Goal: Task Accomplishment & Management: Manage account settings

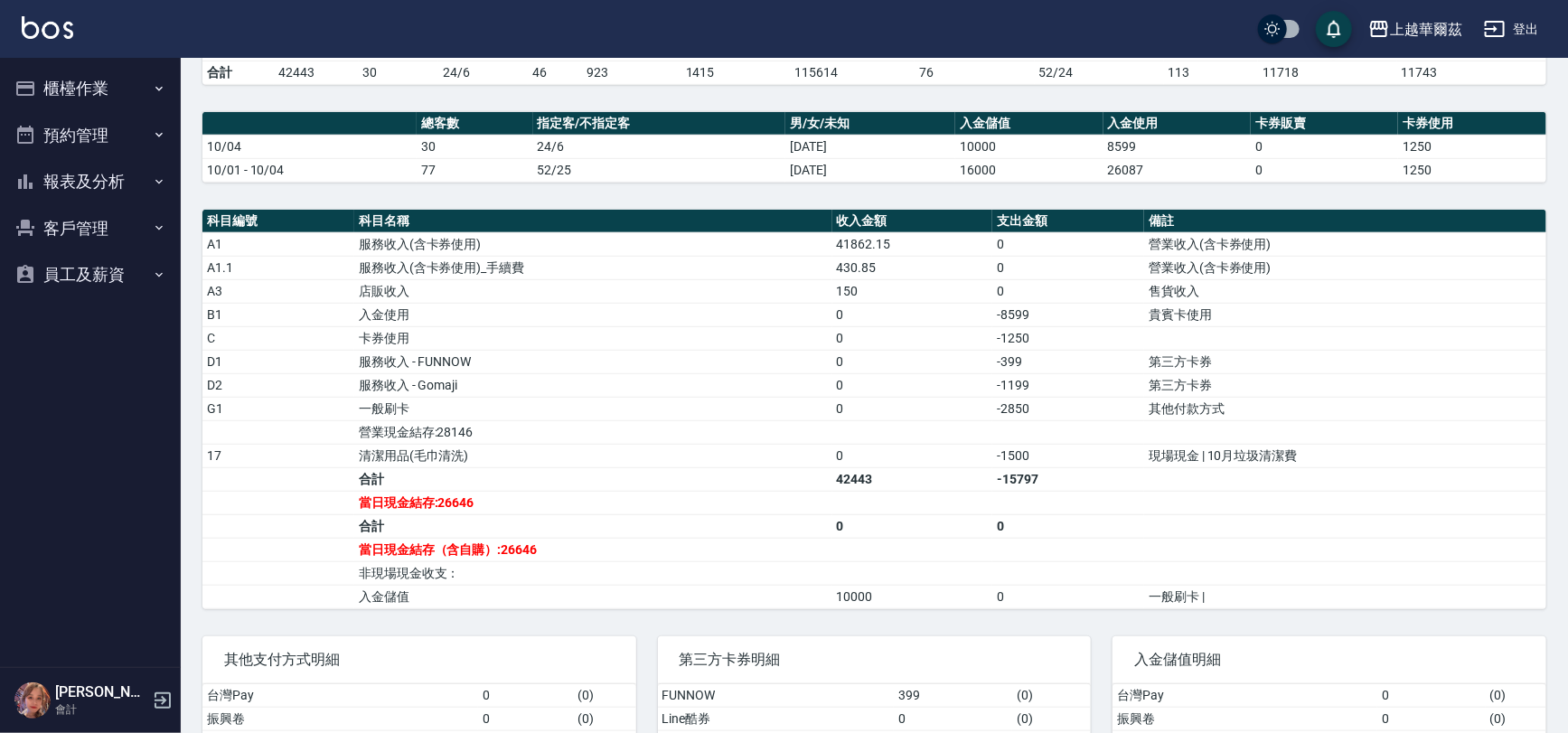
scroll to position [443, 0]
click at [102, 180] on button "報表及分析" at bounding box center [90, 181] width 167 height 47
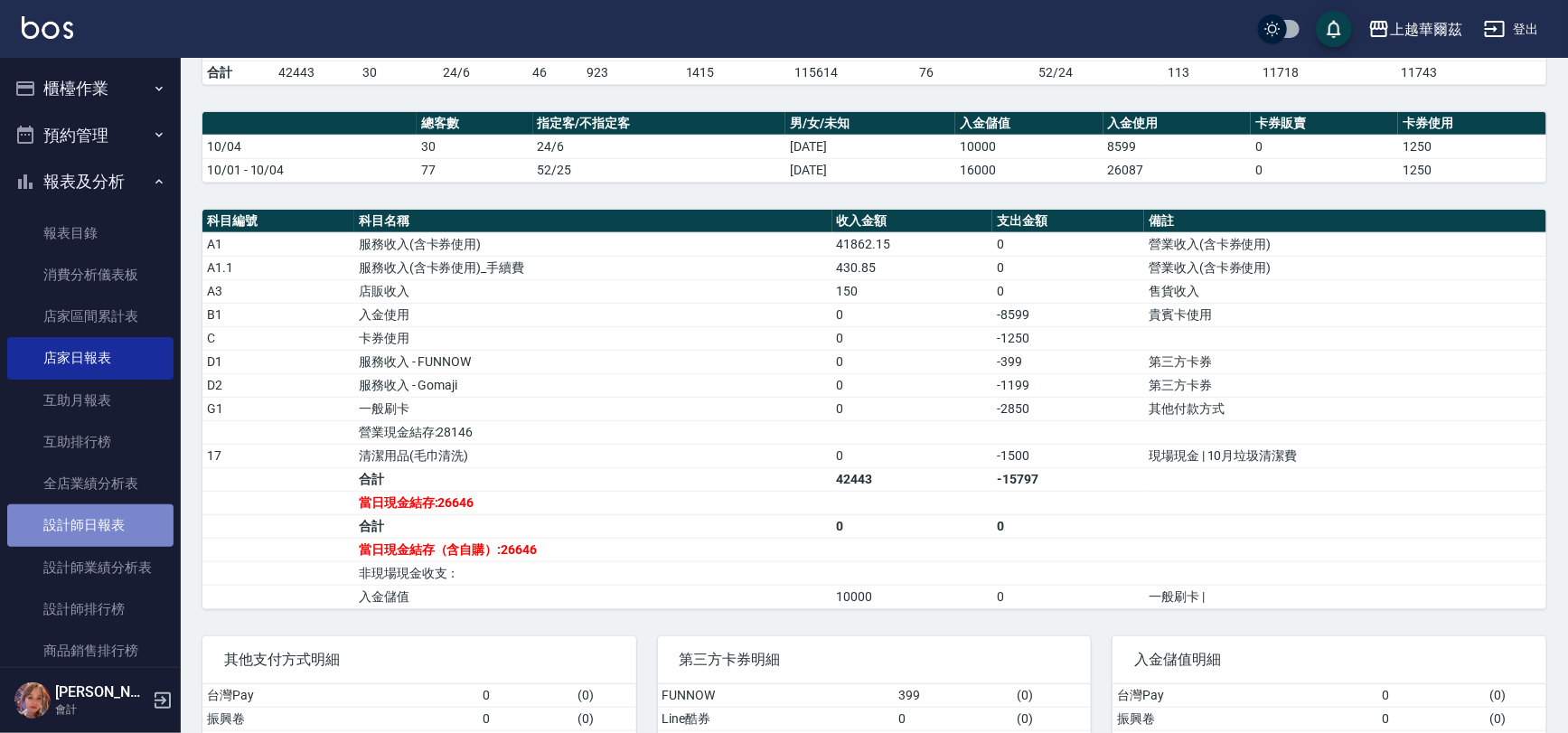
drag, startPoint x: 96, startPoint y: 515, endPoint x: 115, endPoint y: 505, distance: 21.5
click at [98, 515] on link "設計師日報表" at bounding box center [90, 525] width 167 height 42
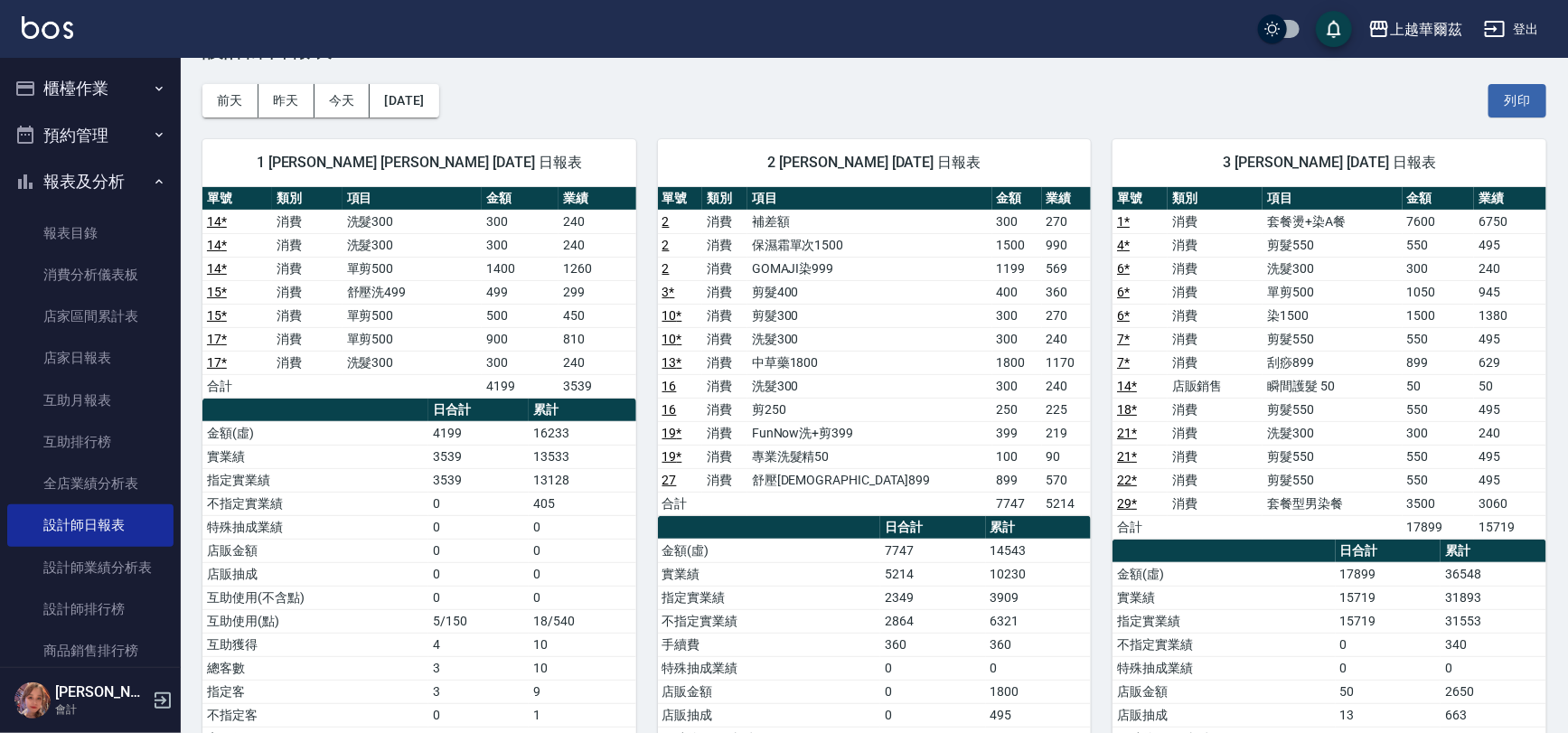
scroll to position [24, 0]
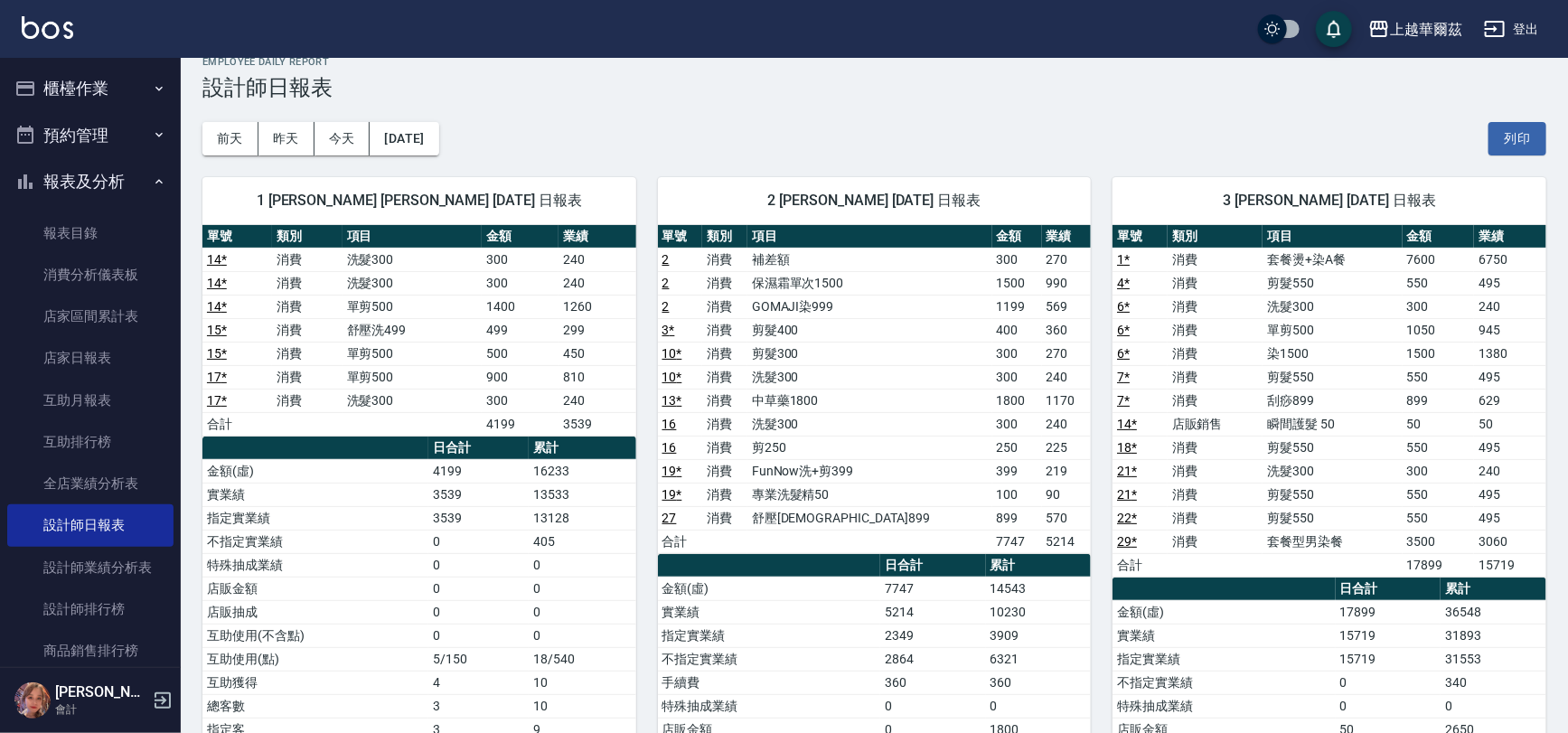
click at [662, 301] on link "2" at bounding box center [665, 307] width 7 height 14
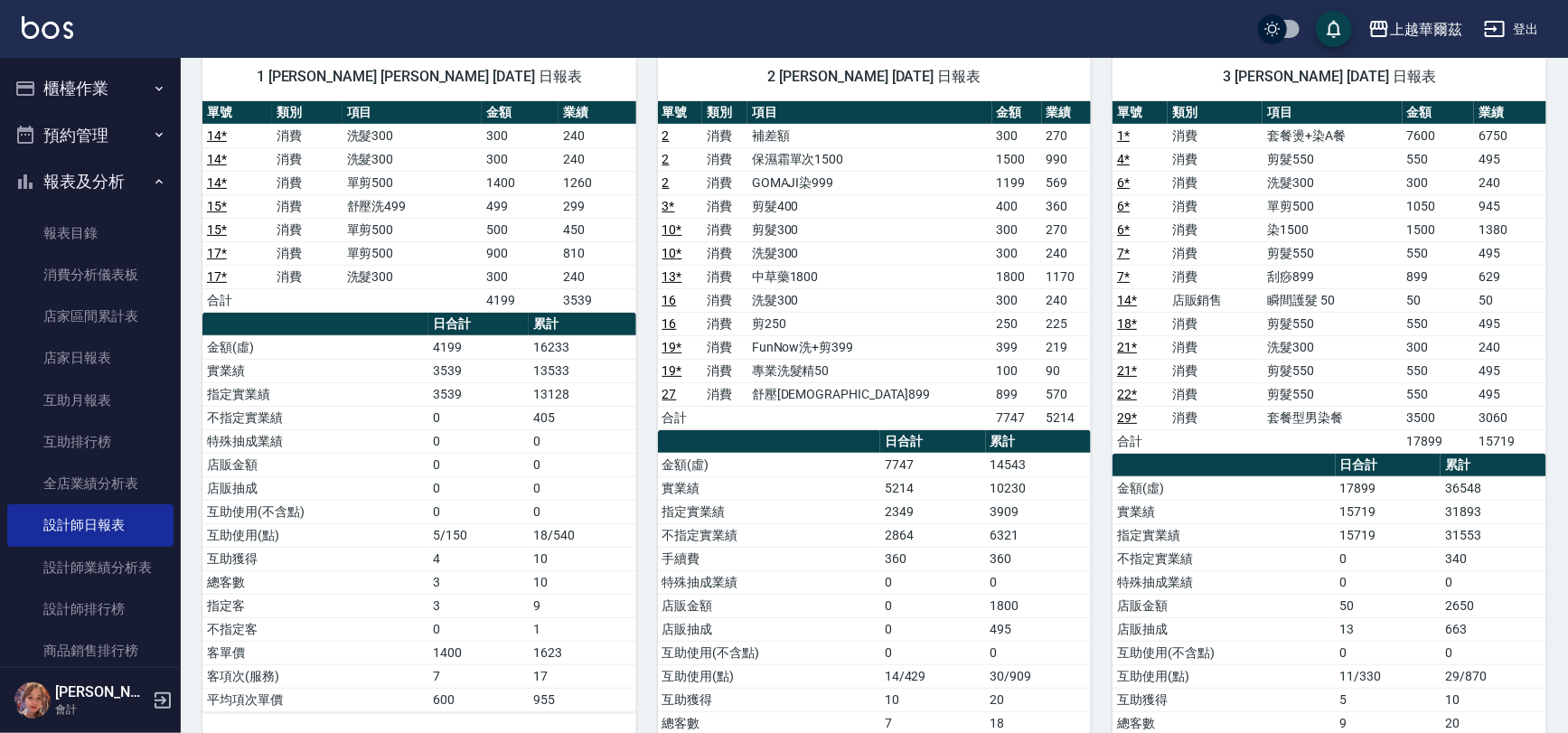
scroll to position [0, 0]
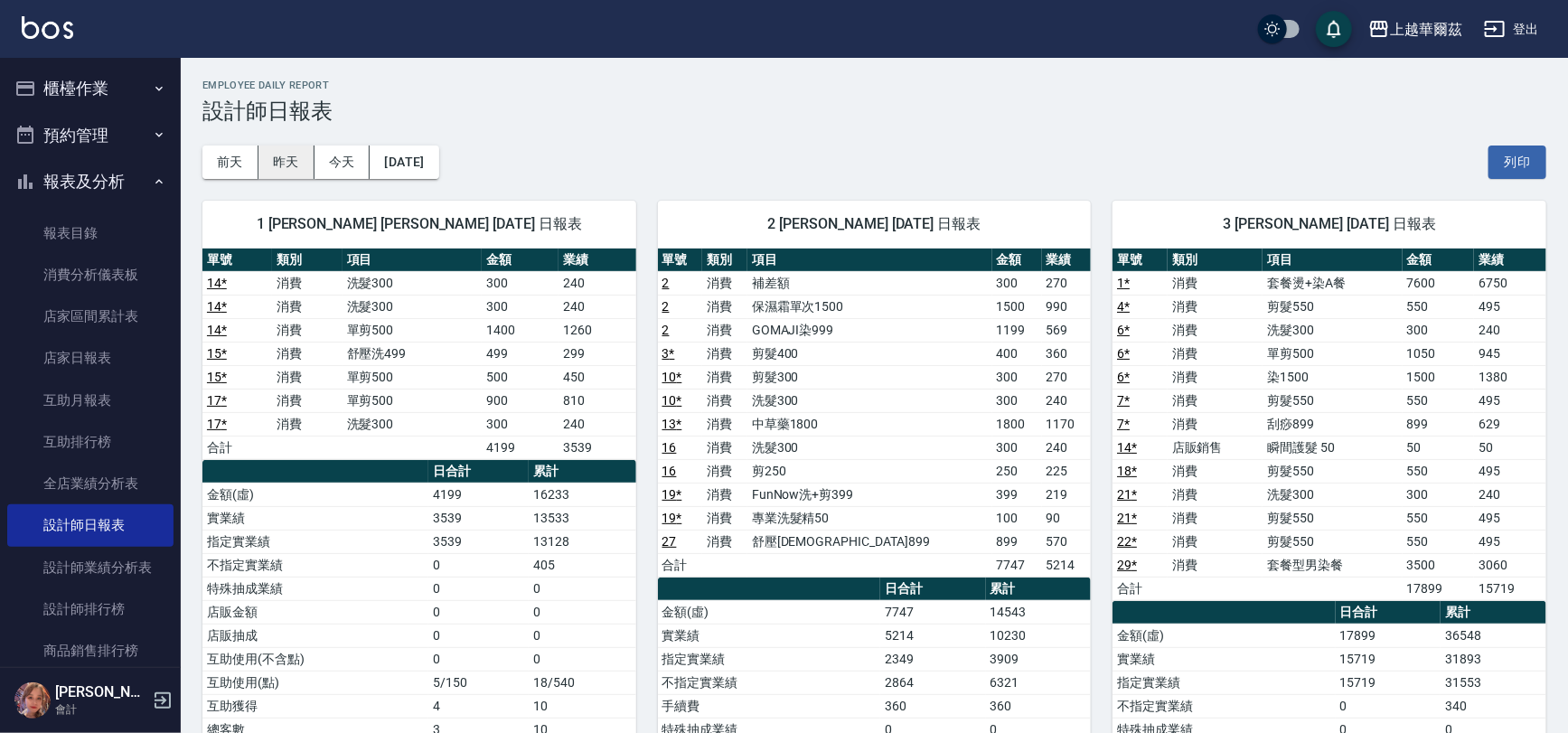
click at [284, 159] on button "昨天" at bounding box center [287, 162] width 56 height 33
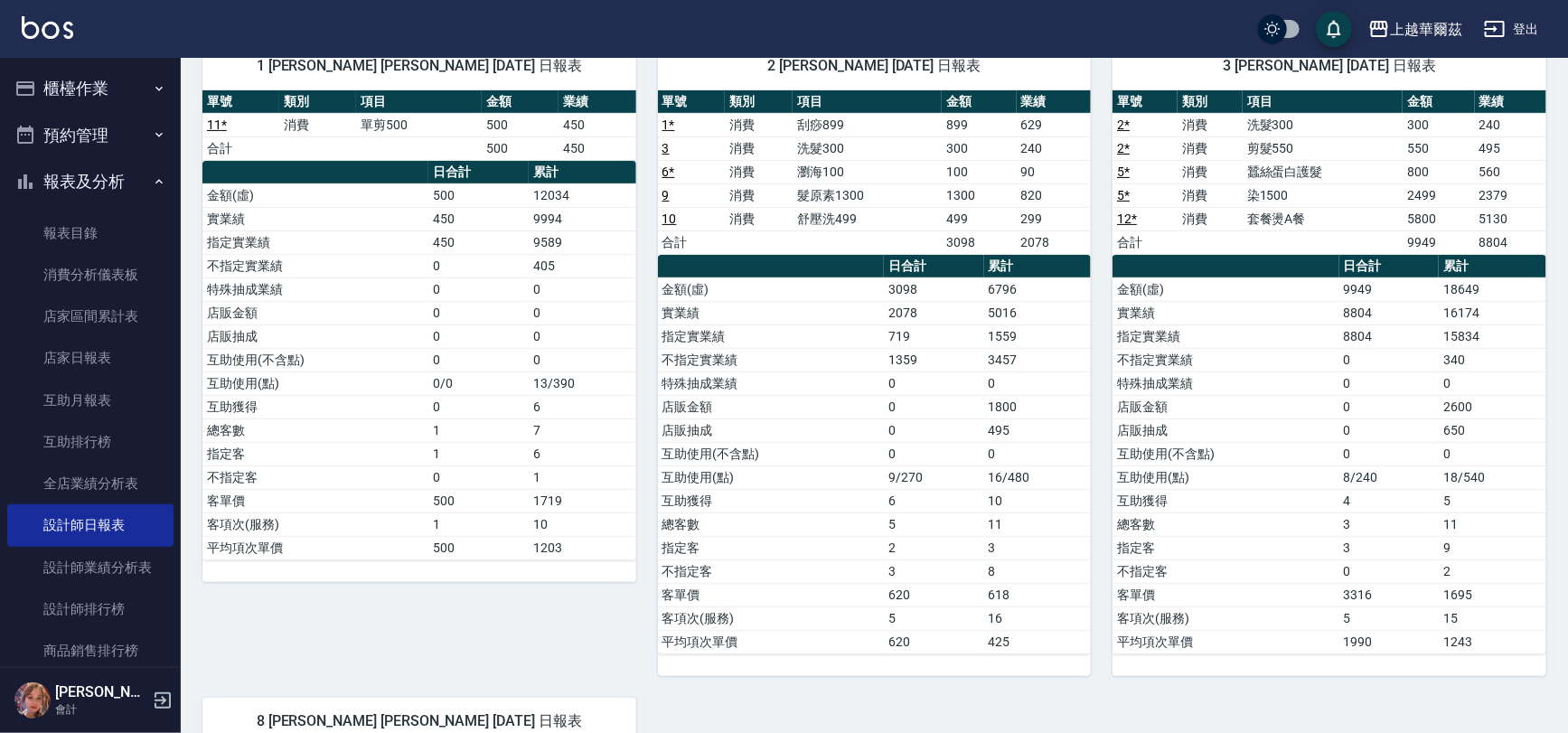
scroll to position [889, 0]
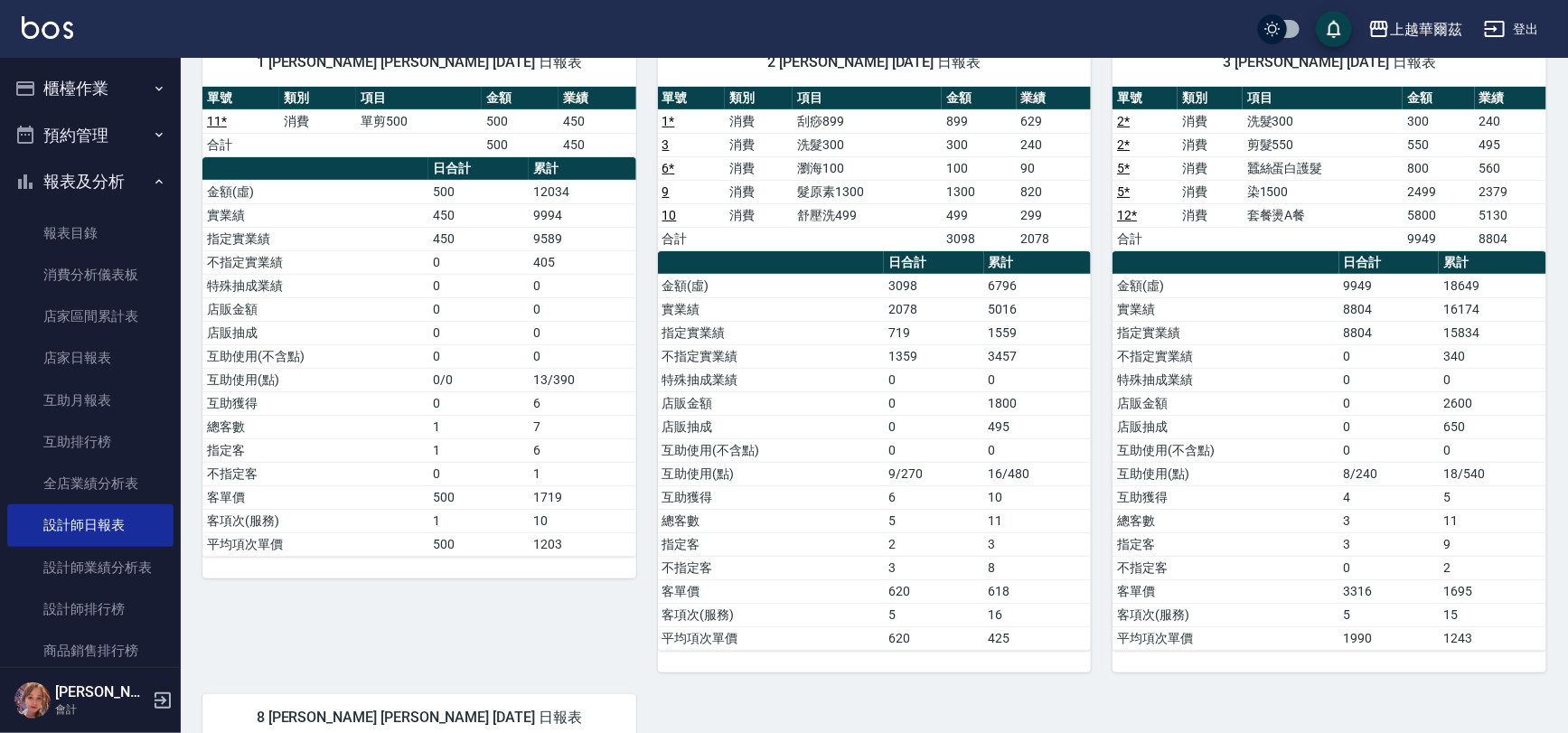
drag, startPoint x: 671, startPoint y: 312, endPoint x: 660, endPoint y: 211, distance: 101.6
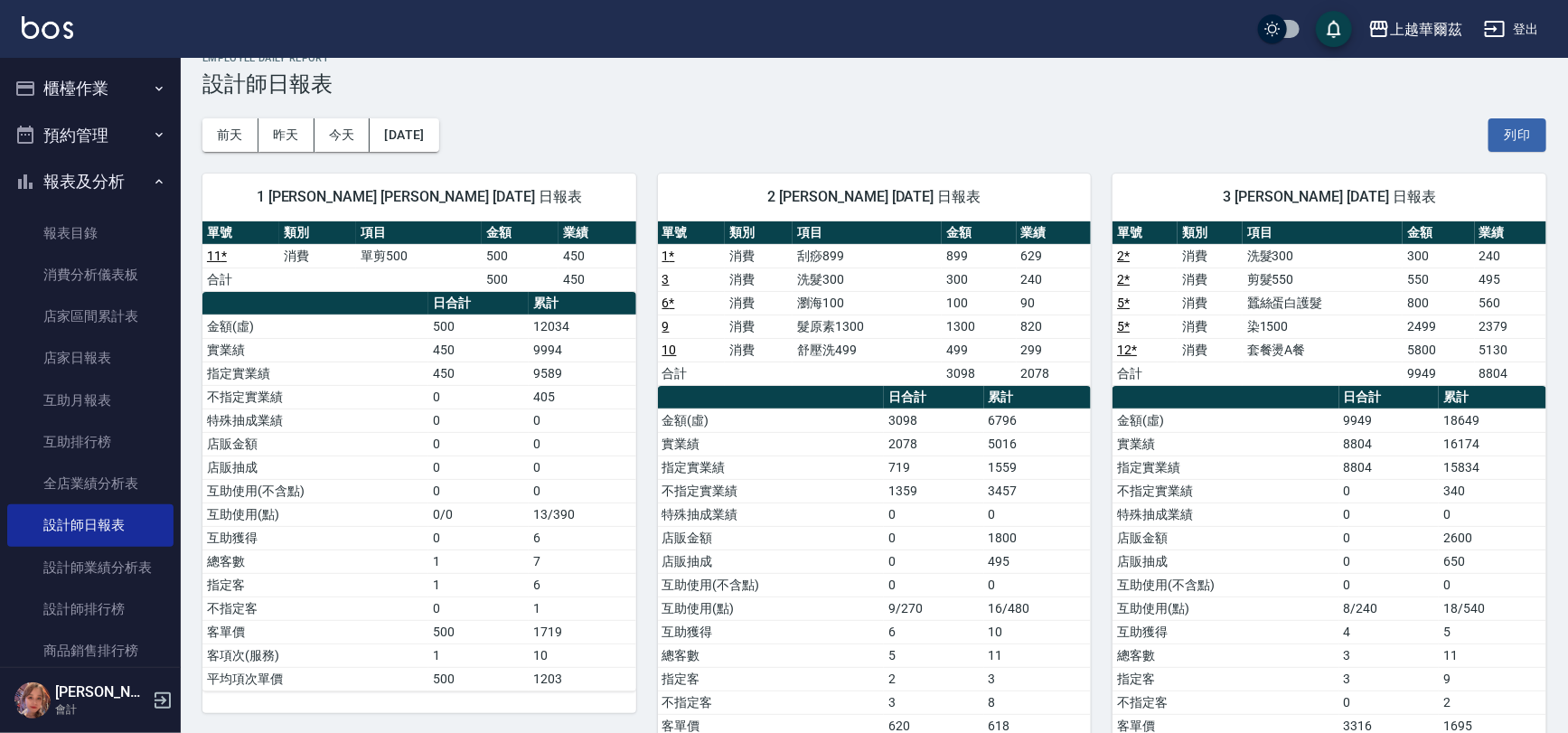
scroll to position [6, 0]
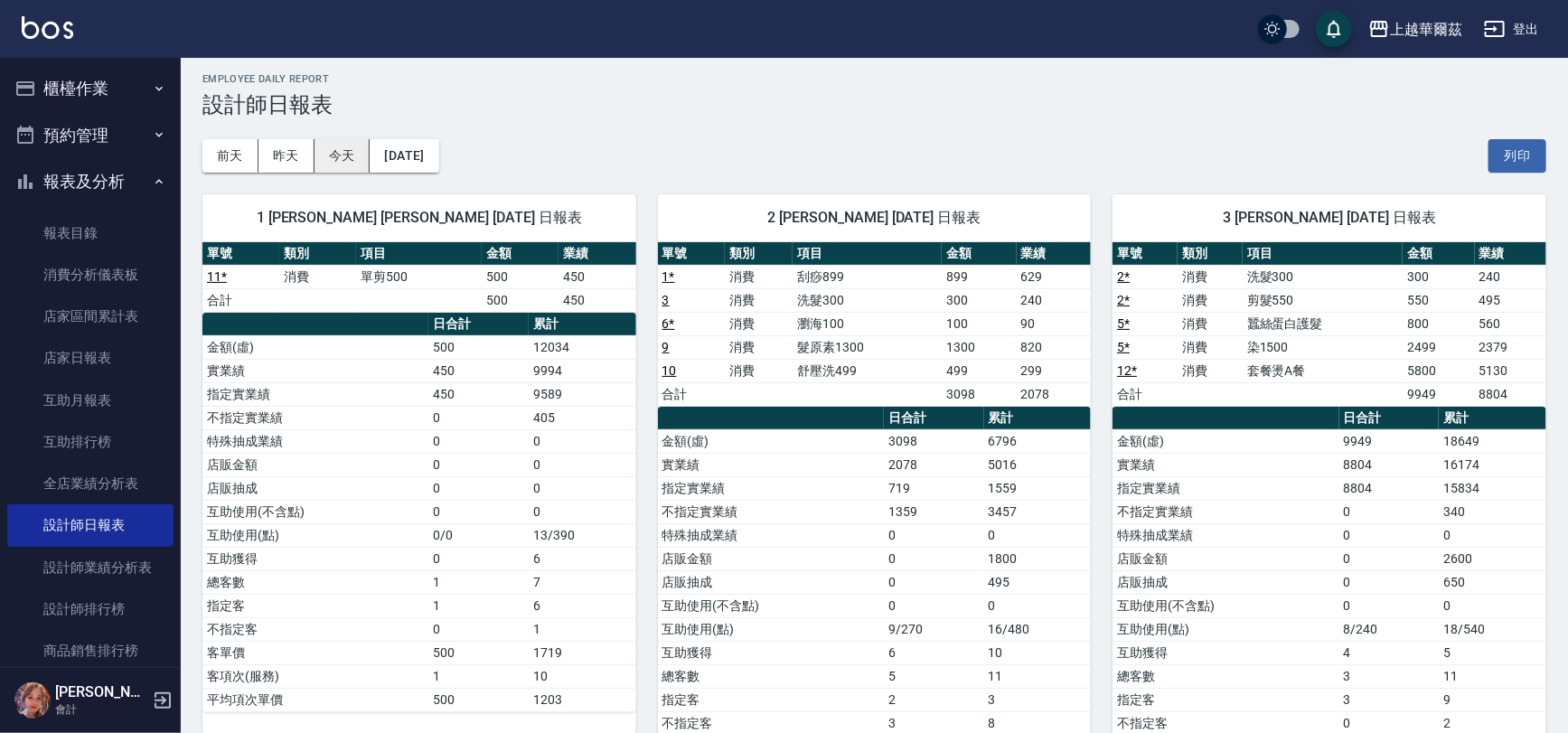
click at [339, 153] on button "今天" at bounding box center [343, 155] width 56 height 33
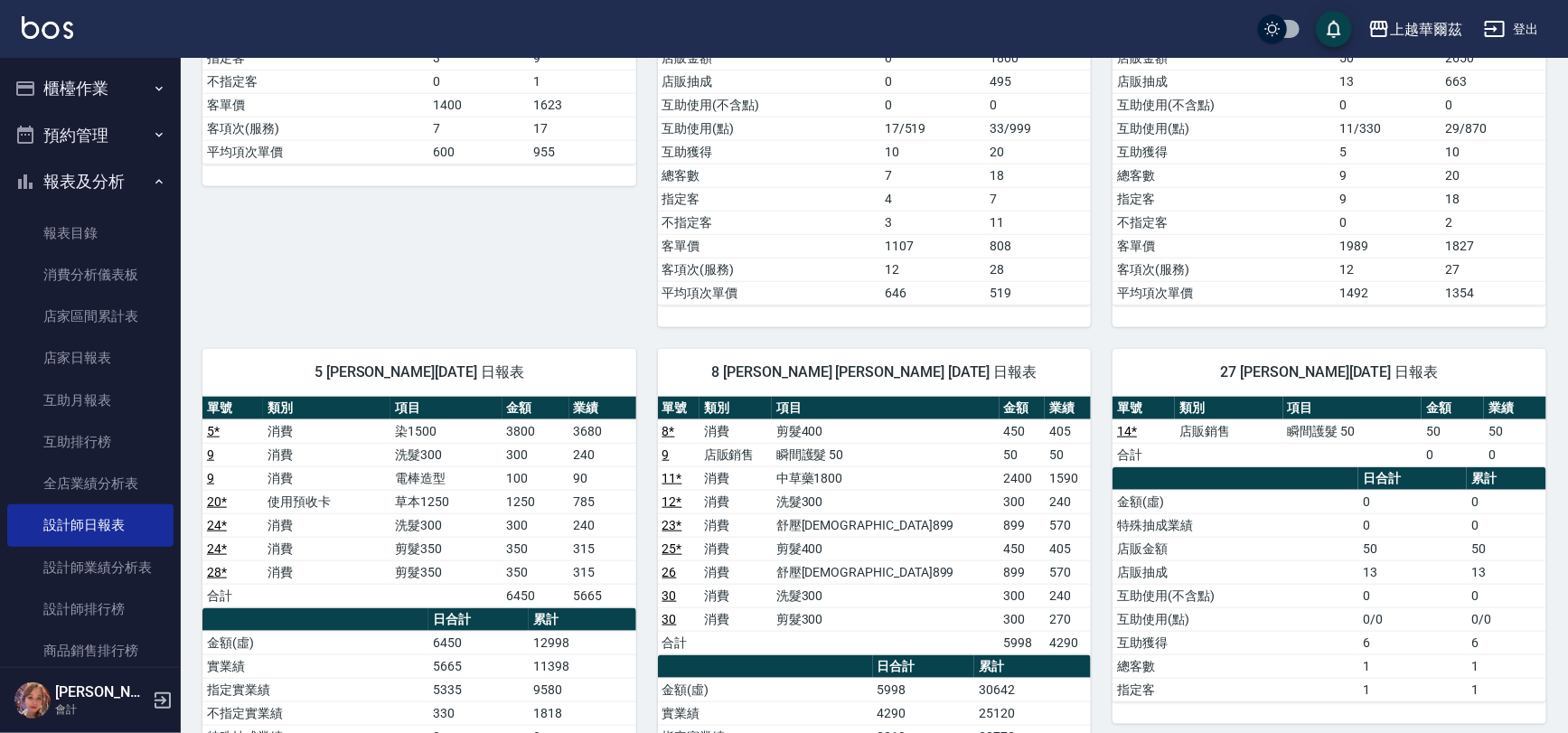
scroll to position [713, 0]
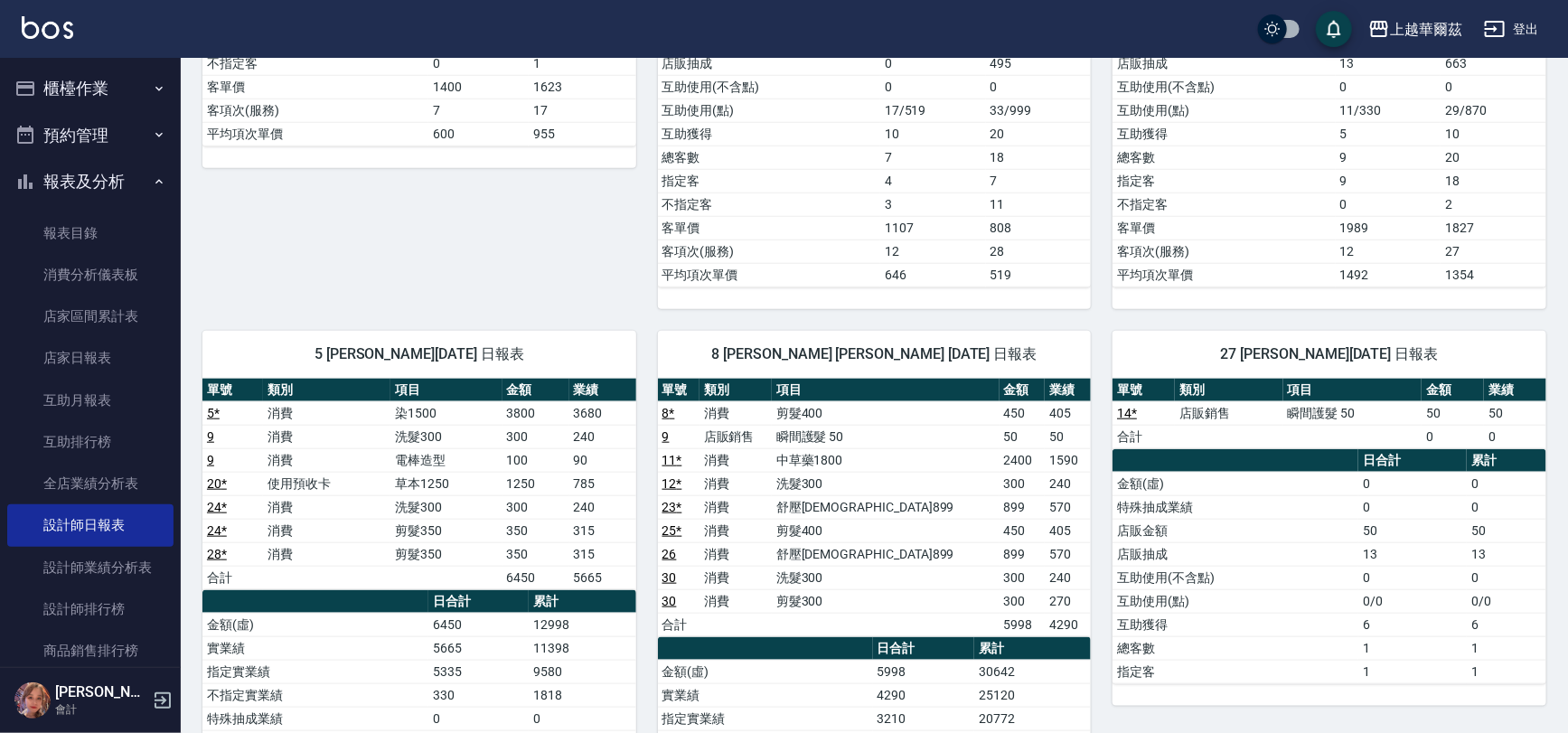
click at [670, 598] on link "30" at bounding box center [669, 601] width 14 height 14
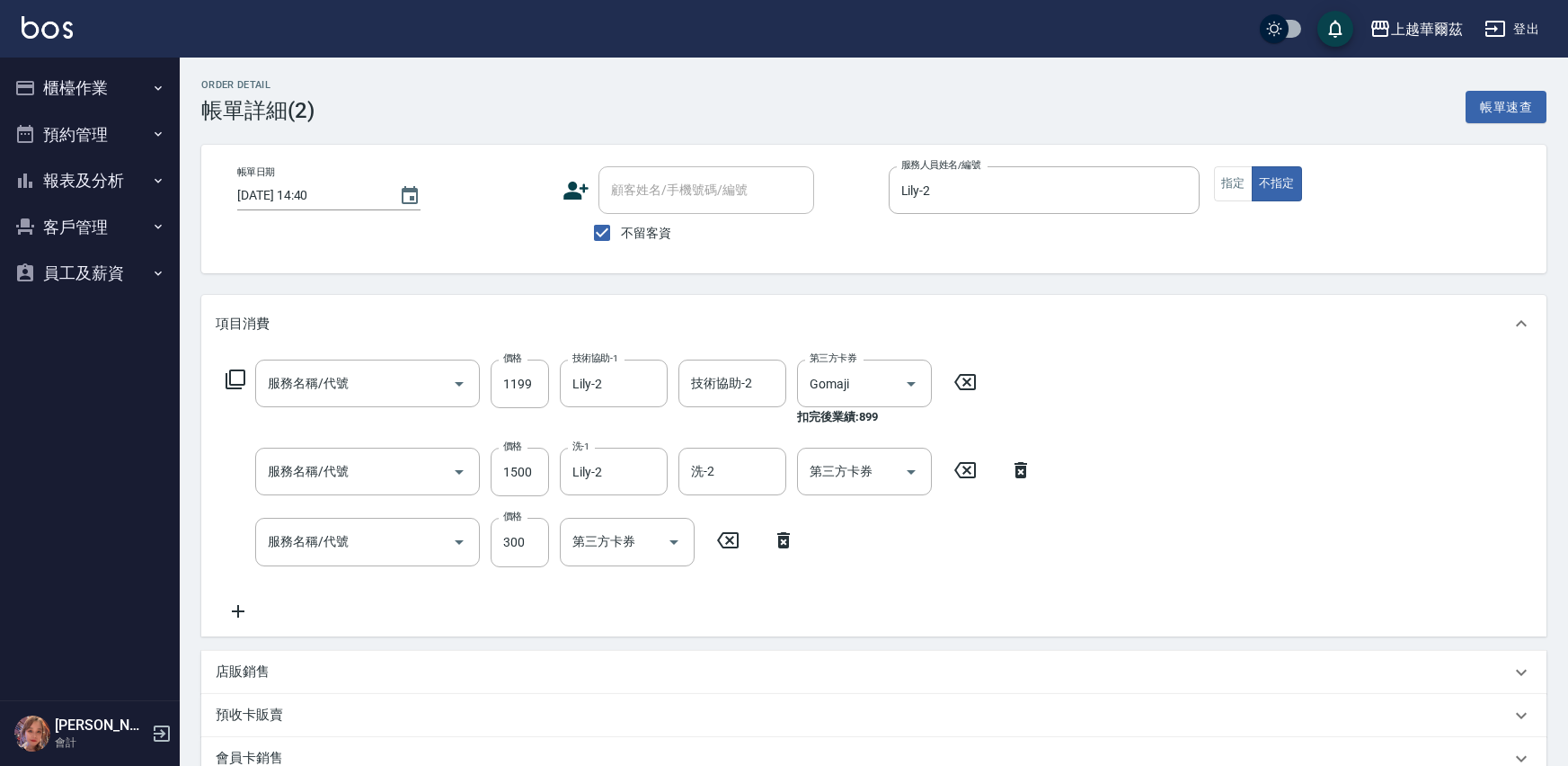
type input "GOMAJI染999(413)"
type input "保濕霜單次1500(812)"
type input "補差額(111)"
click at [720, 377] on div "技術協助-2 技術協助-2" at bounding box center [732, 383] width 108 height 48
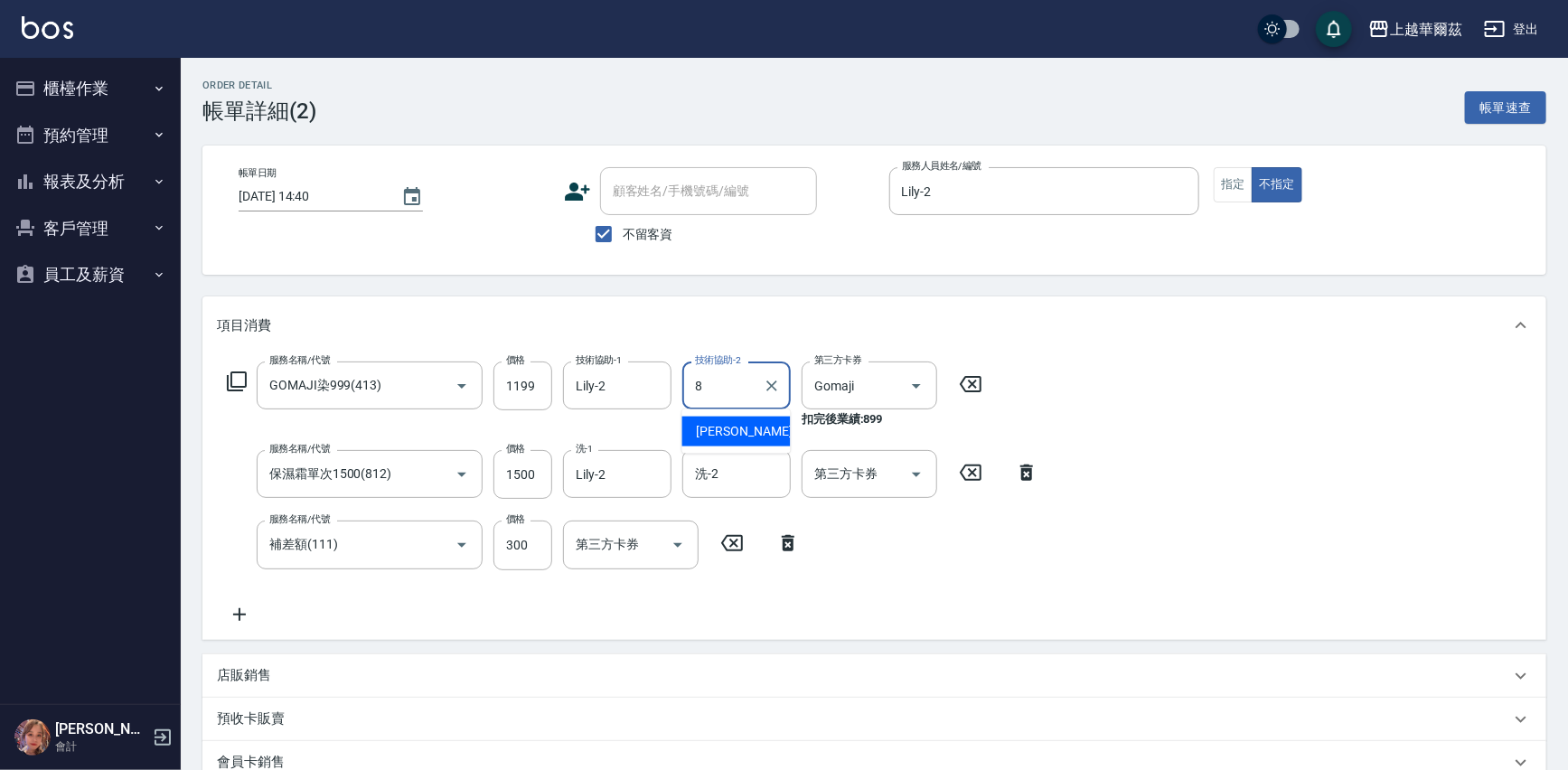
type input "[PERSON_NAME]-8"
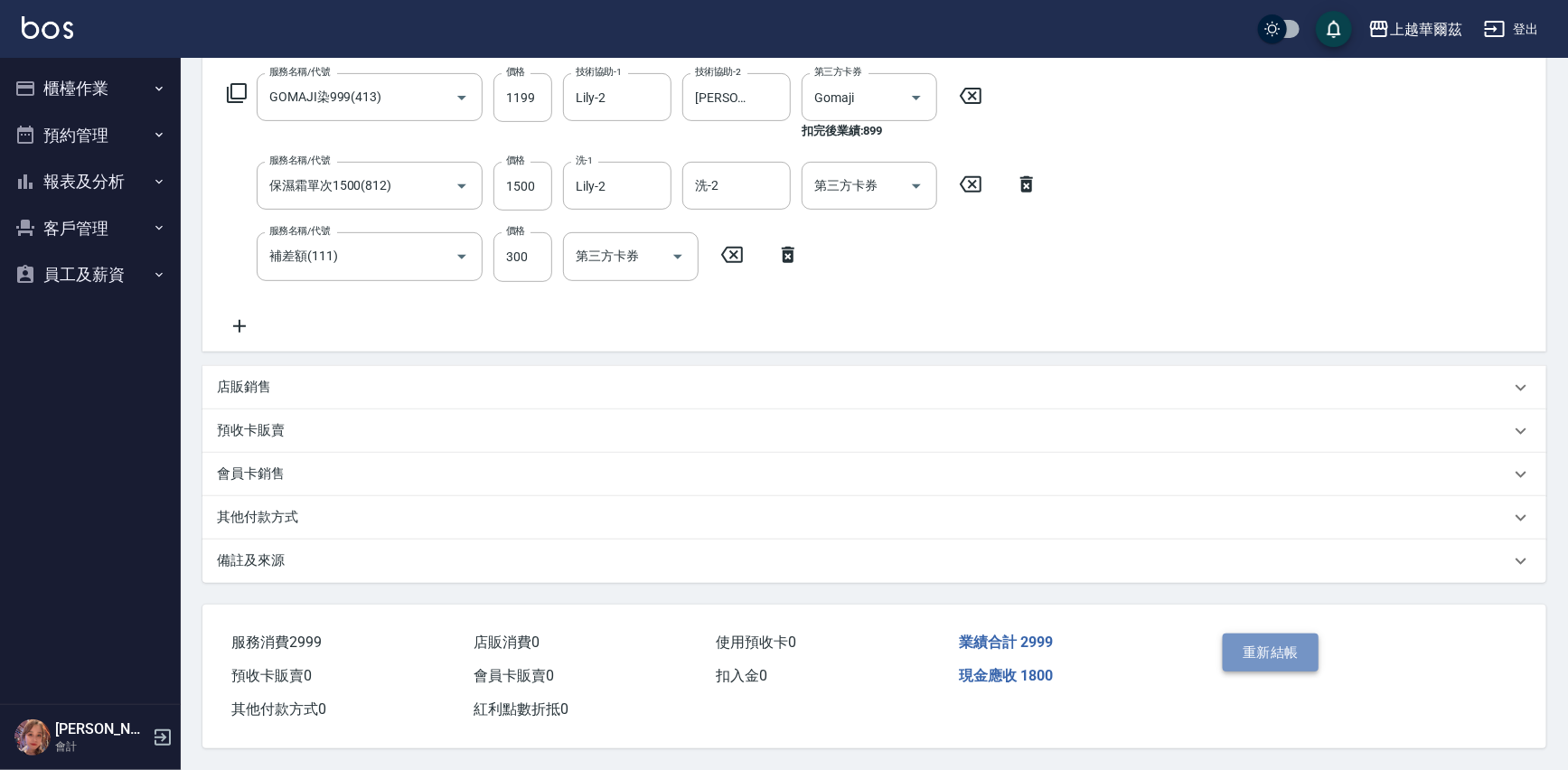
click at [1244, 640] on button "重新結帳" at bounding box center [1271, 652] width 96 height 38
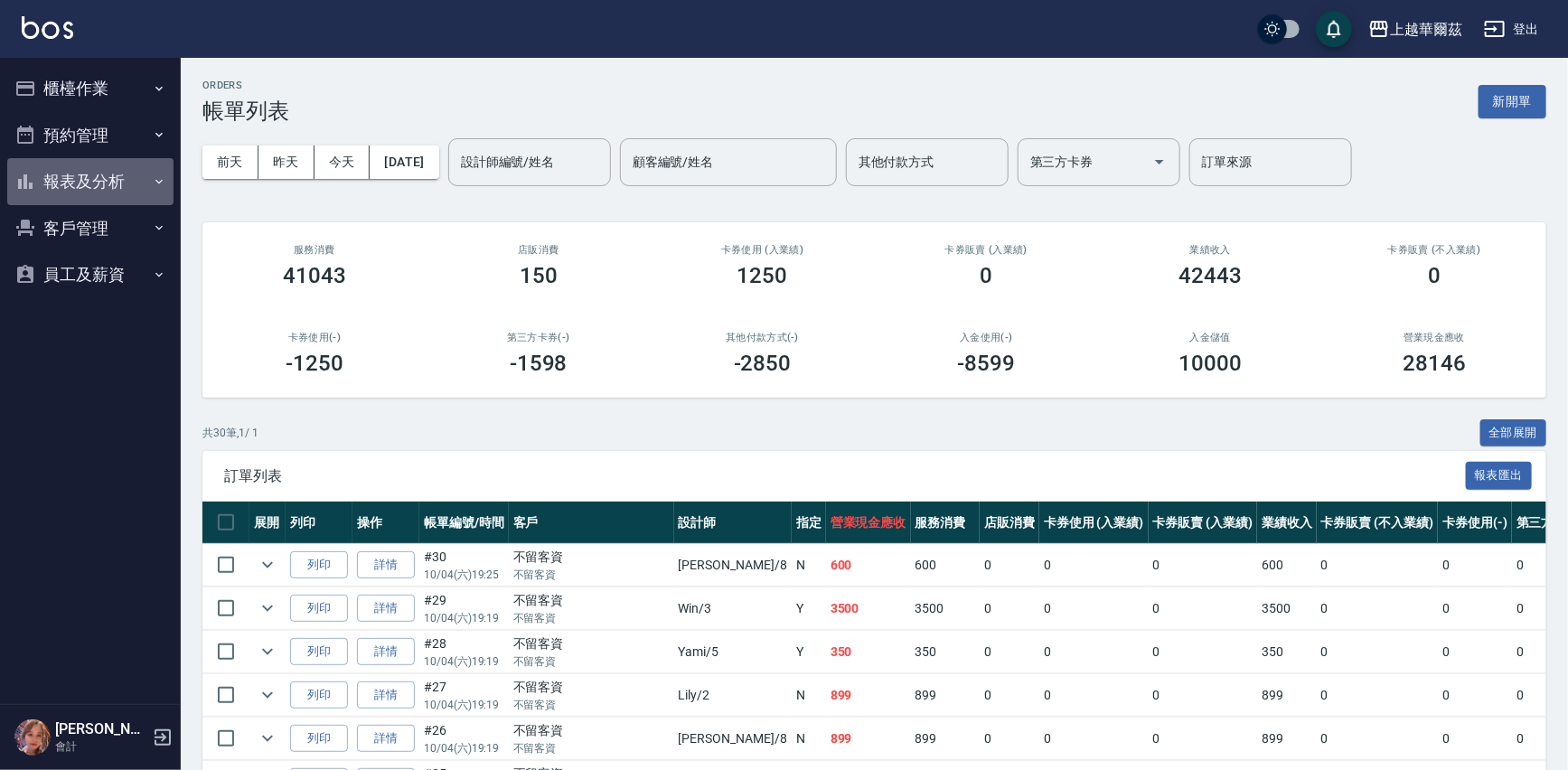
click at [110, 180] on button "報表及分析" at bounding box center [90, 181] width 167 height 47
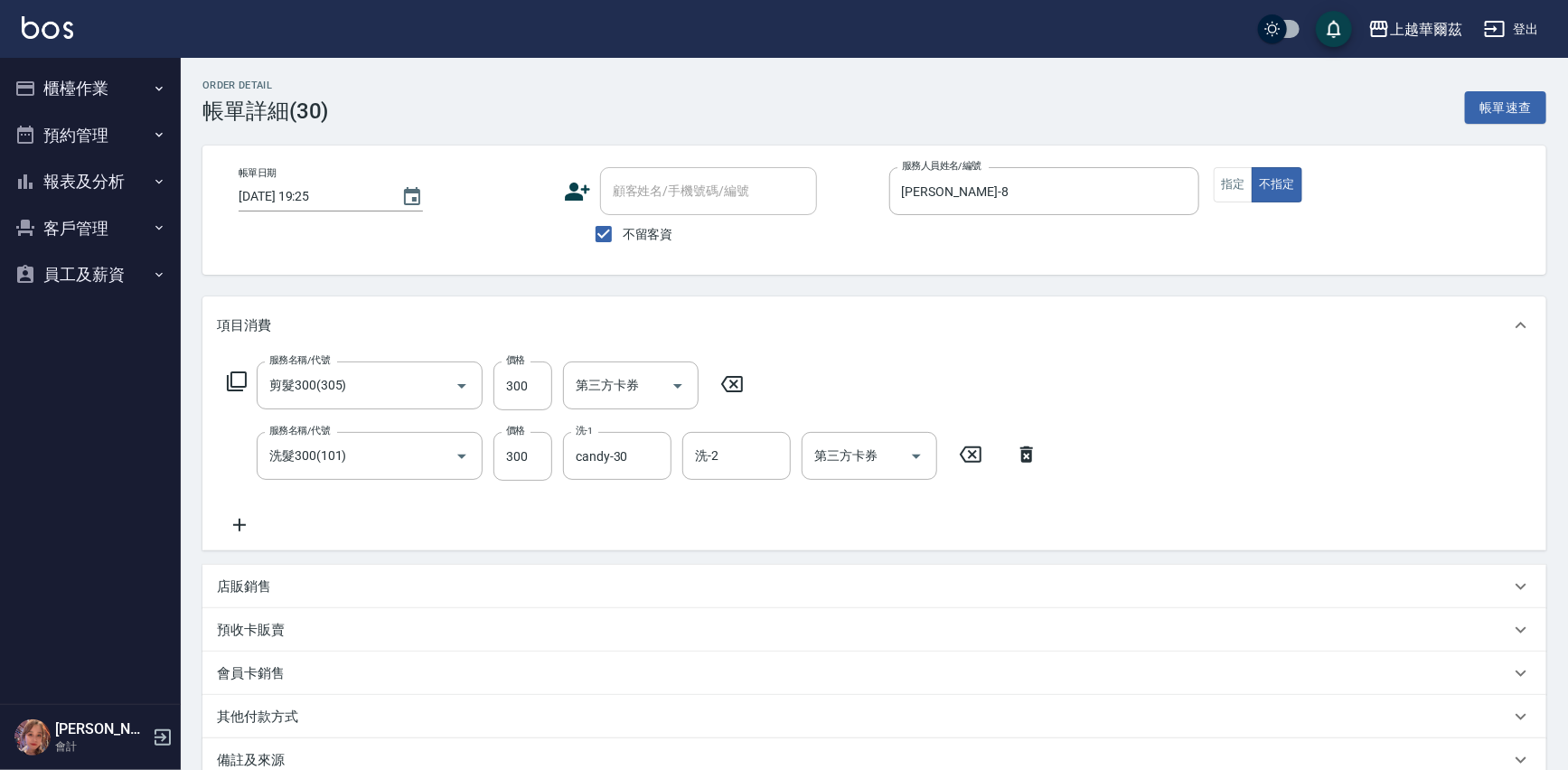
click at [234, 522] on icon at bounding box center [239, 525] width 45 height 22
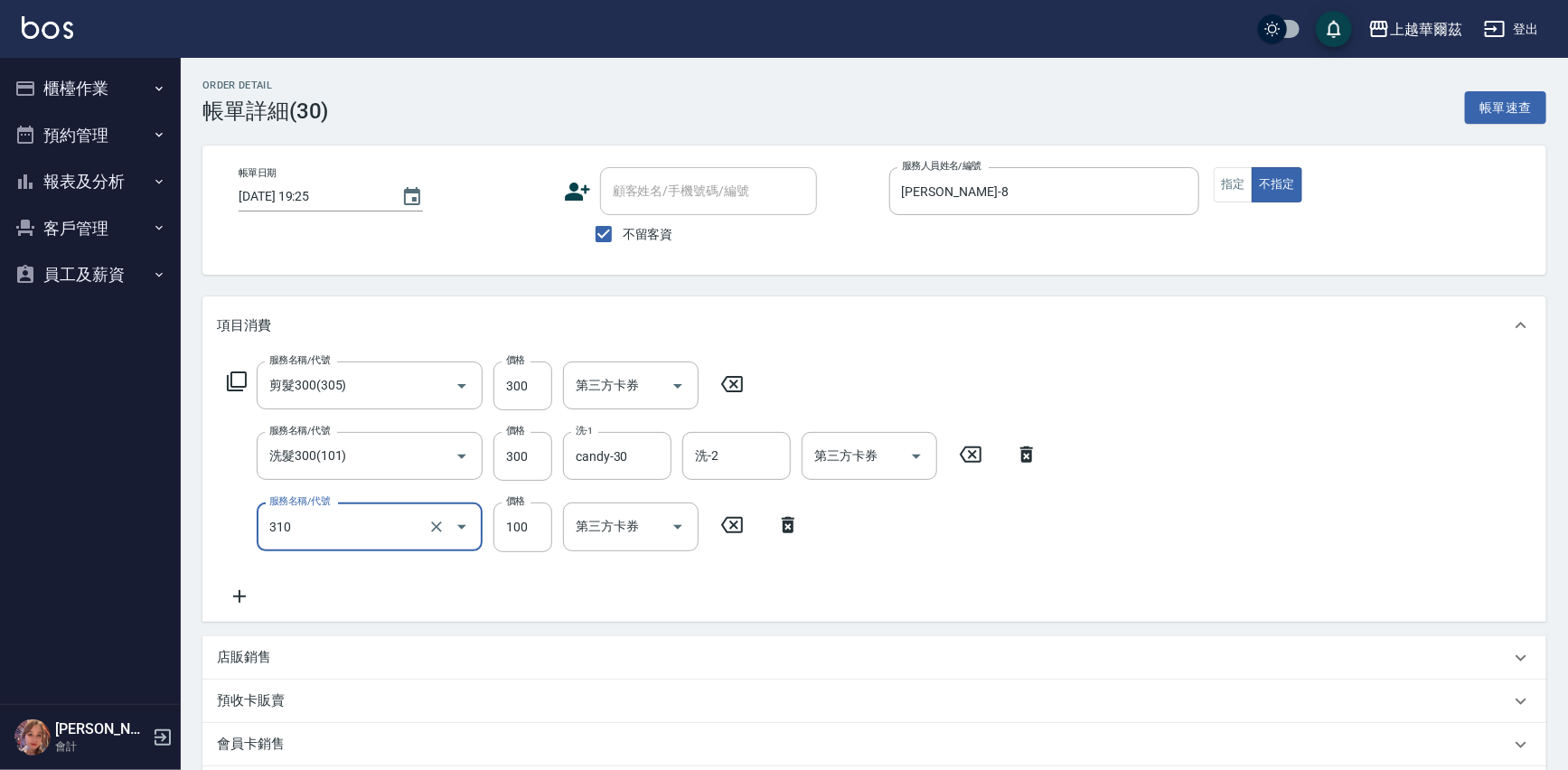
type input "瀏海100(310)"
type input "300"
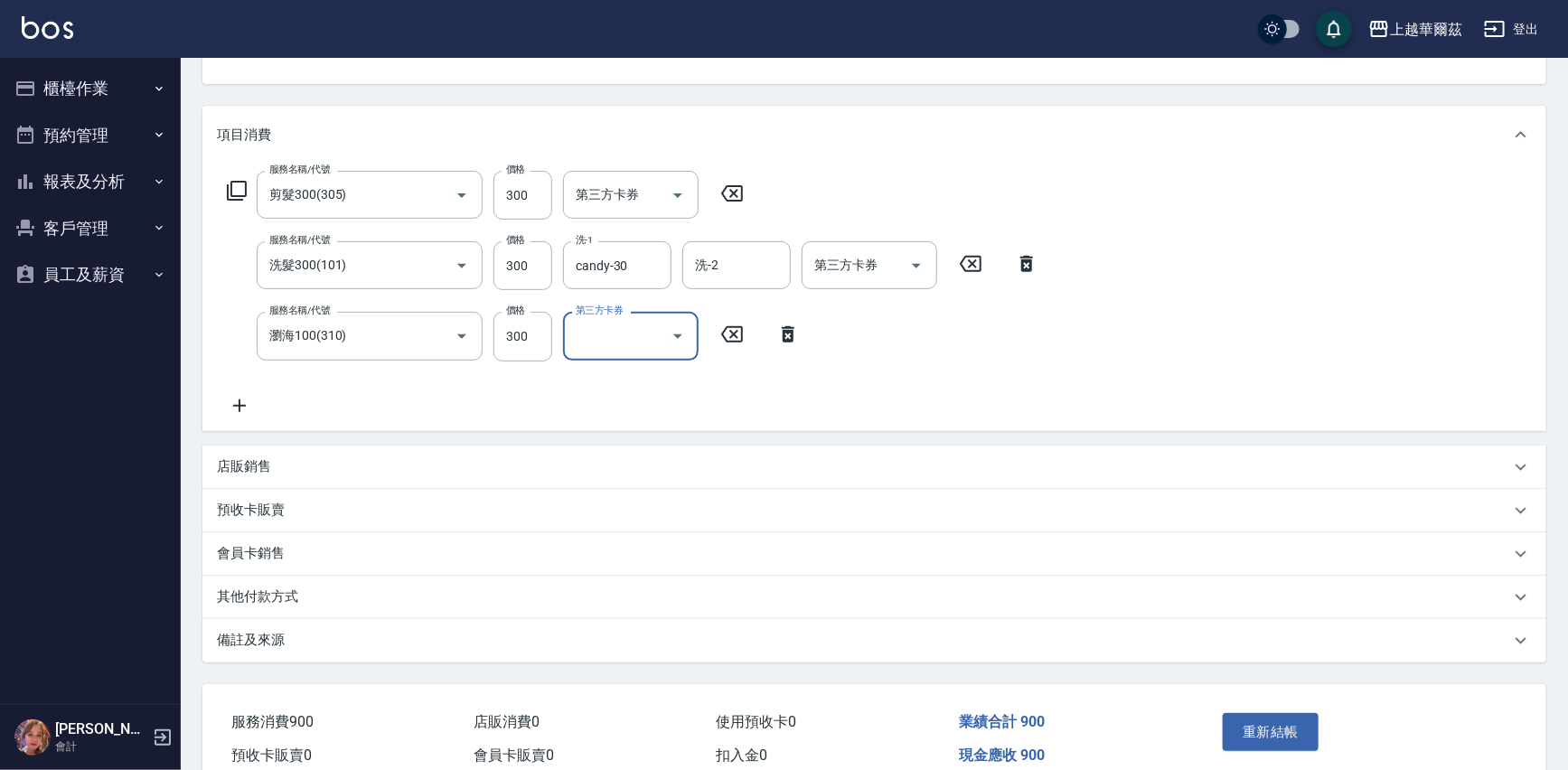
scroll to position [193, 0]
click at [236, 404] on icon at bounding box center [239, 404] width 45 height 22
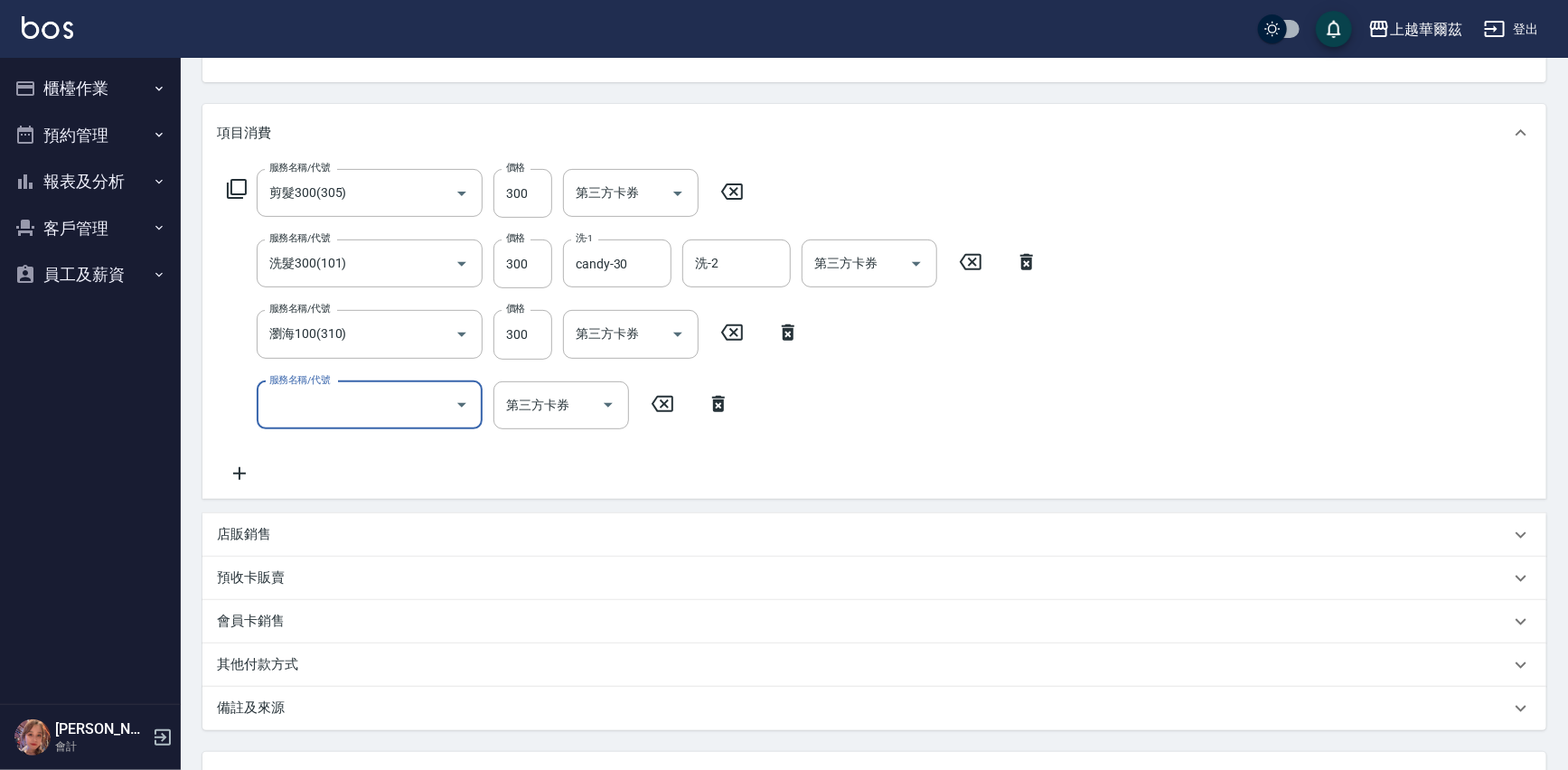
click at [302, 401] on input "服務名稱/代號" at bounding box center [356, 405] width 183 height 32
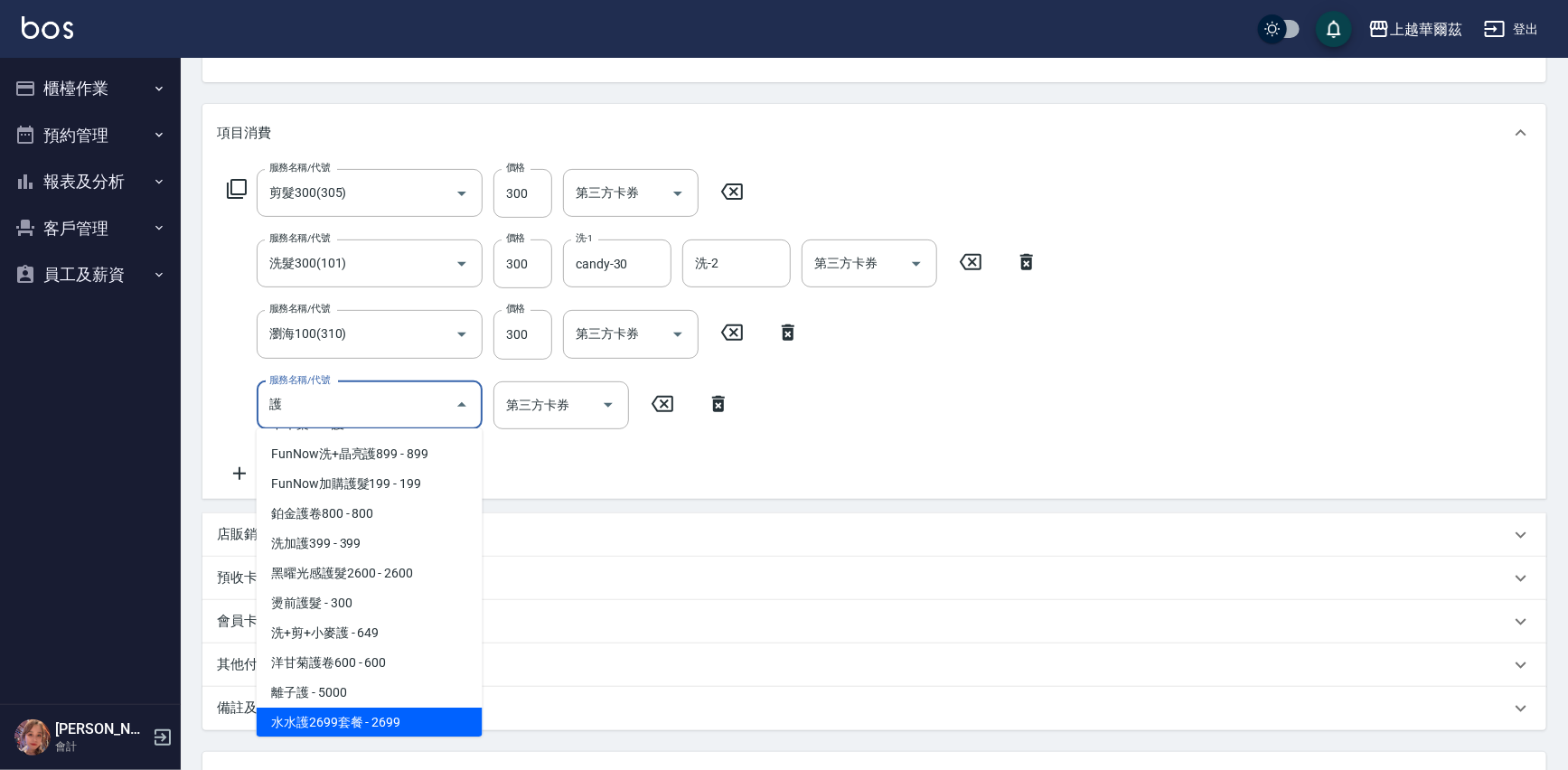
scroll to position [593, 0]
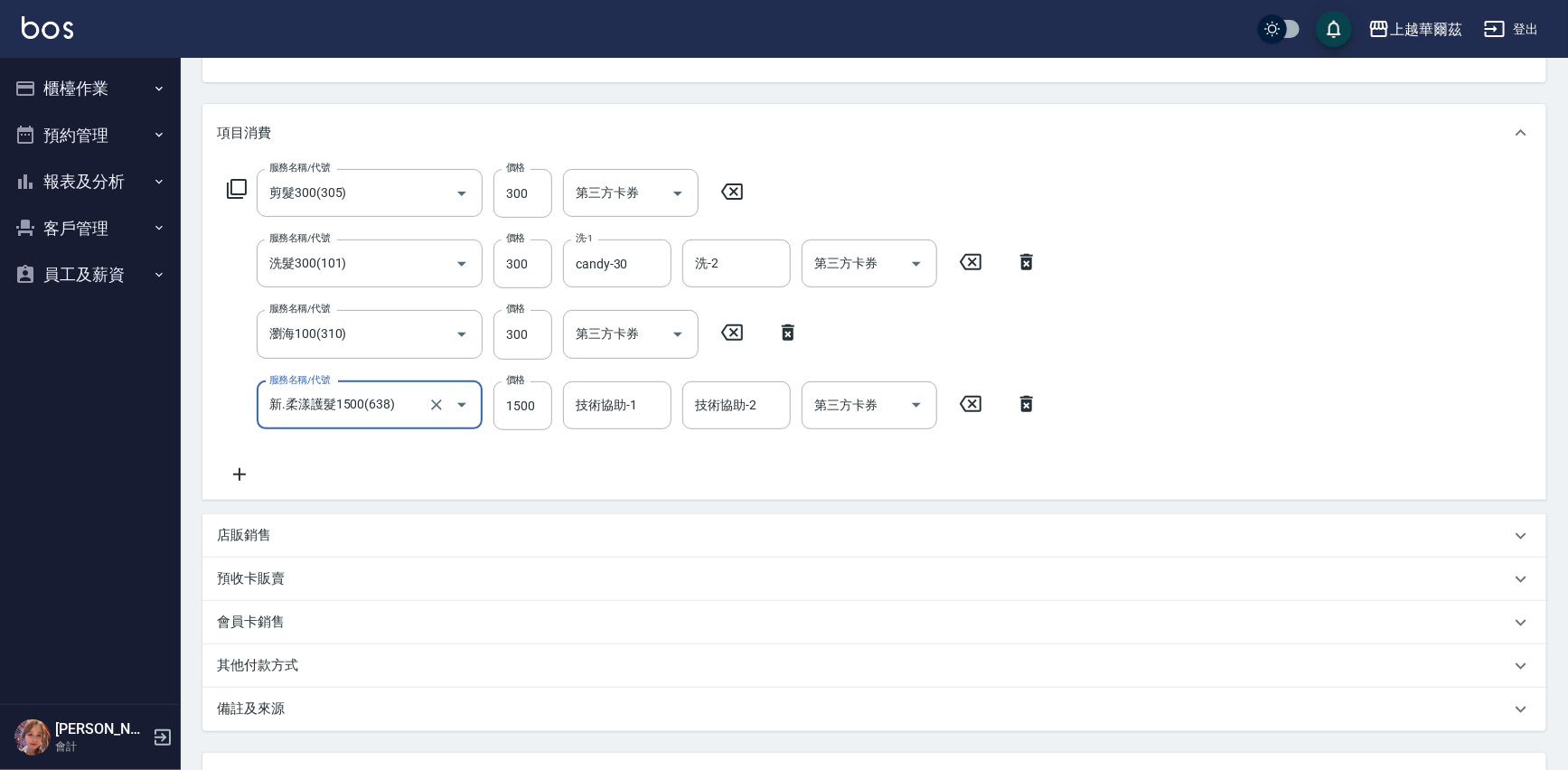
type input "新.柔漾護髮1500(638)"
click at [516, 398] on input "1500" at bounding box center [522, 405] width 59 height 49
type input "2300"
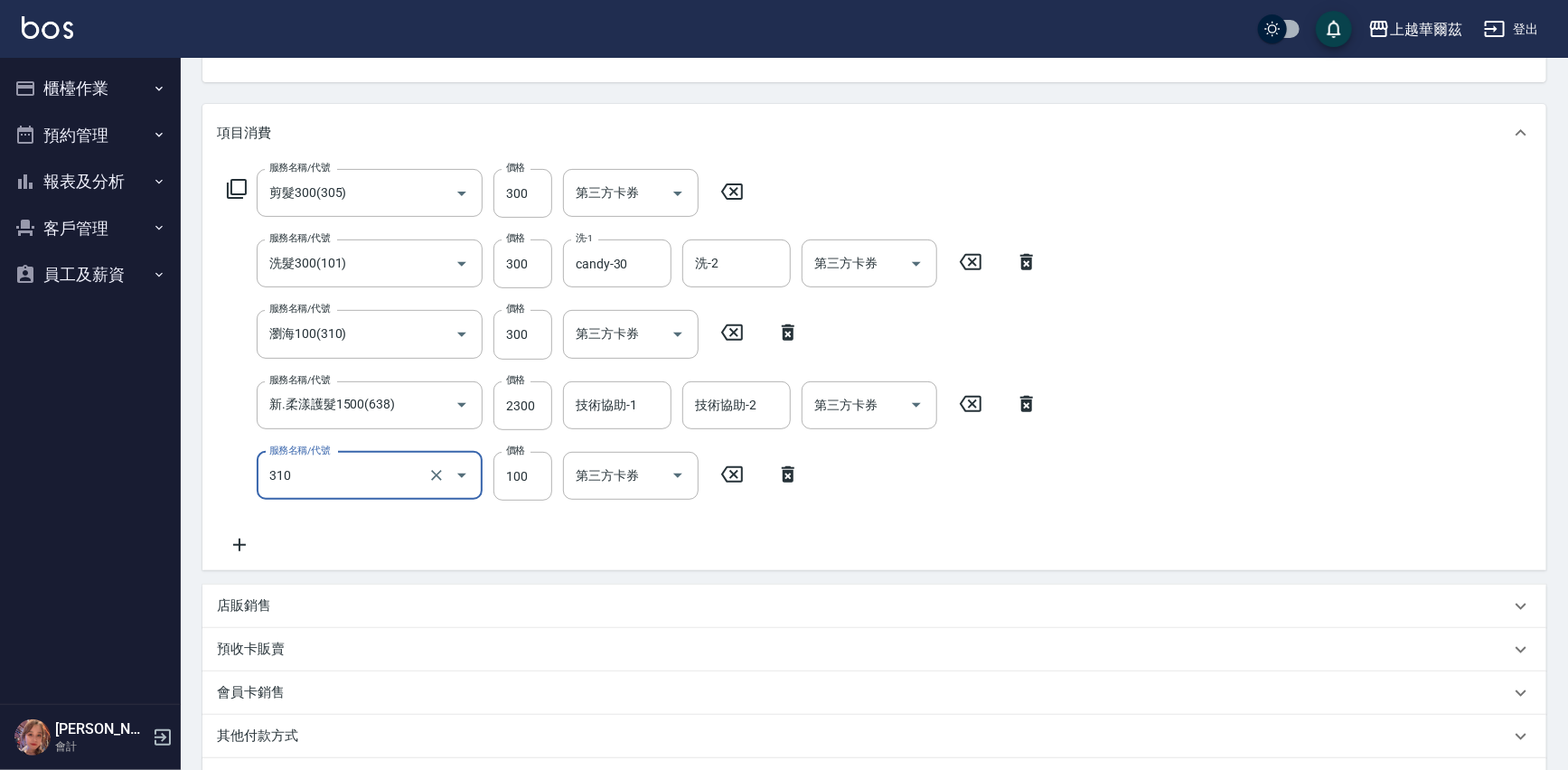
type input "瀏海100(310)"
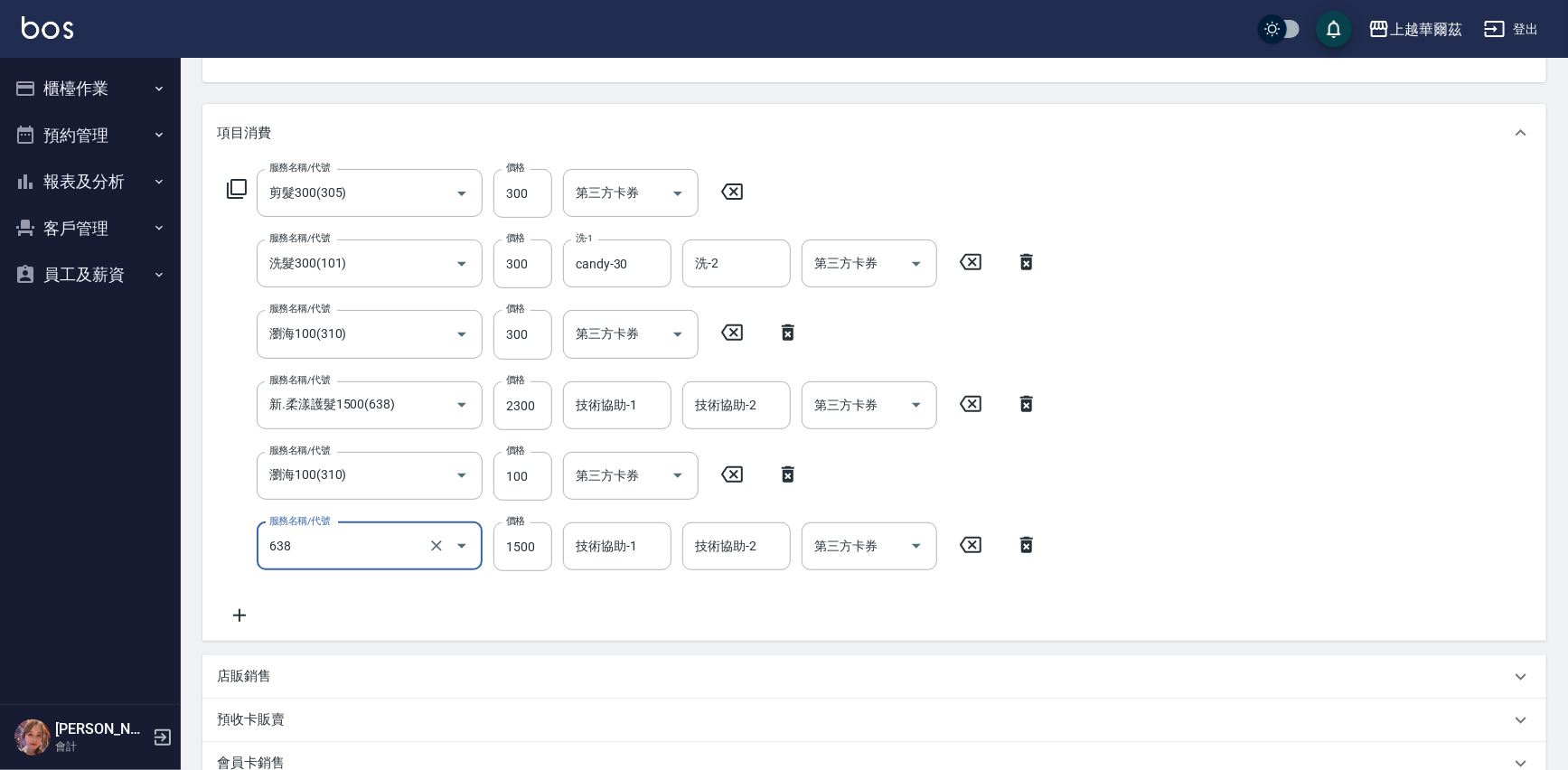
type input "新.柔漾護髮1500(638)"
type input "2500"
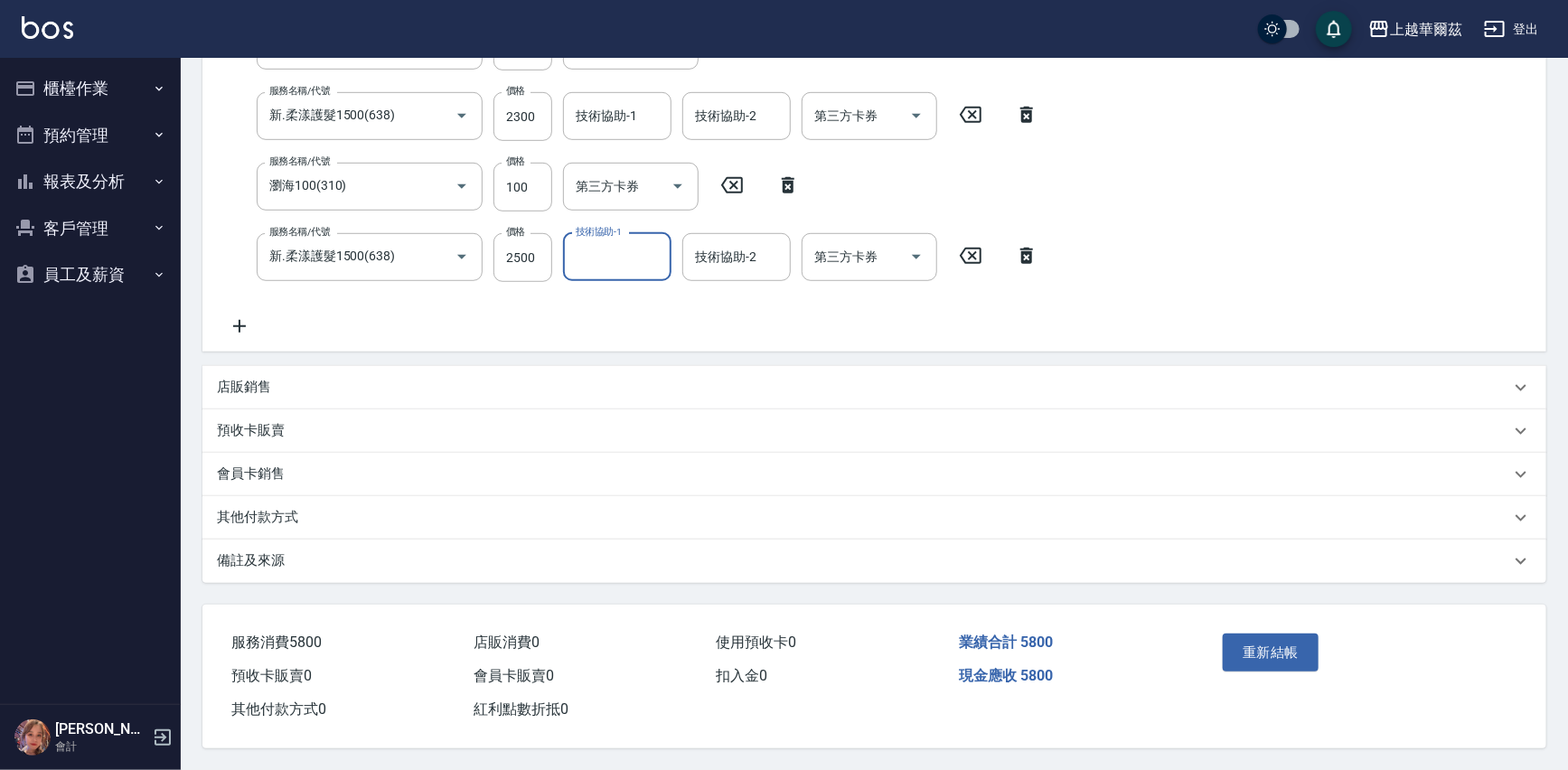
click at [1302, 653] on button "重新結帳" at bounding box center [1271, 652] width 96 height 38
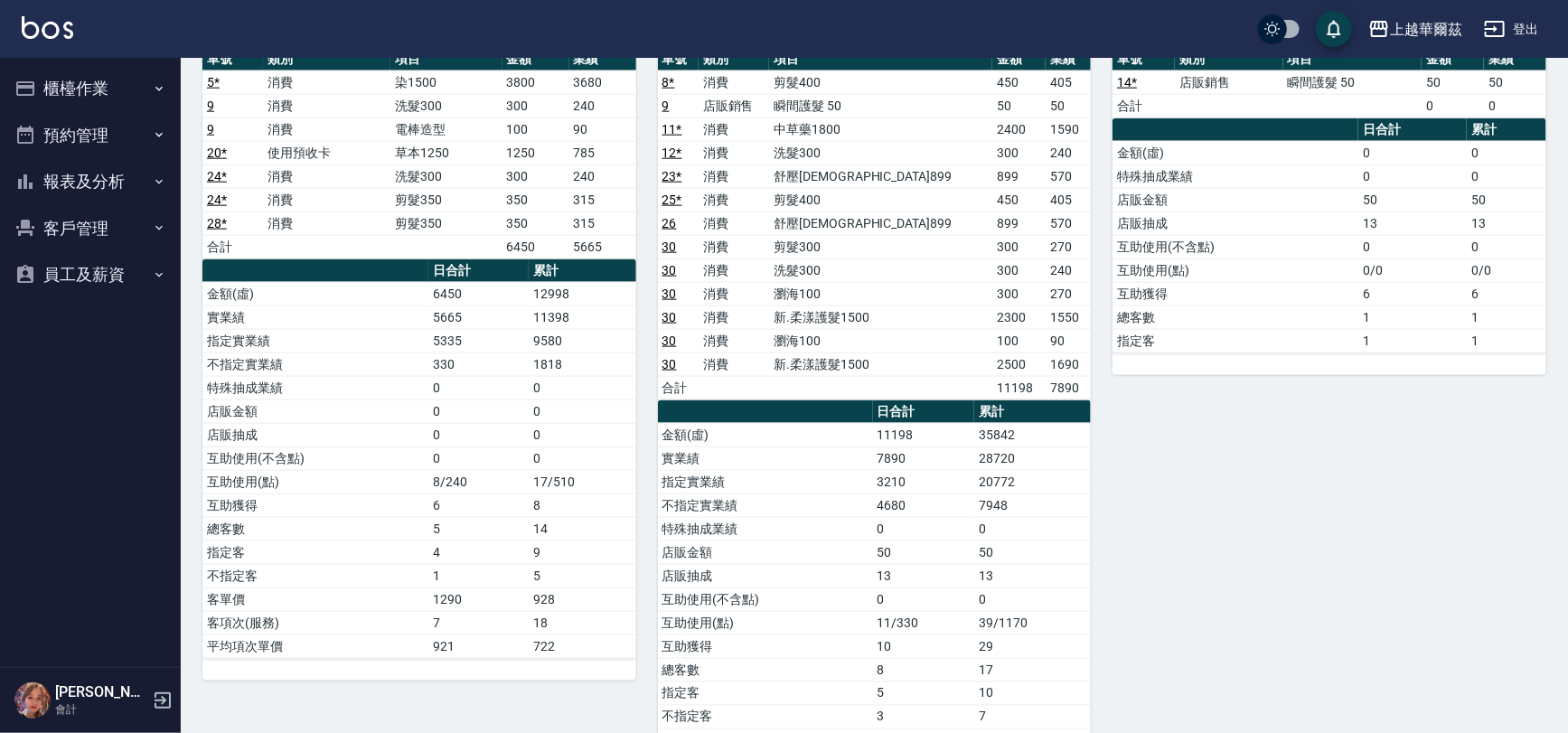
scroll to position [1065, 0]
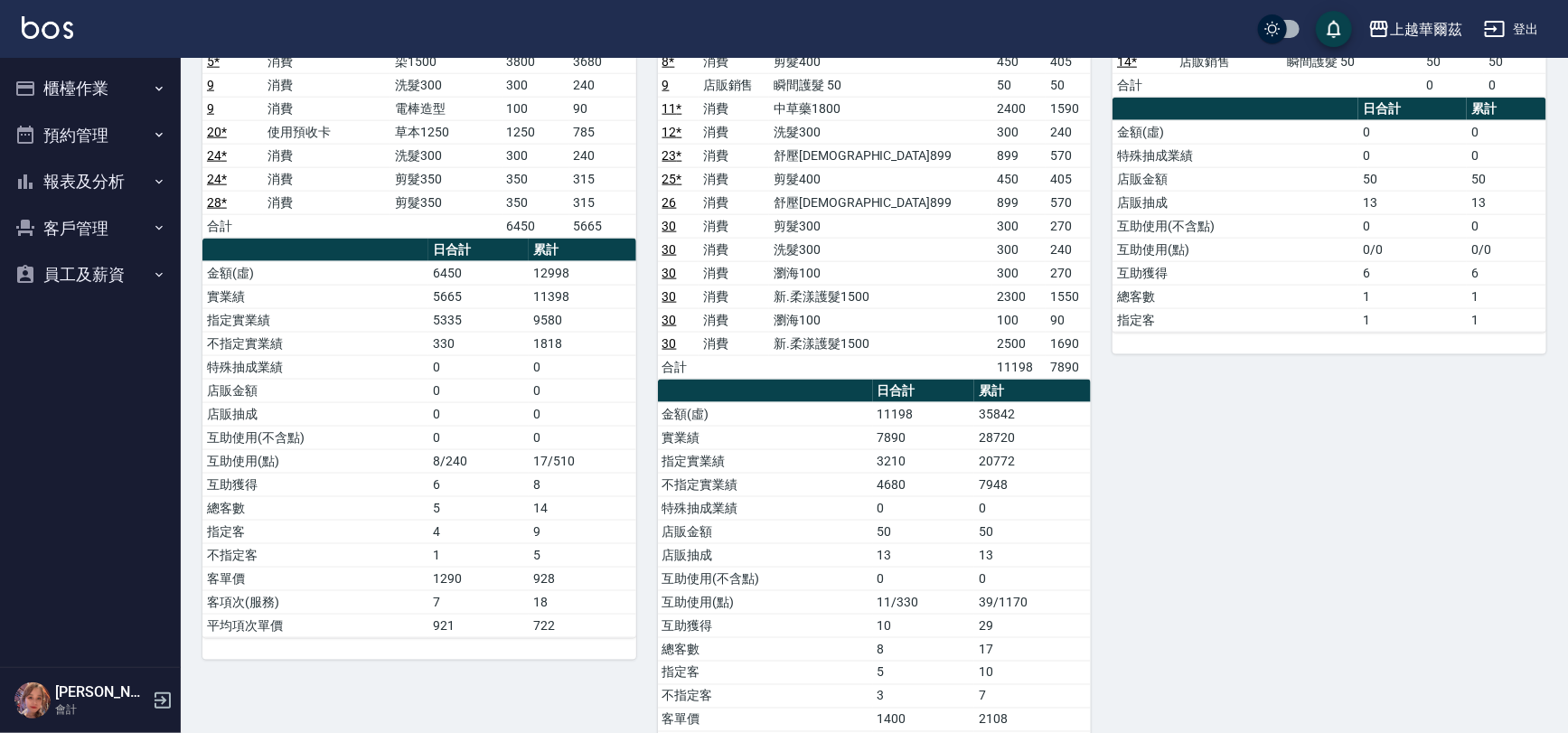
click at [664, 314] on link "30" at bounding box center [669, 320] width 14 height 14
click at [667, 291] on link "30" at bounding box center [669, 297] width 14 height 14
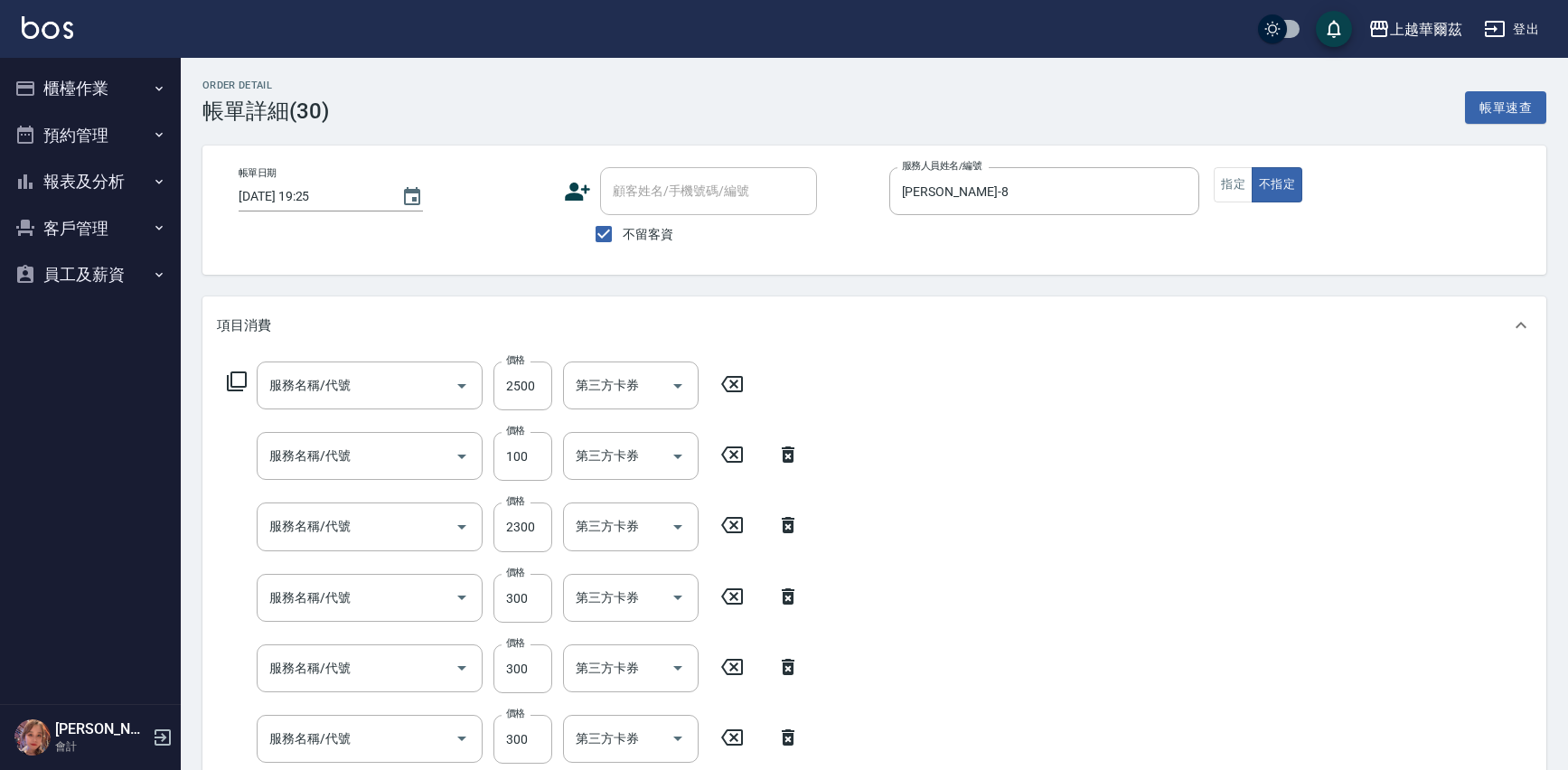
type input "新.柔漾護髮1500(638)"
type input "瀏海100(310)"
type input "新.柔漾護髮1500(638)"
type input "瀏海100(310)"
type input "洗髮300(101)"
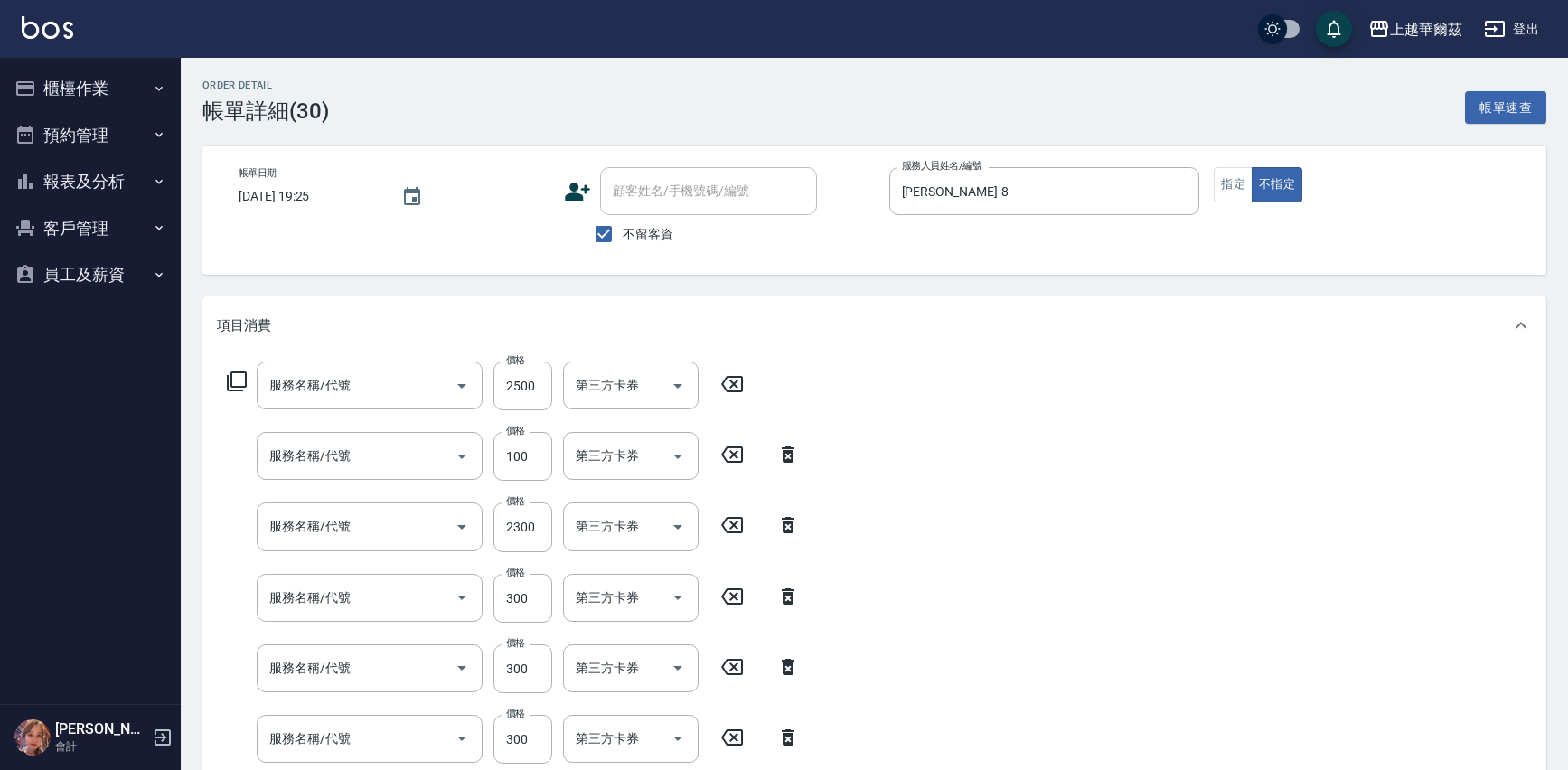
type input "剪髮300(305)"
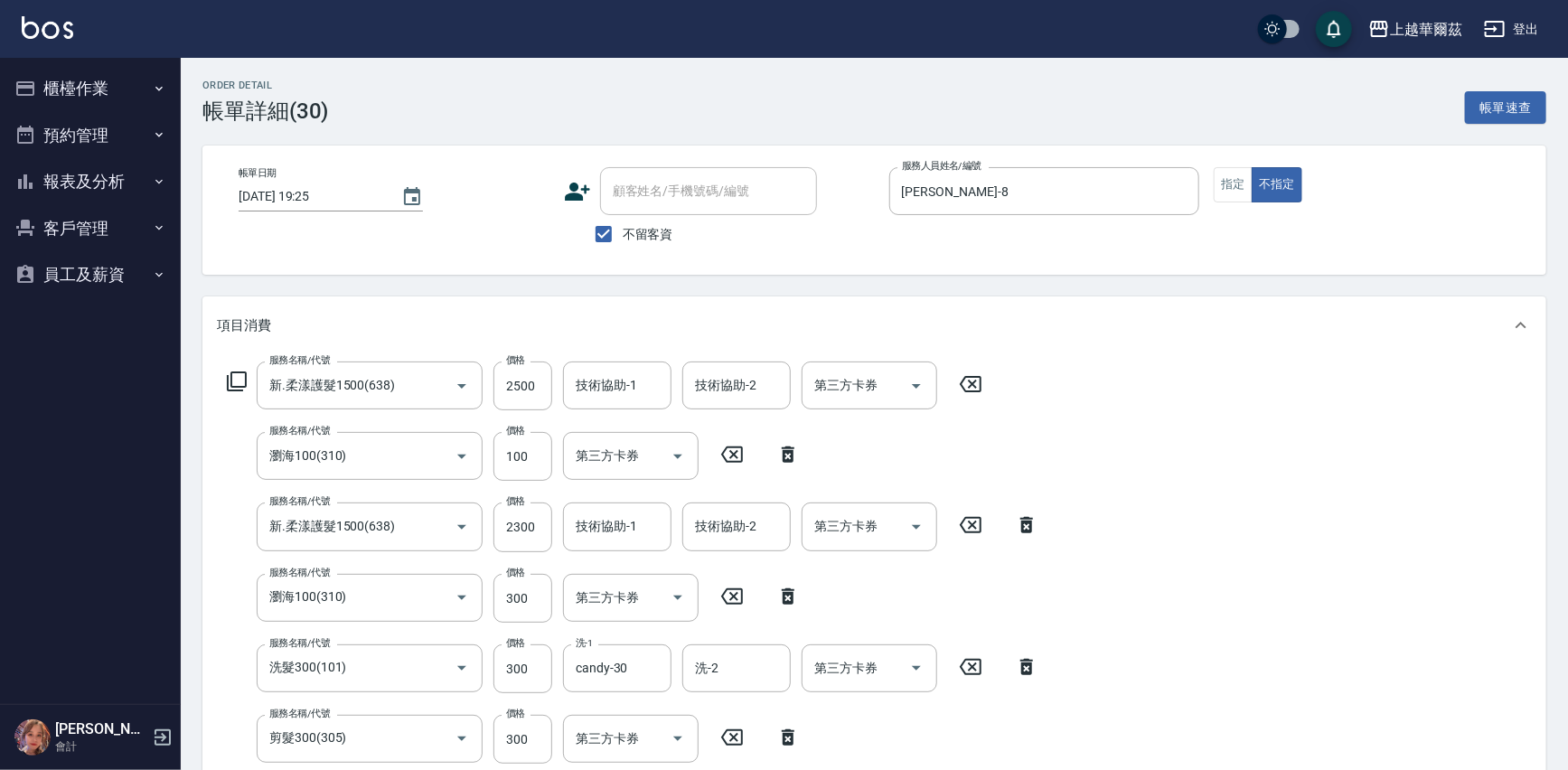
type input "新.柔漾護髮1500(638)"
type input "瀏海100(310)"
type input "新.柔漾護髮1500(638)"
type input "瀏海100(310)"
type input "洗髮300(101)"
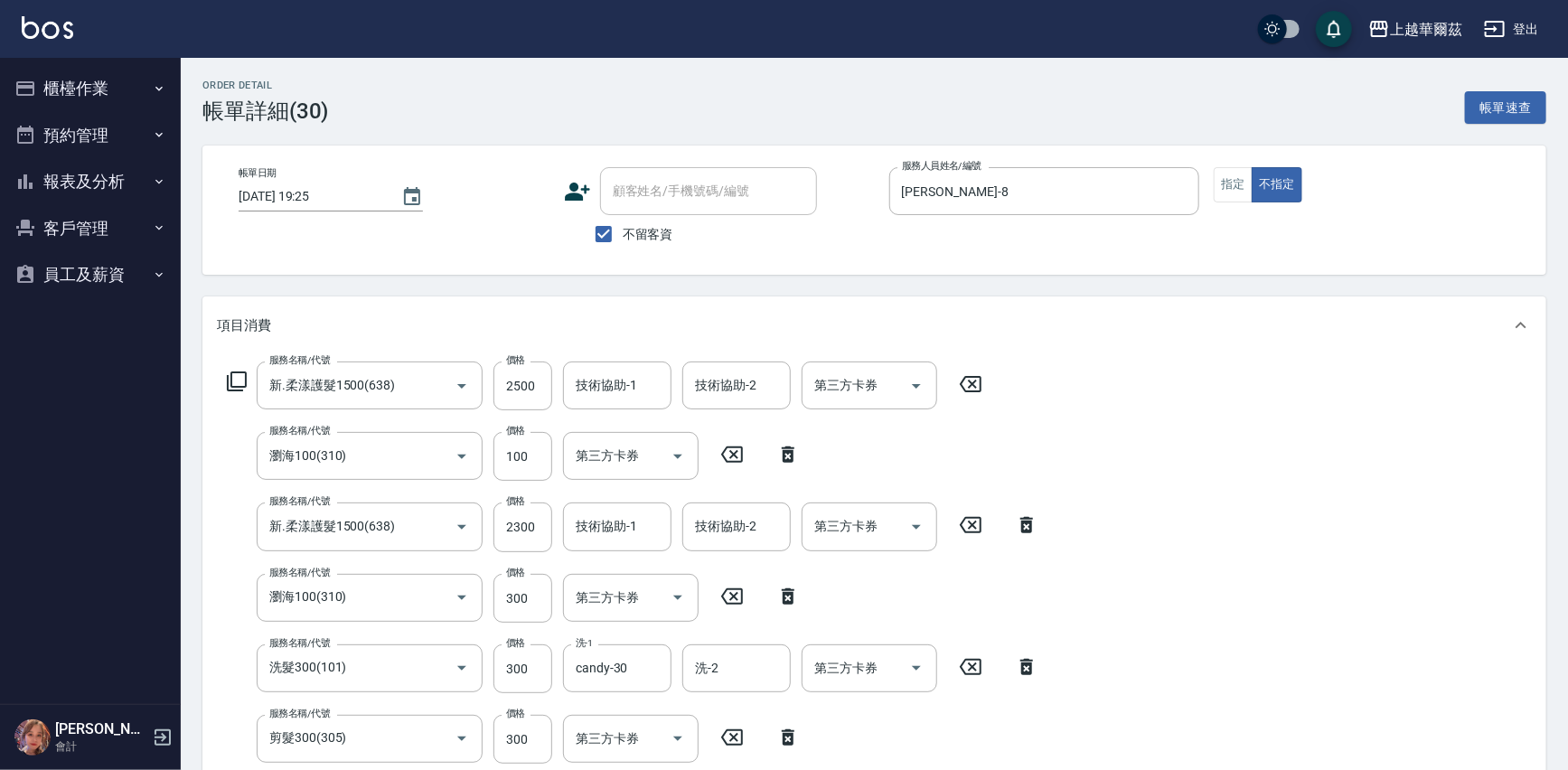
type input "剪髮300(305)"
click at [970, 377] on icon at bounding box center [971, 385] width 22 height 16
click at [785, 451] on icon at bounding box center [788, 453] width 13 height 16
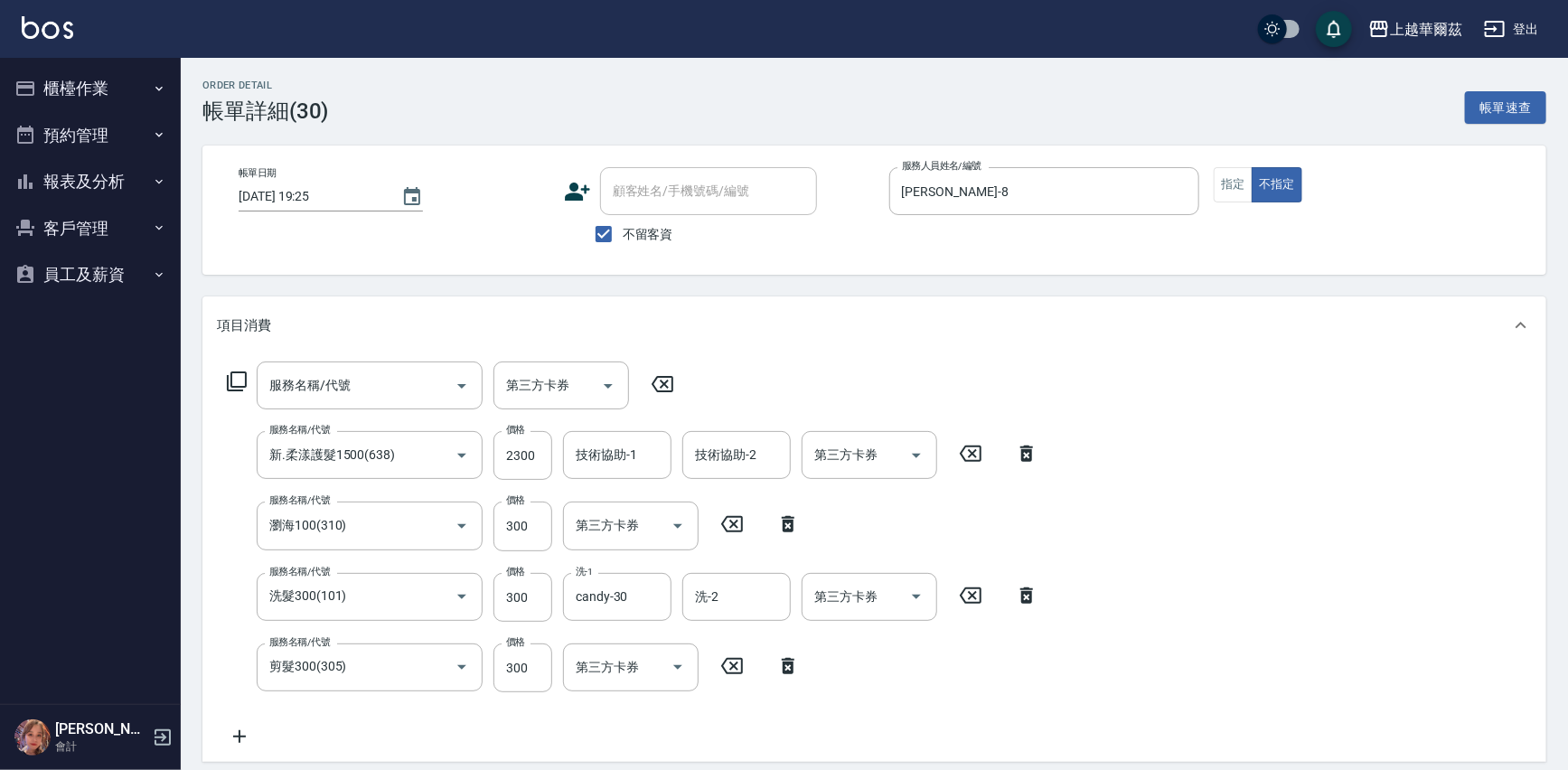
drag, startPoint x: 1030, startPoint y: 442, endPoint x: 929, endPoint y: 463, distance: 103.2
click at [1029, 442] on icon at bounding box center [1027, 453] width 45 height 22
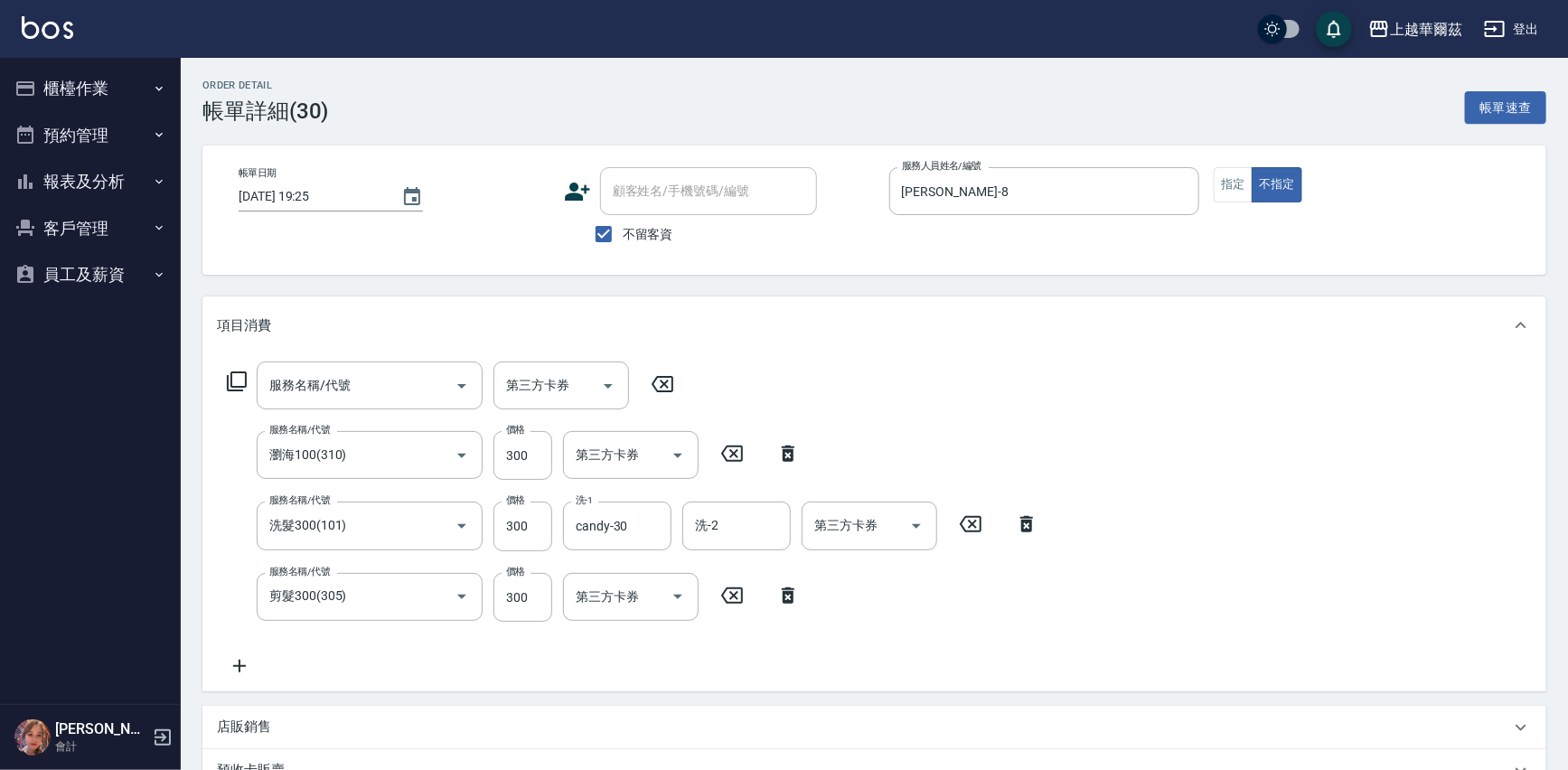
click at [790, 454] on icon at bounding box center [788, 453] width 13 height 16
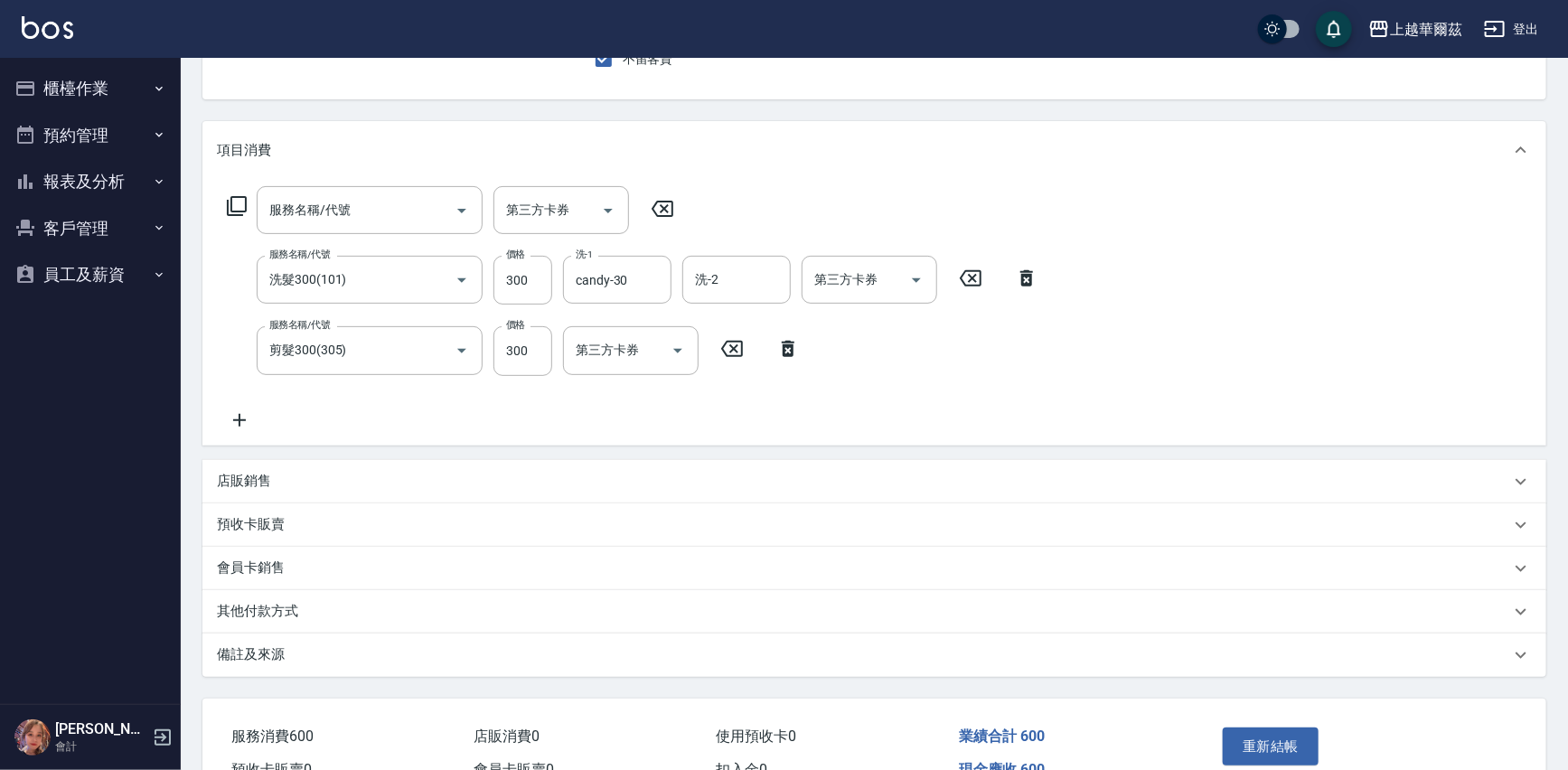
scroll to position [184, 0]
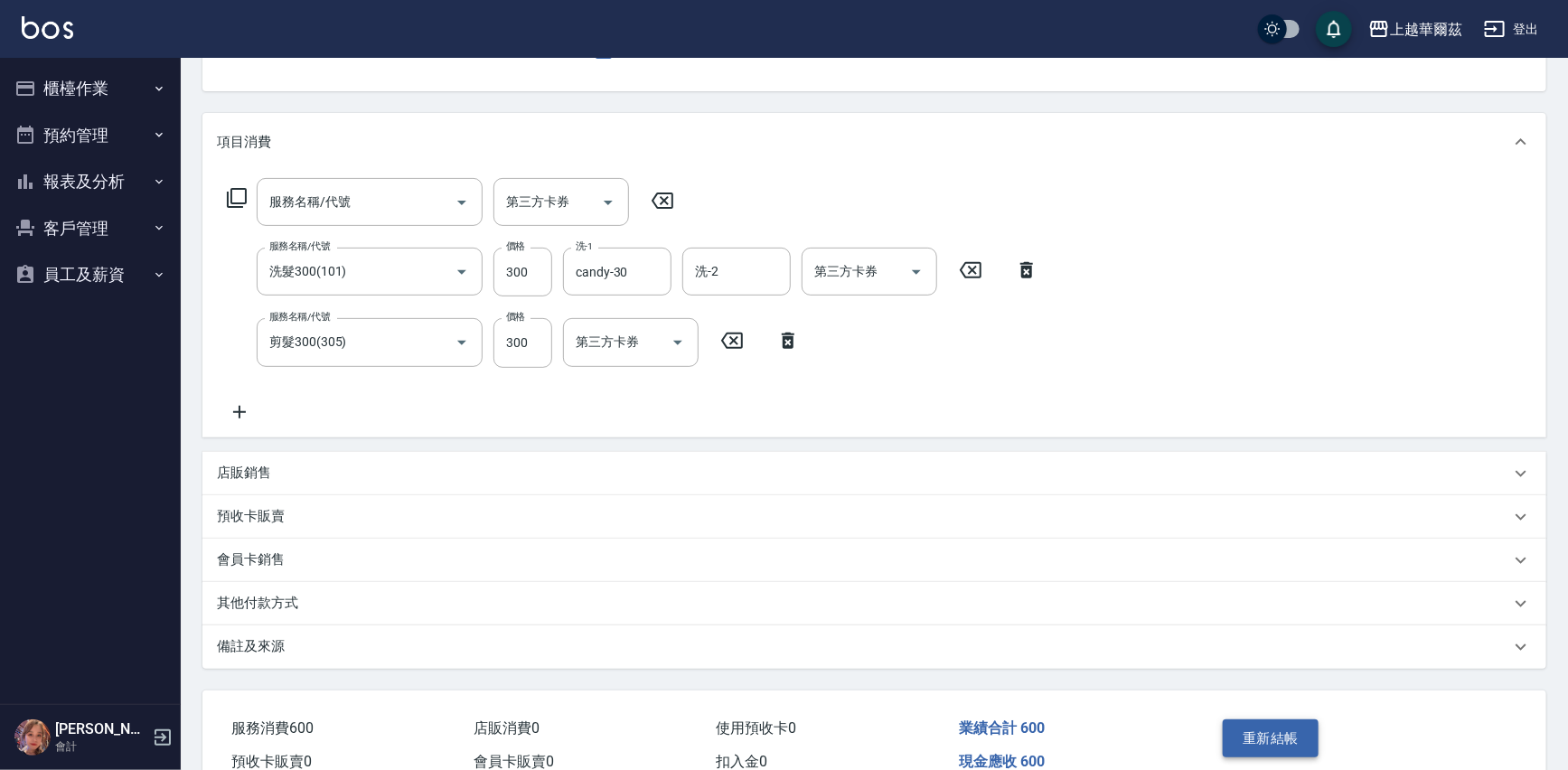
click at [1281, 742] on button "重新結帳" at bounding box center [1271, 738] width 96 height 38
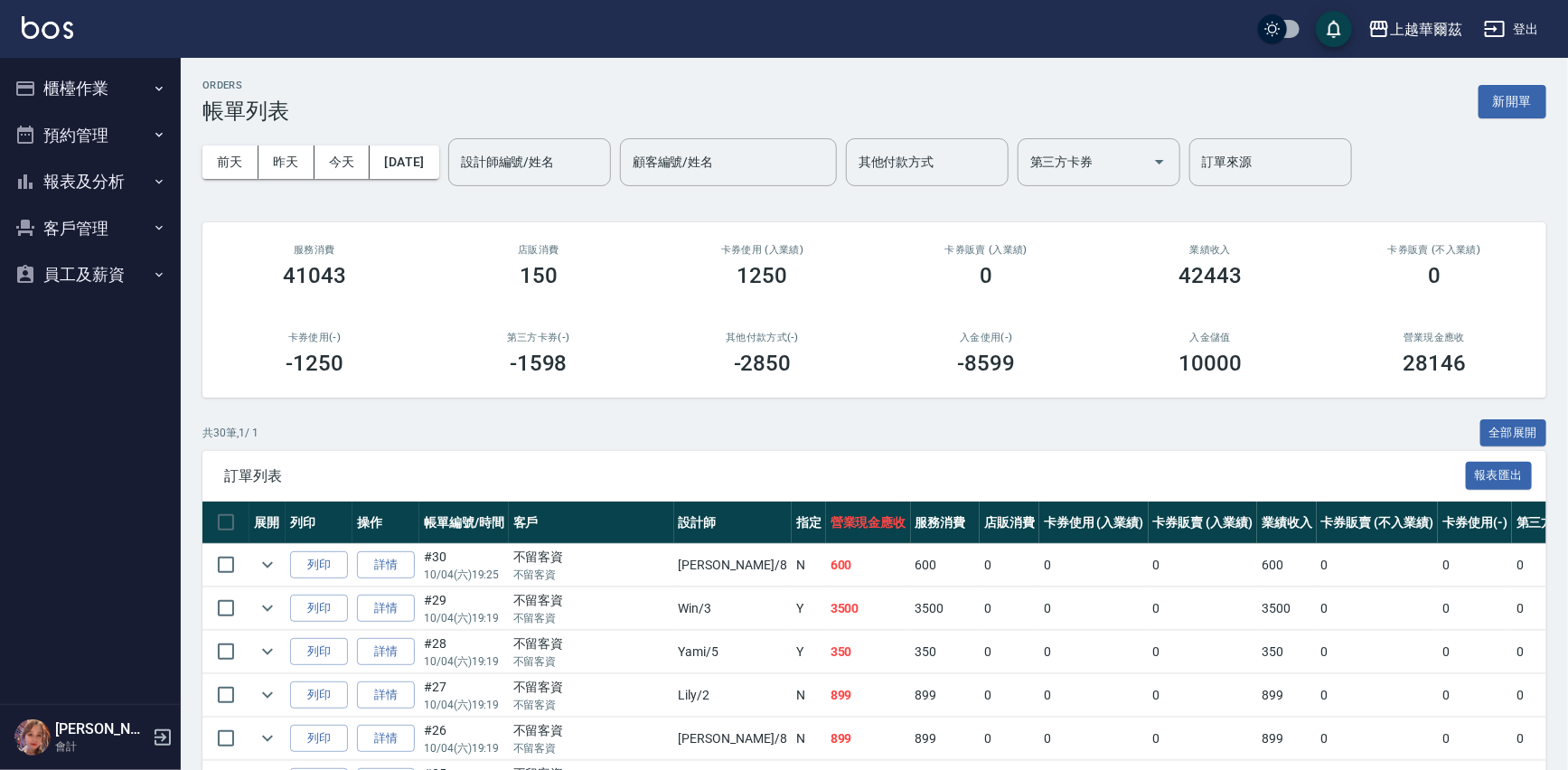
click at [99, 174] on button "報表及分析" at bounding box center [90, 181] width 167 height 47
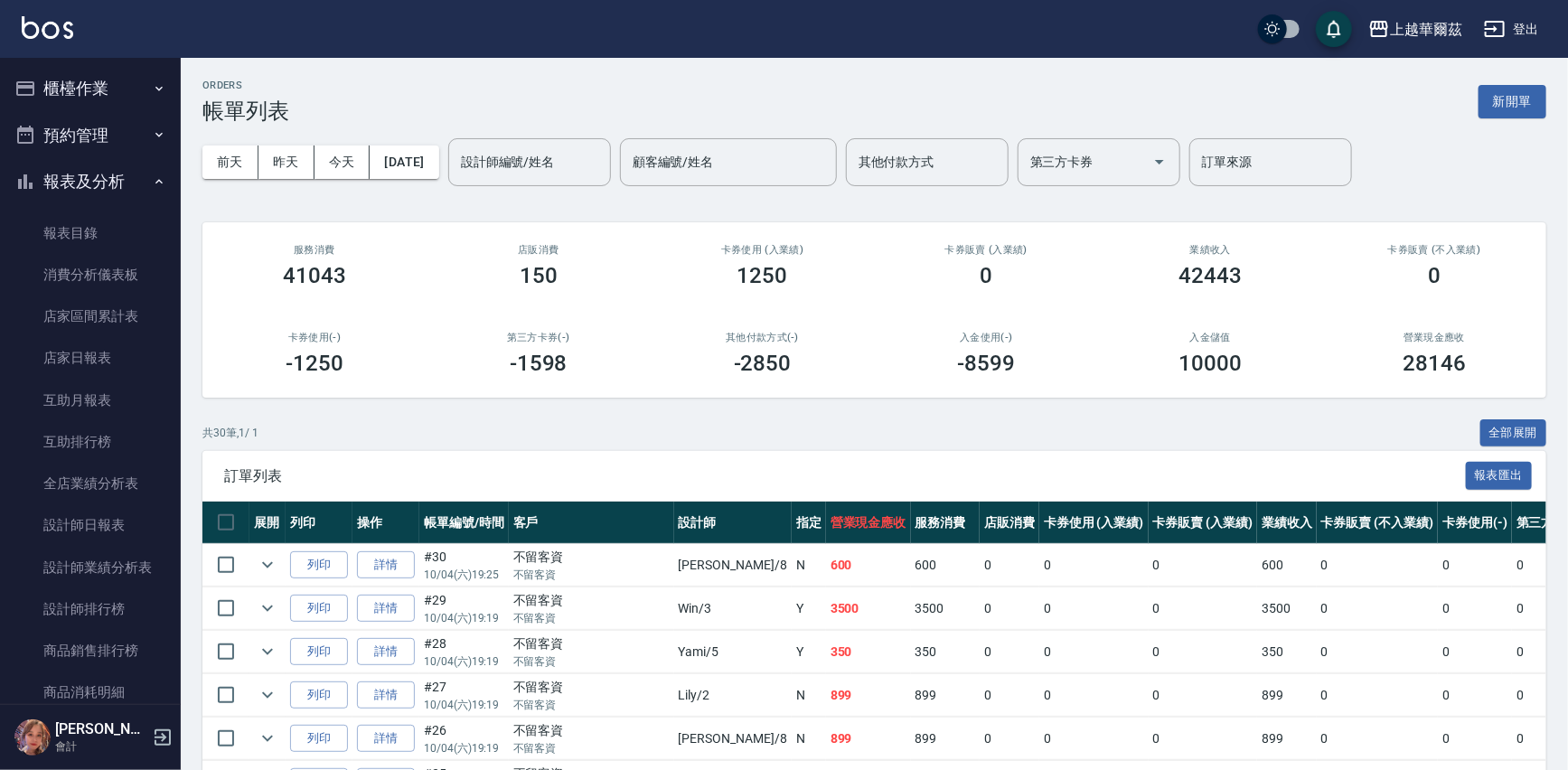
click at [81, 85] on button "櫃檯作業" at bounding box center [90, 88] width 167 height 47
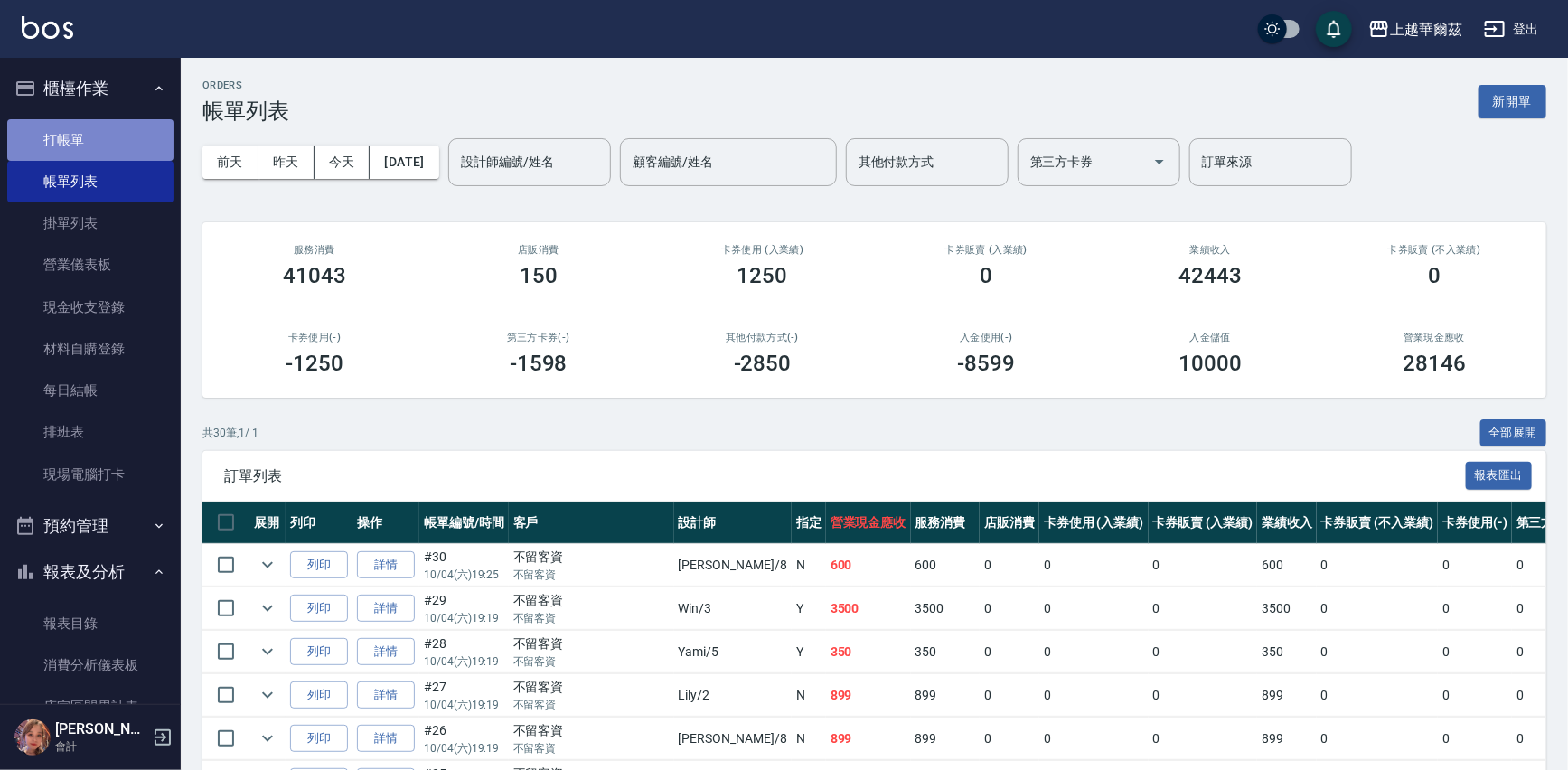
click at [100, 132] on link "打帳單" at bounding box center [90, 140] width 167 height 42
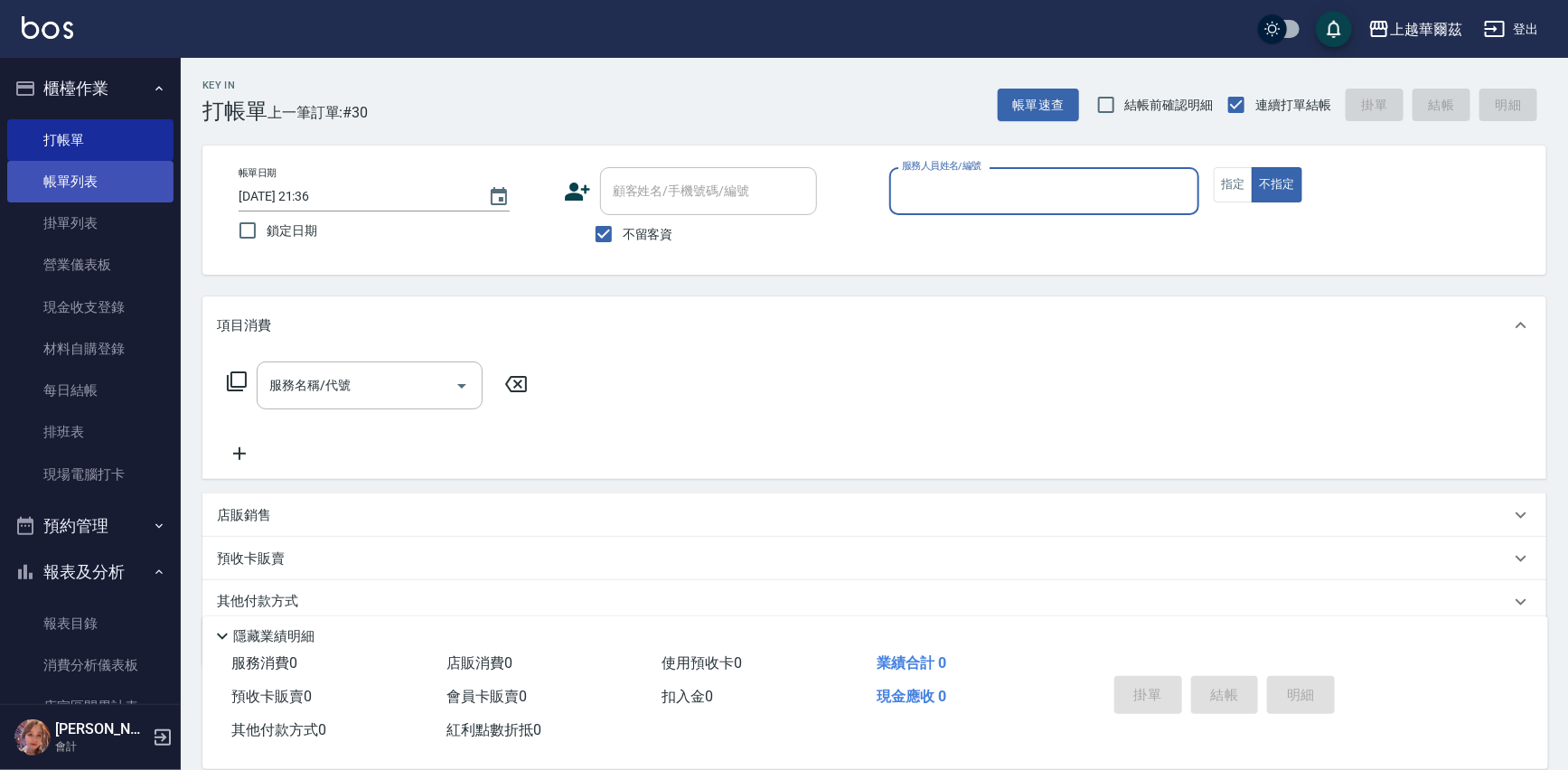
click at [86, 174] on link "帳單列表" at bounding box center [90, 182] width 167 height 42
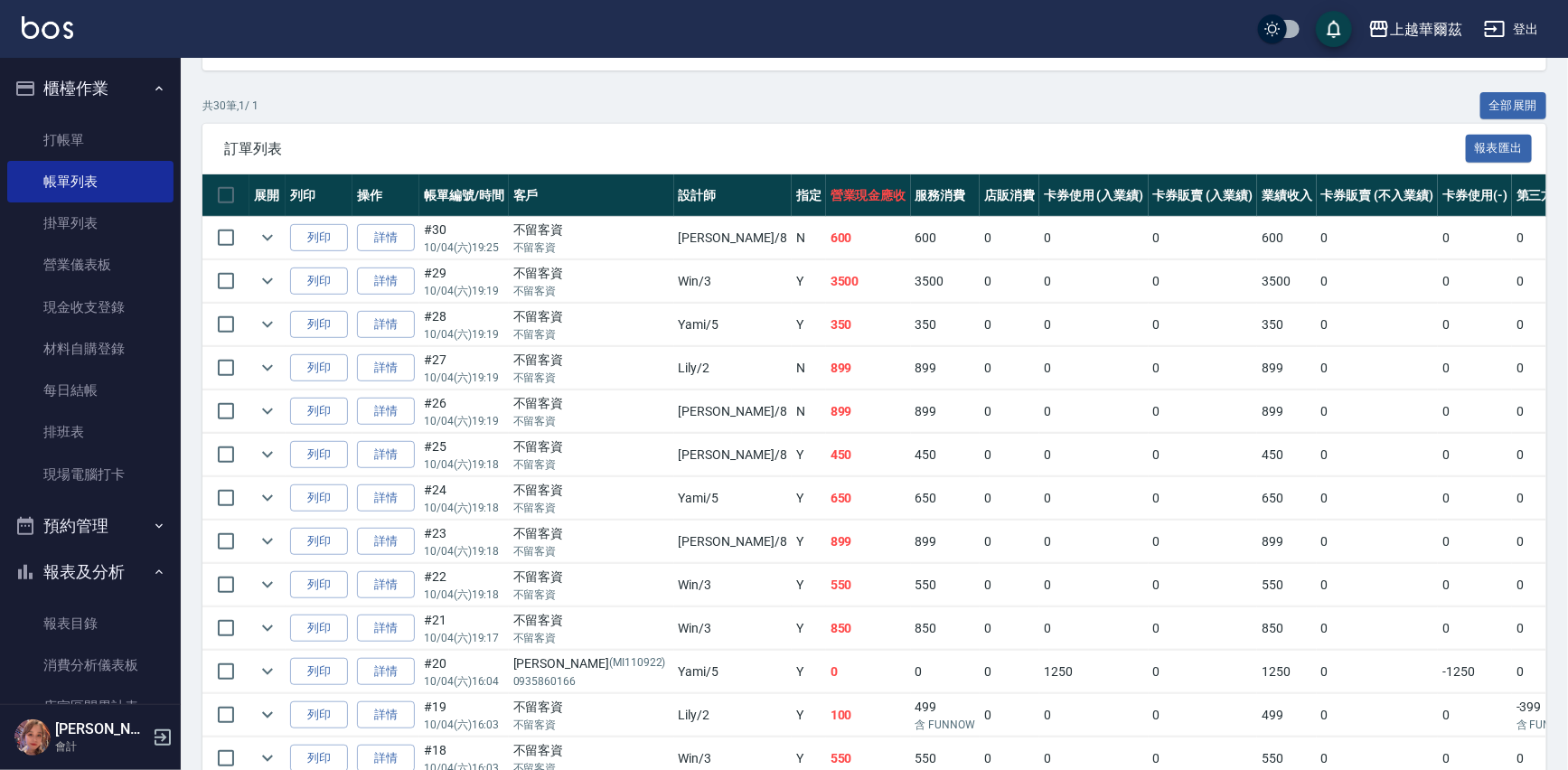
scroll to position [1154, 0]
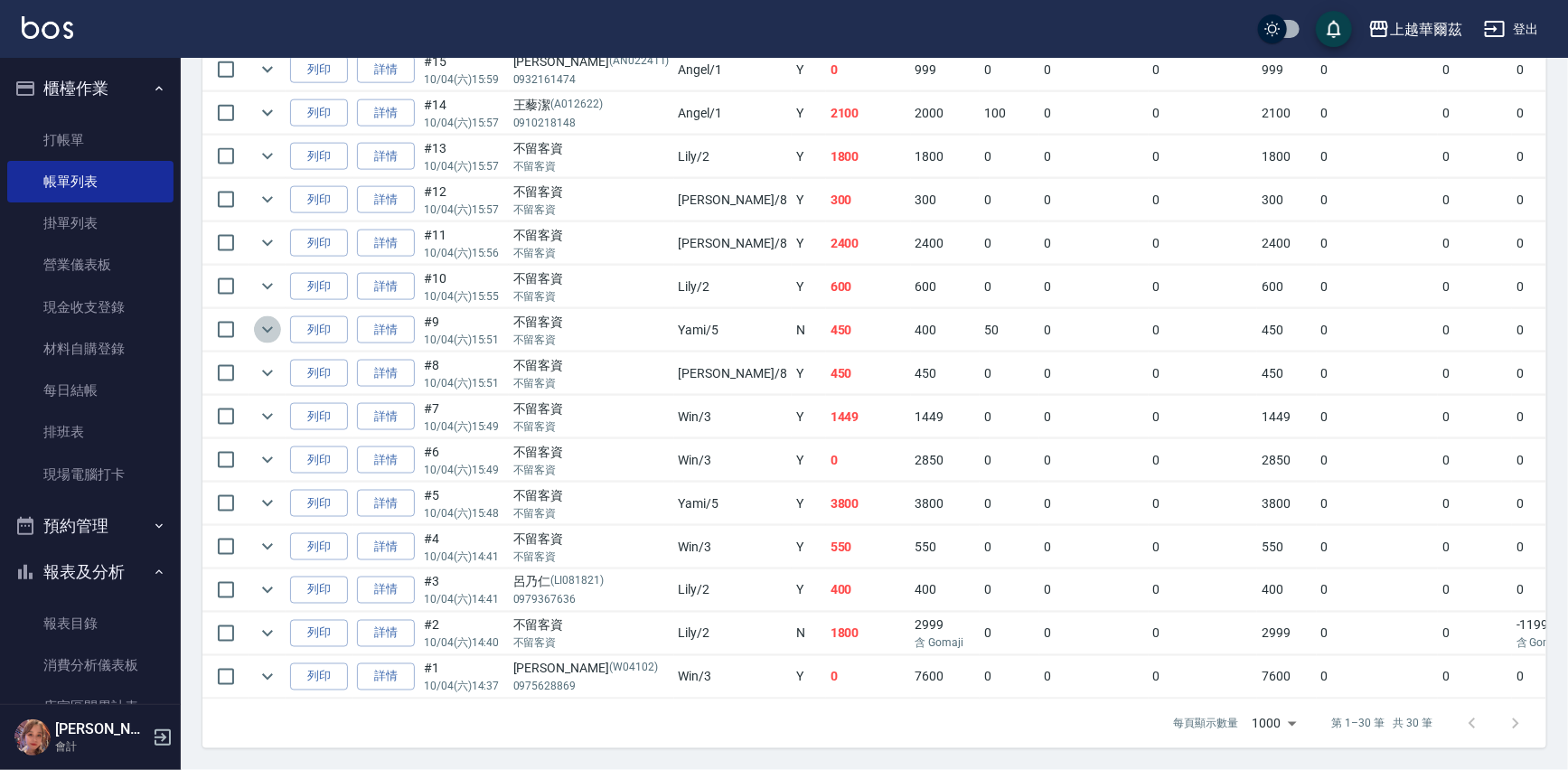
click at [267, 319] on icon "expand row" at bounding box center [268, 330] width 22 height 22
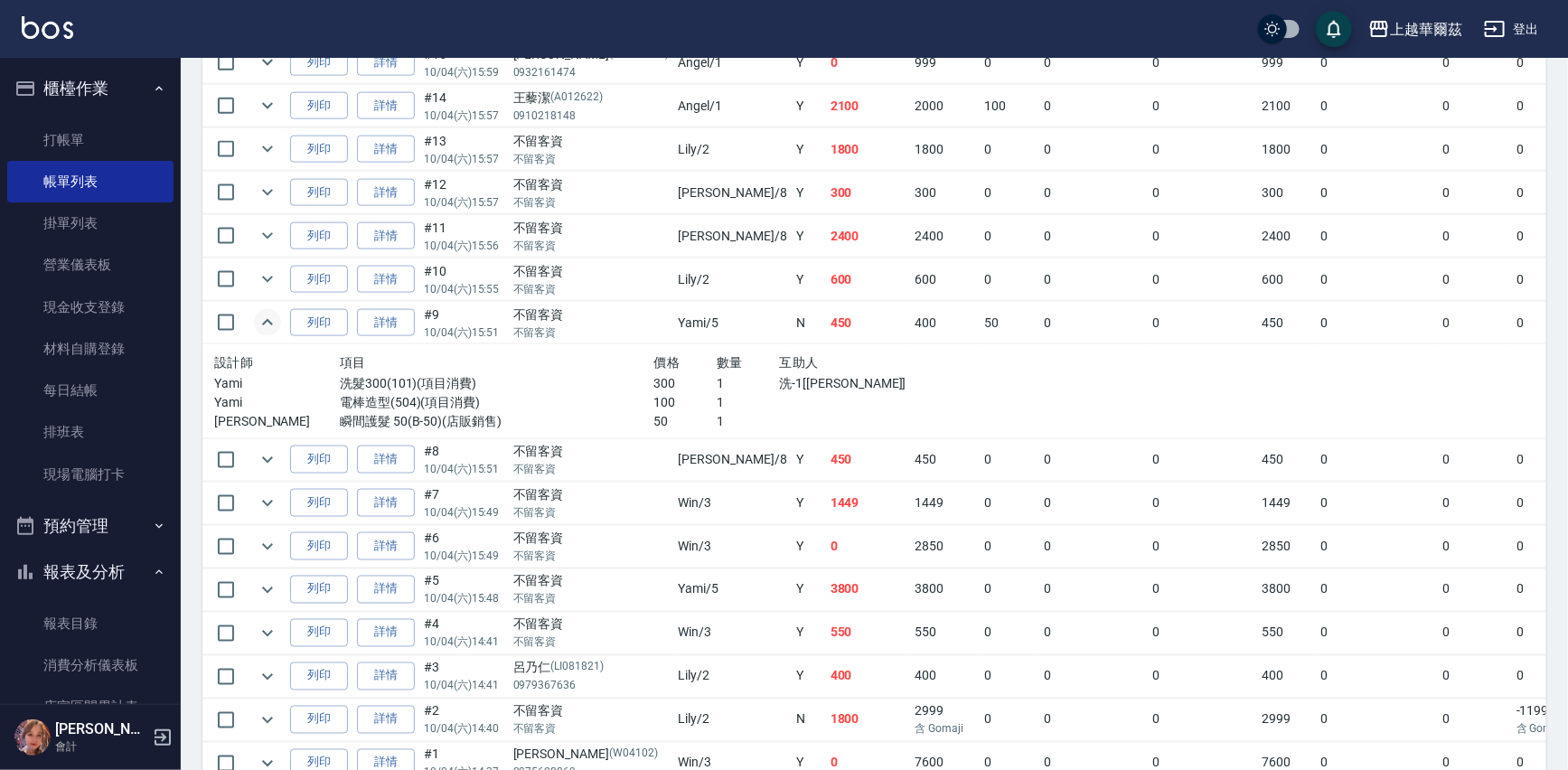
click at [268, 312] on icon "expand row" at bounding box center [268, 323] width 22 height 22
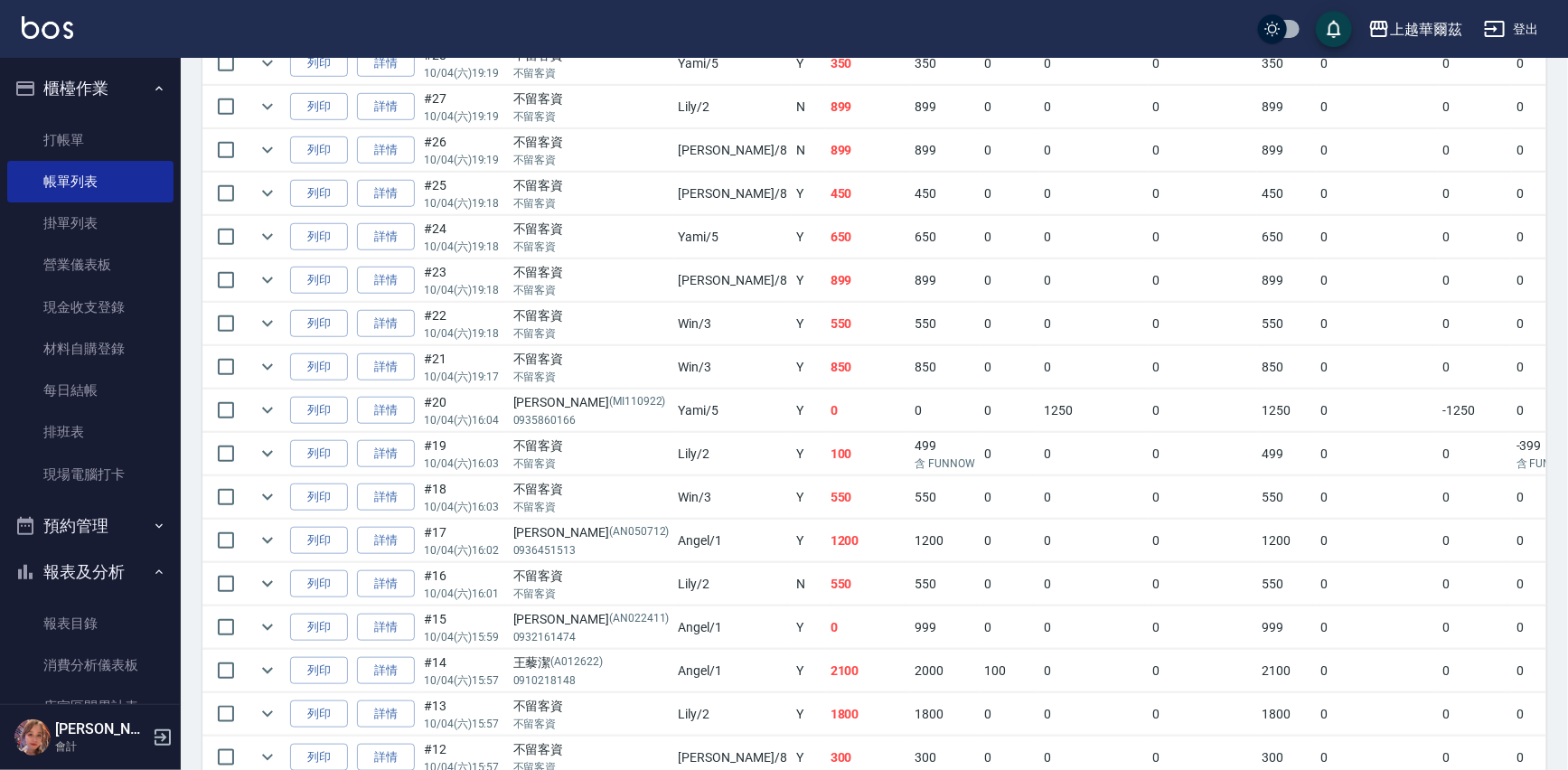
scroll to position [572, 0]
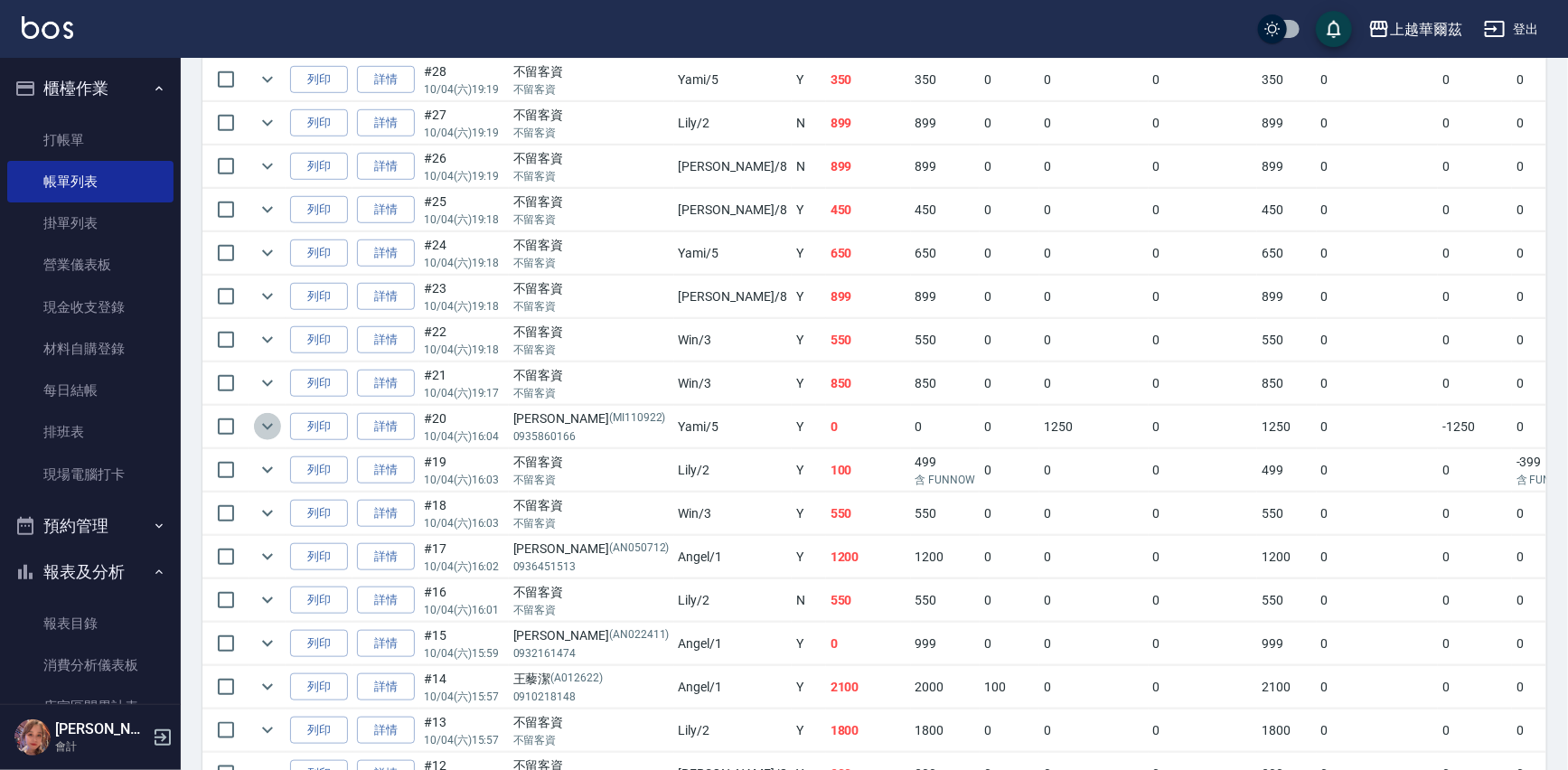
click at [271, 419] on icon "expand row" at bounding box center [268, 426] width 22 height 22
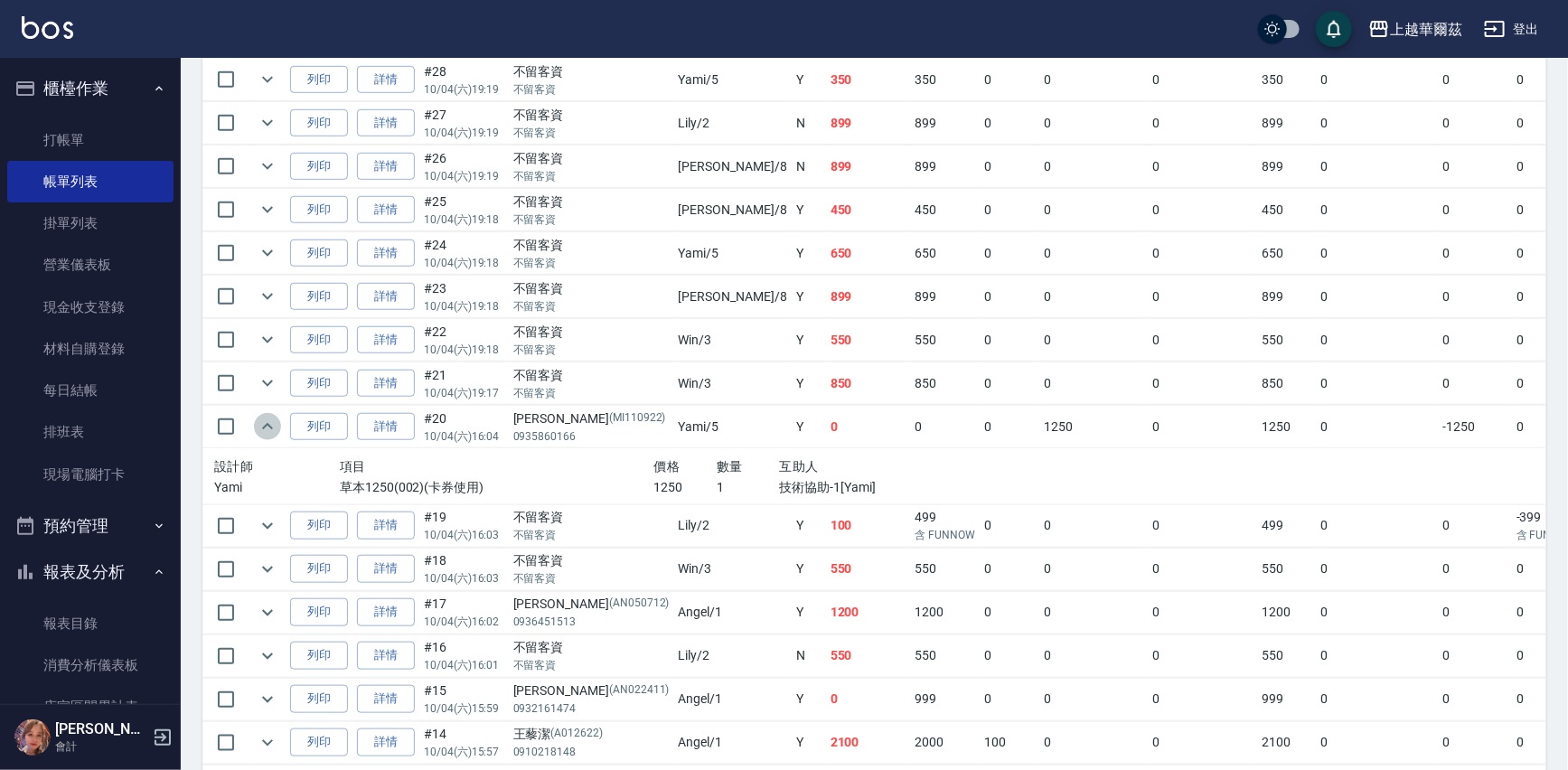
click at [271, 419] on icon "expand row" at bounding box center [268, 426] width 22 height 22
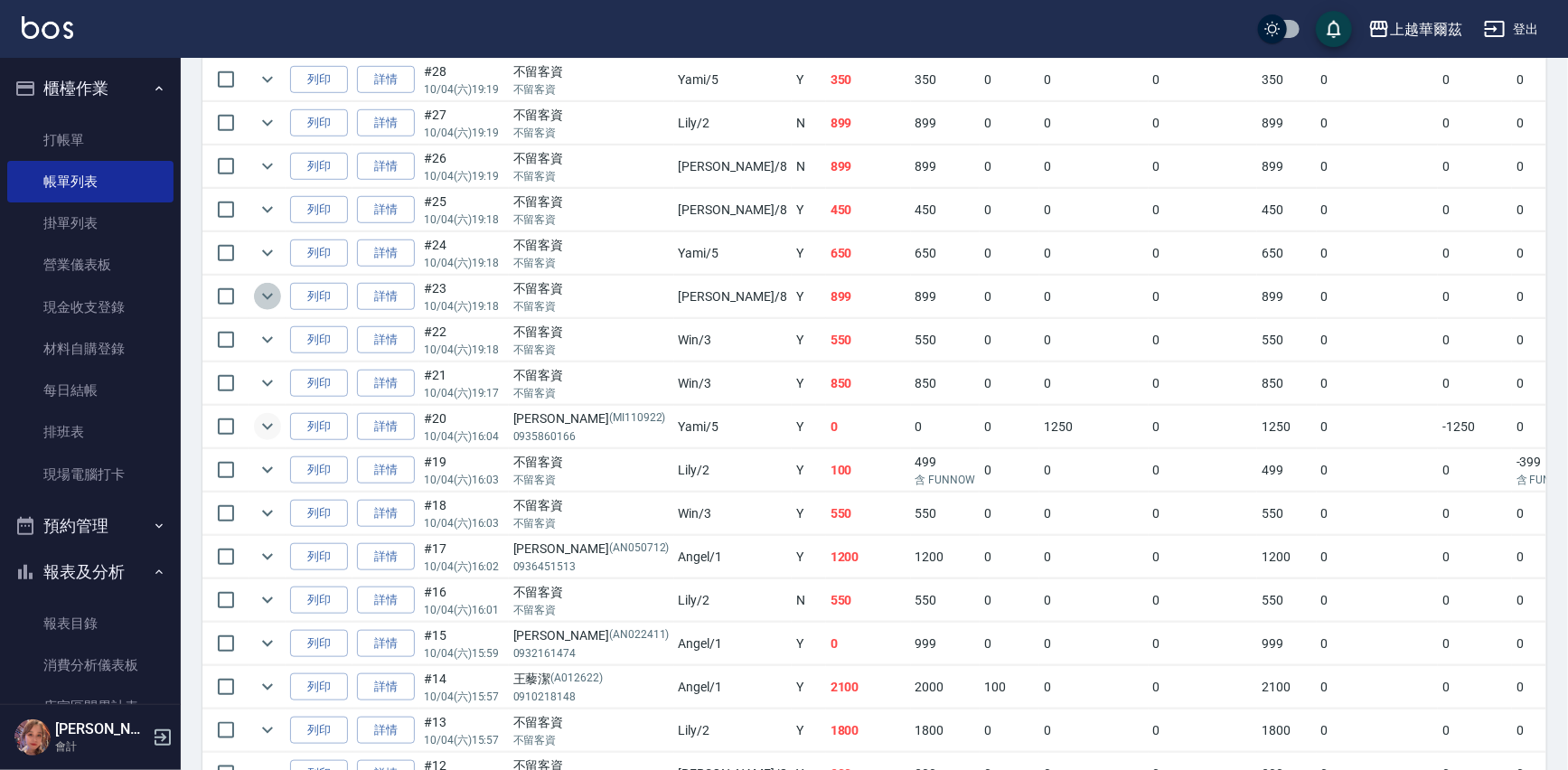
click at [262, 287] on icon "expand row" at bounding box center [268, 297] width 22 height 22
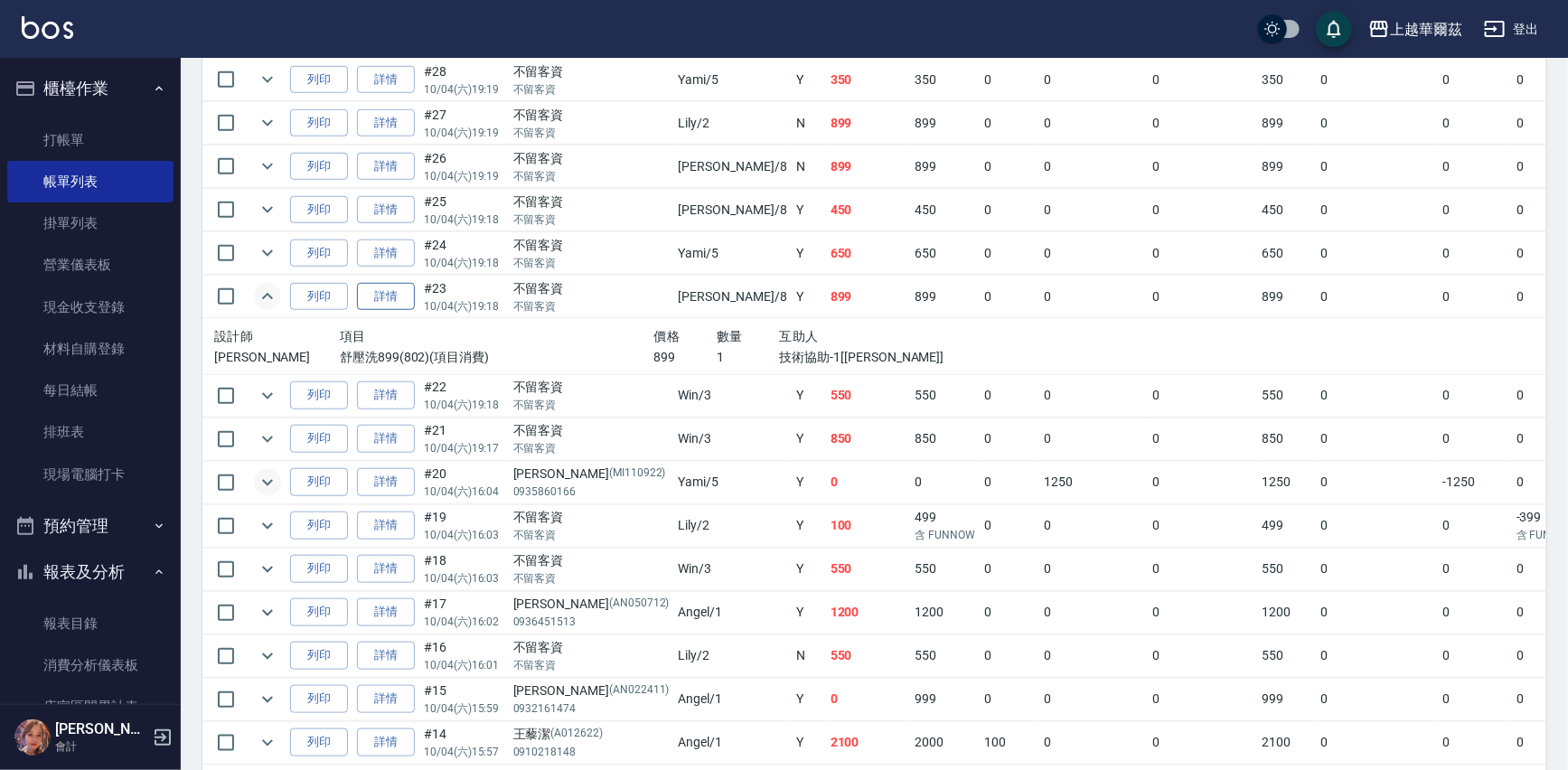
click at [397, 291] on link "詳情" at bounding box center [387, 297] width 58 height 28
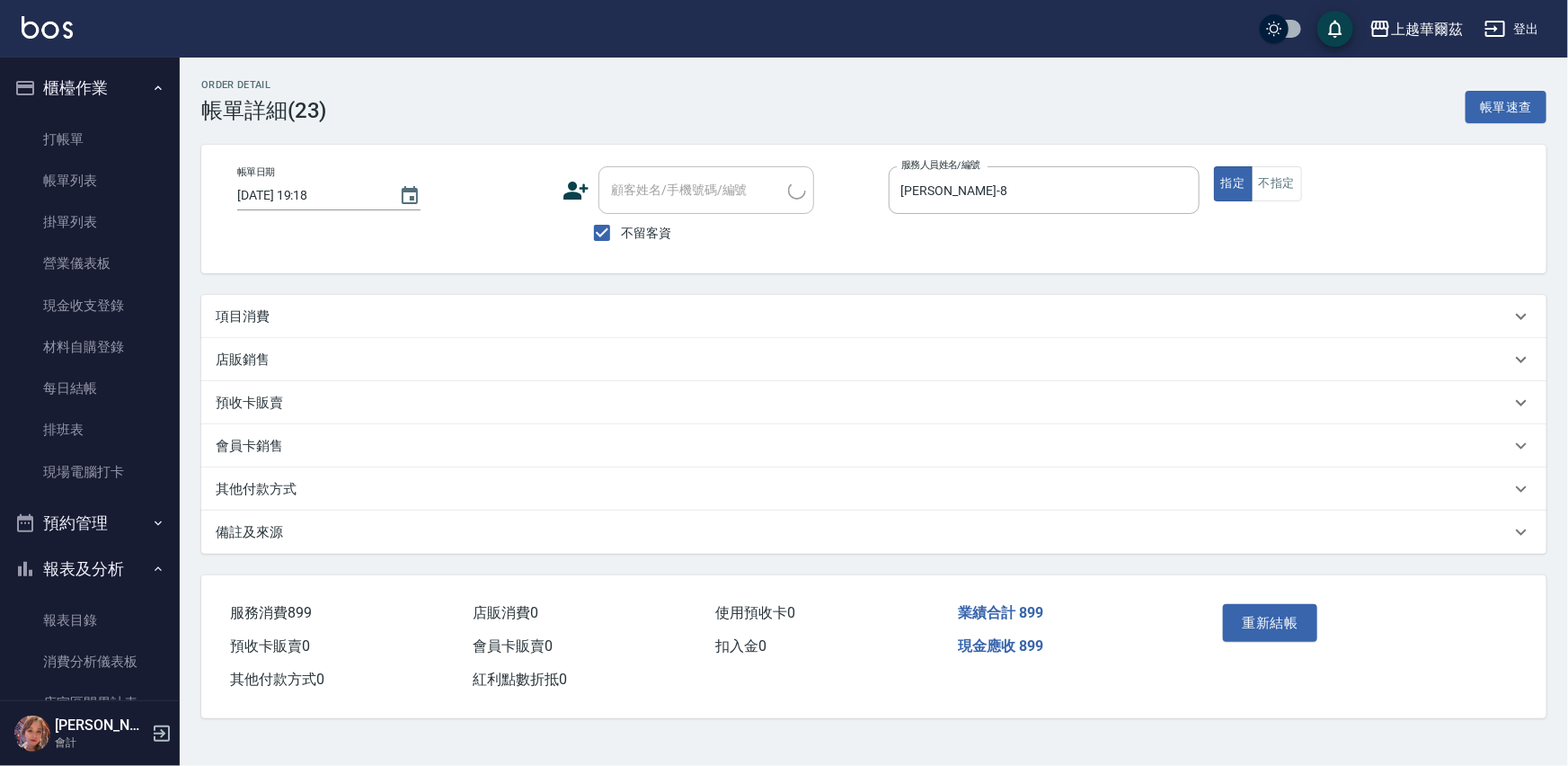
type input "[DATE] 19:18"
checkbox input "true"
type input "[PERSON_NAME]-8"
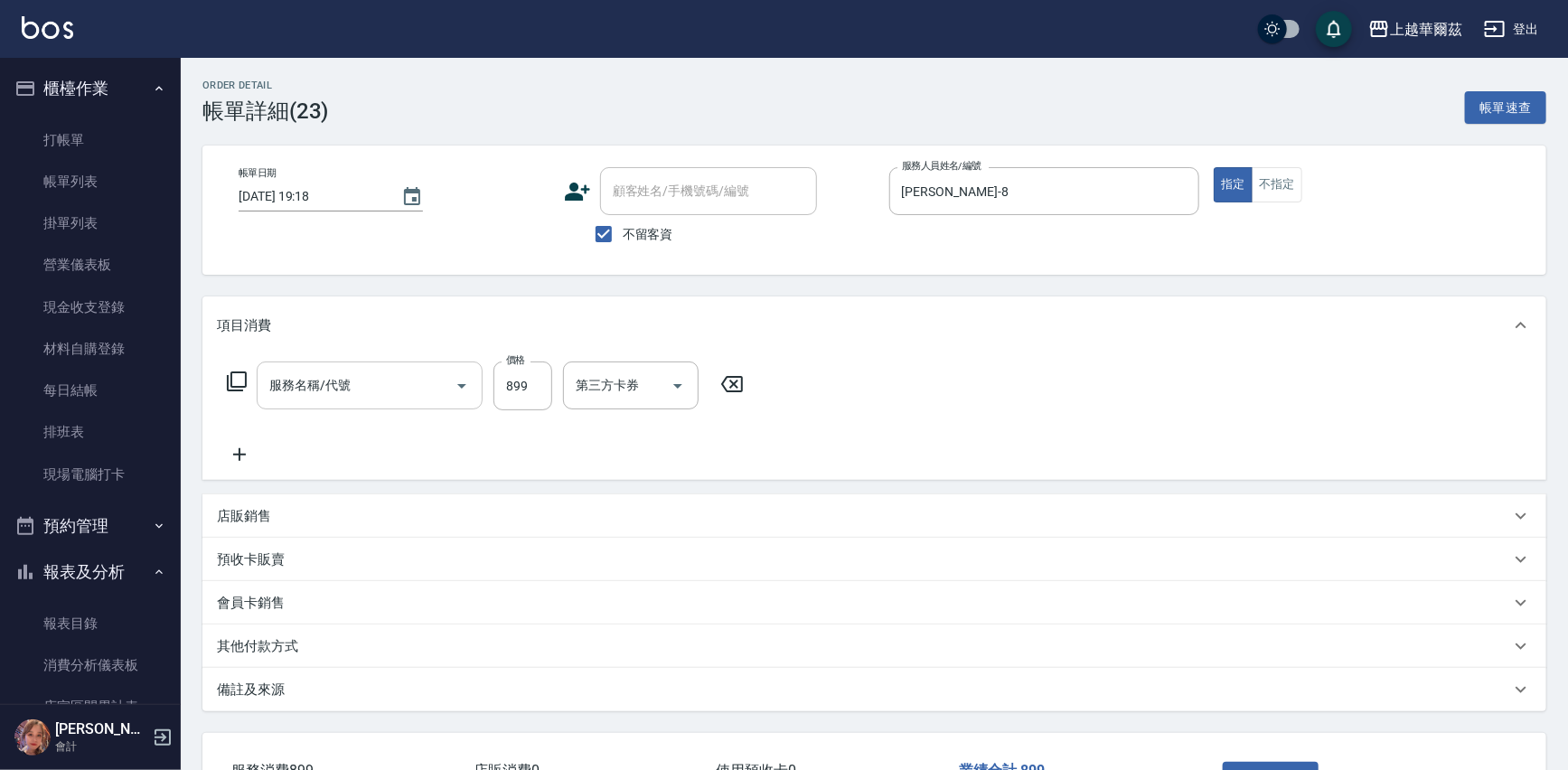
type input "舒壓洗899(802)"
click at [434, 385] on icon "Clear" at bounding box center [436, 385] width 11 height 11
type input "刮痧899(805)"
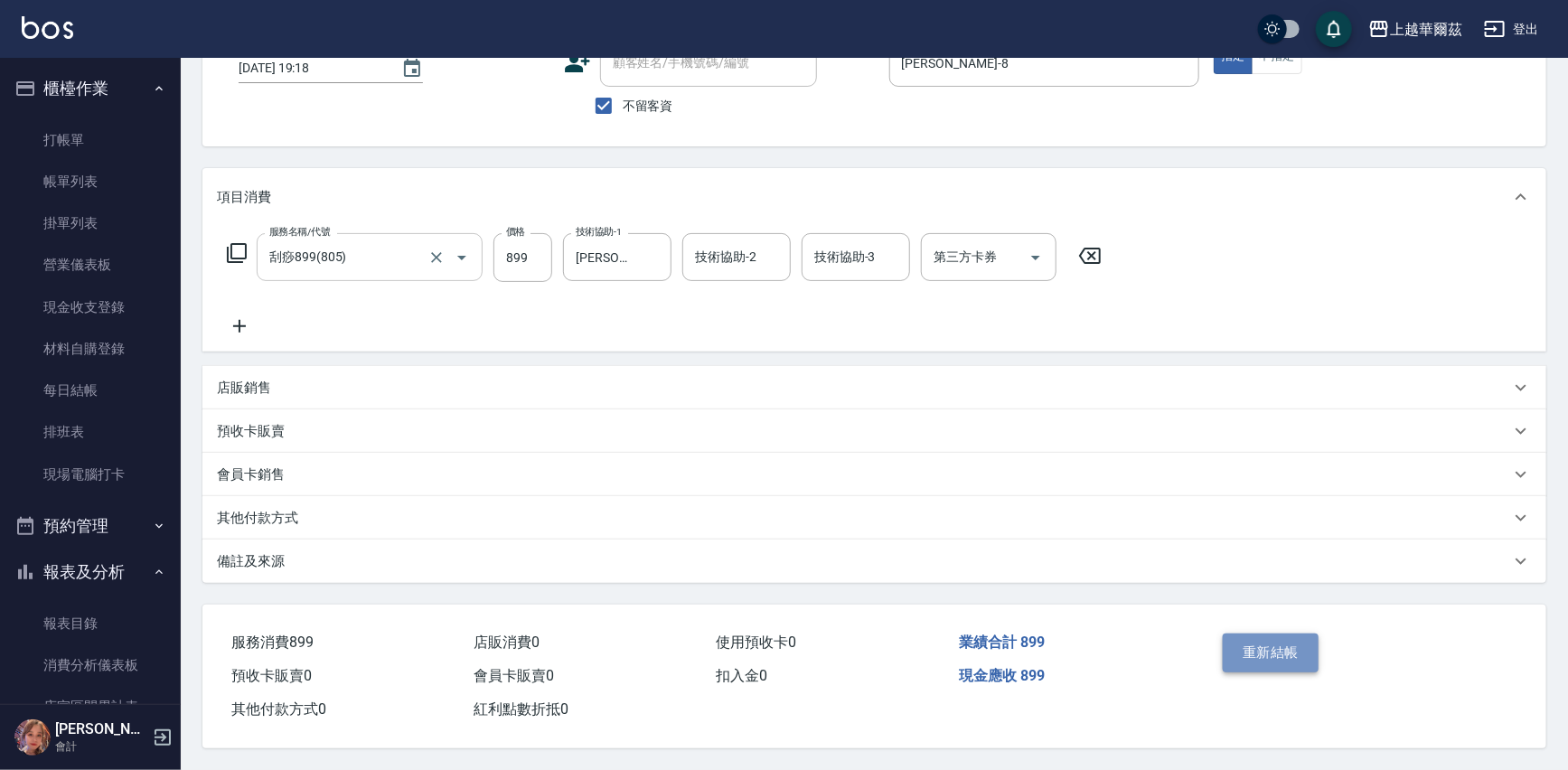
click at [1263, 633] on button "重新結帳" at bounding box center [1271, 652] width 96 height 38
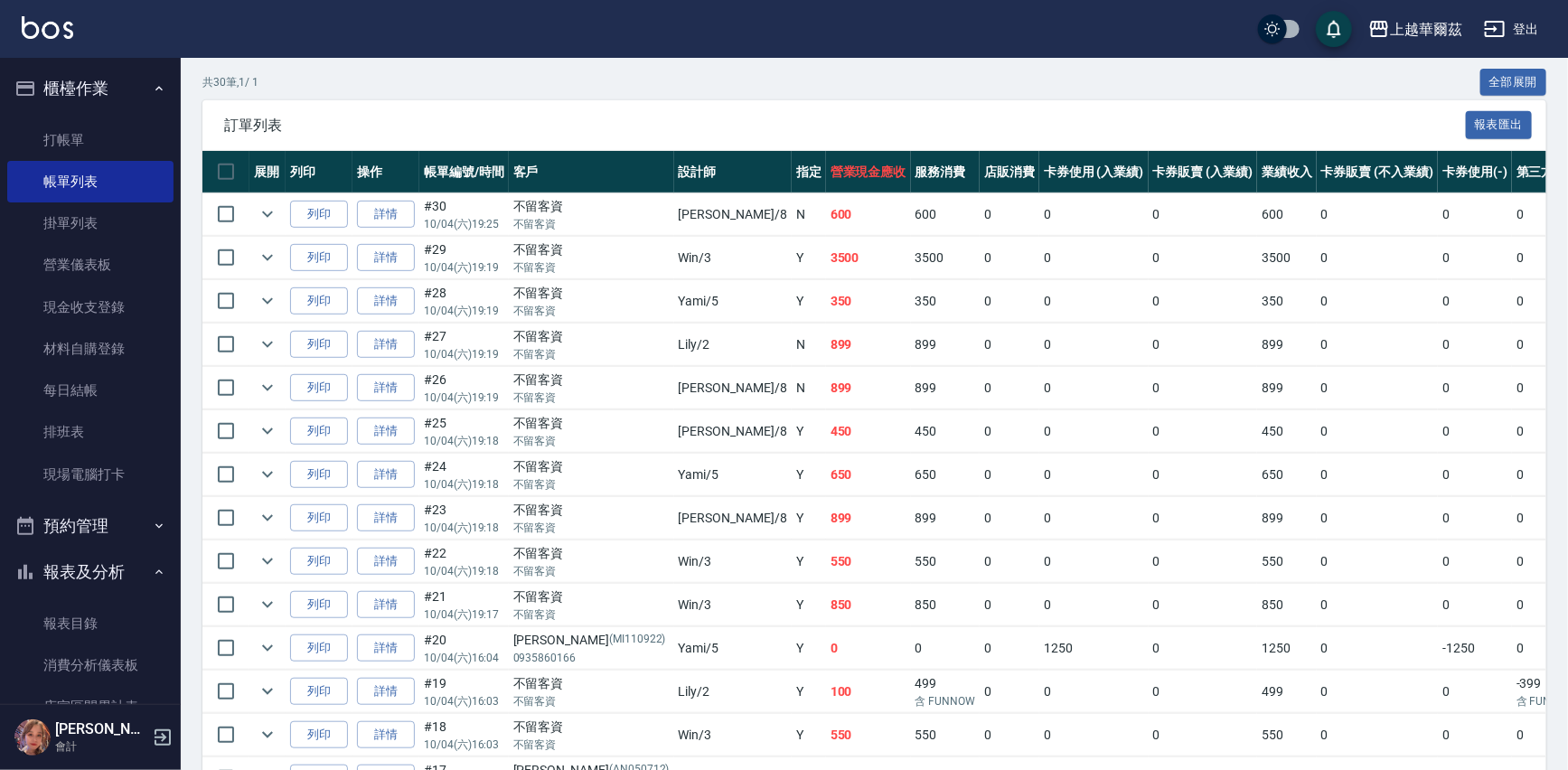
scroll to position [381, 0]
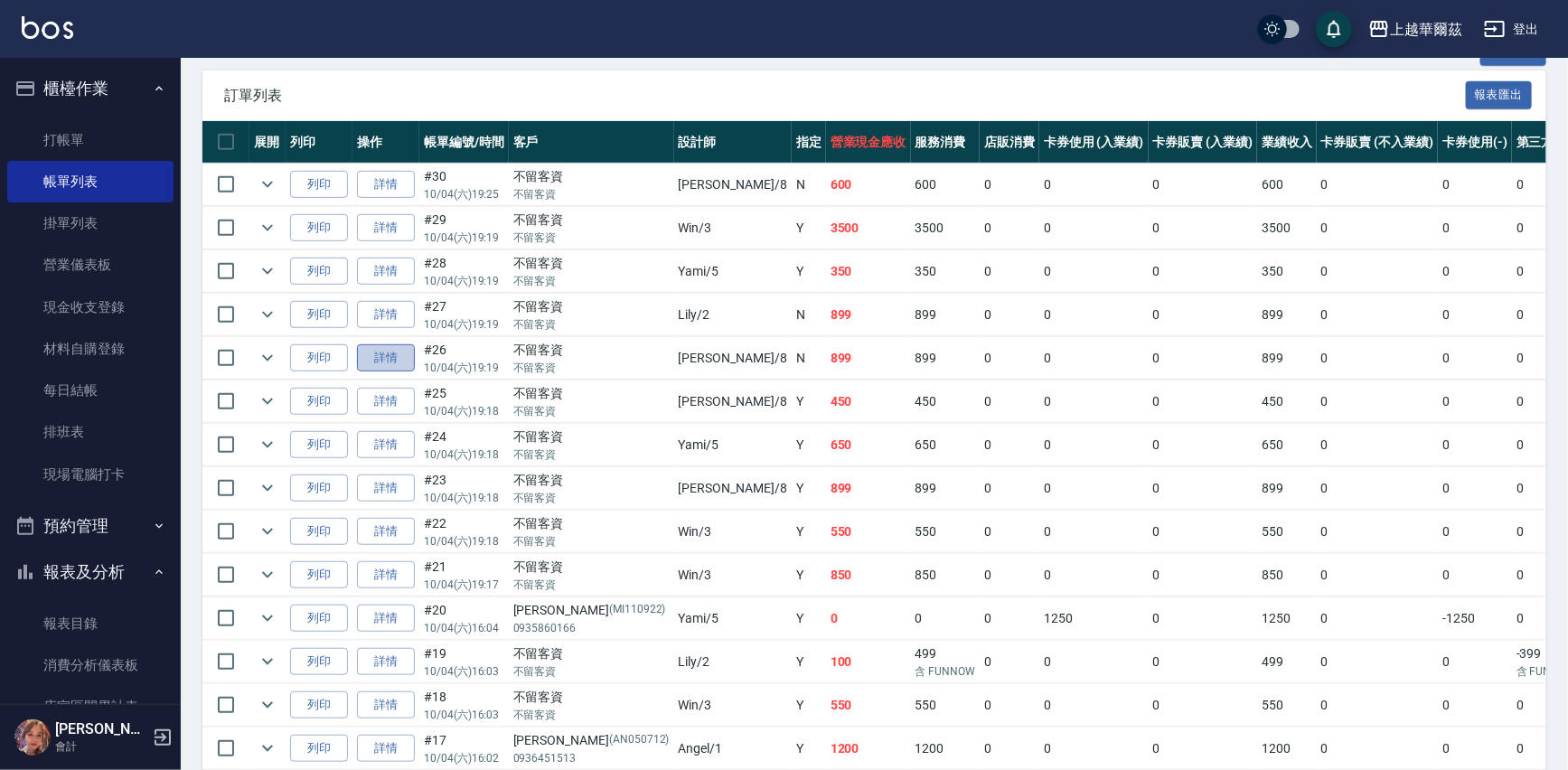
click at [391, 358] on link "詳情" at bounding box center [387, 359] width 58 height 28
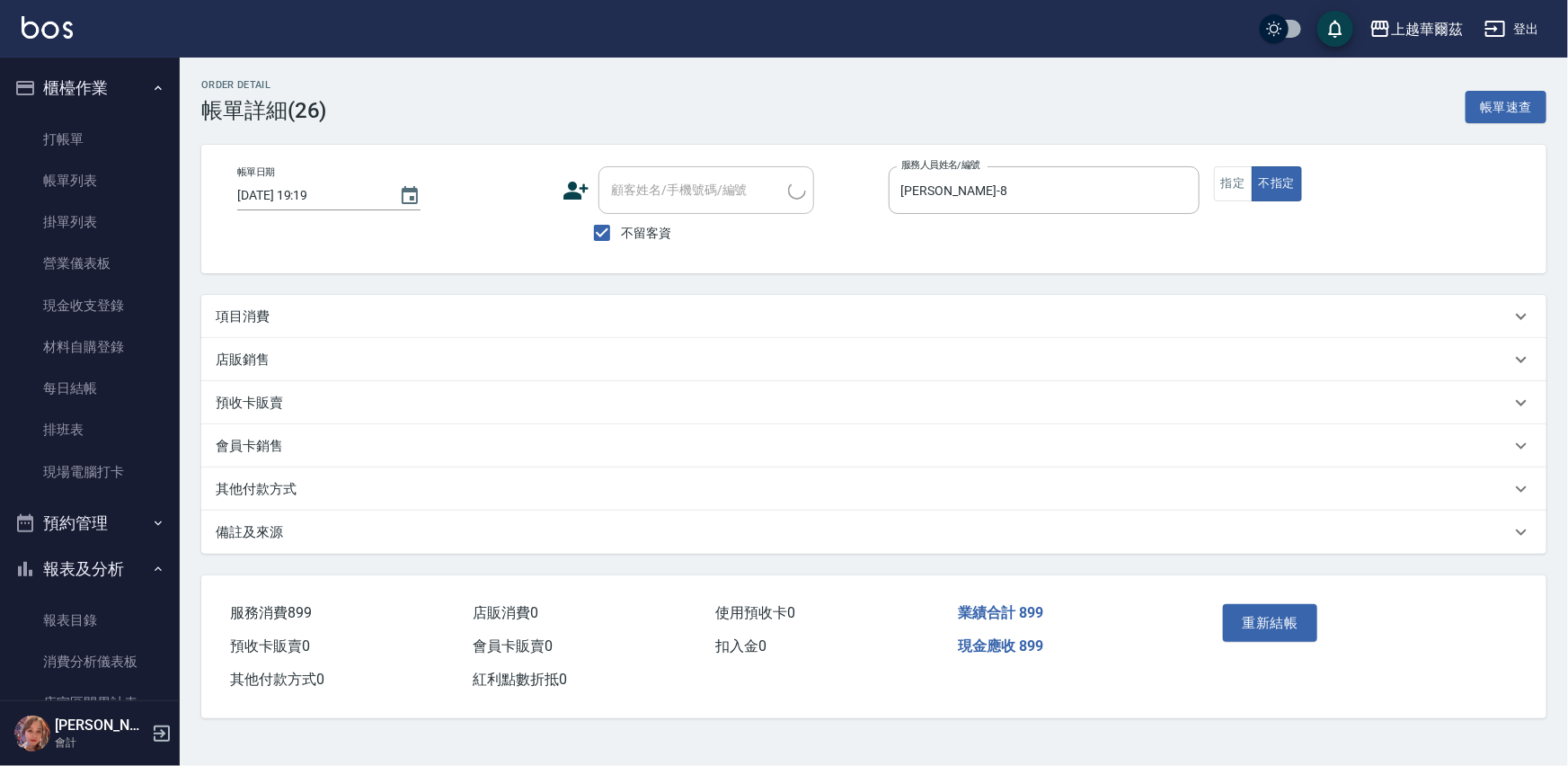
type input "2025/10/04 19:19"
checkbox input "true"
type input "[PERSON_NAME]-8"
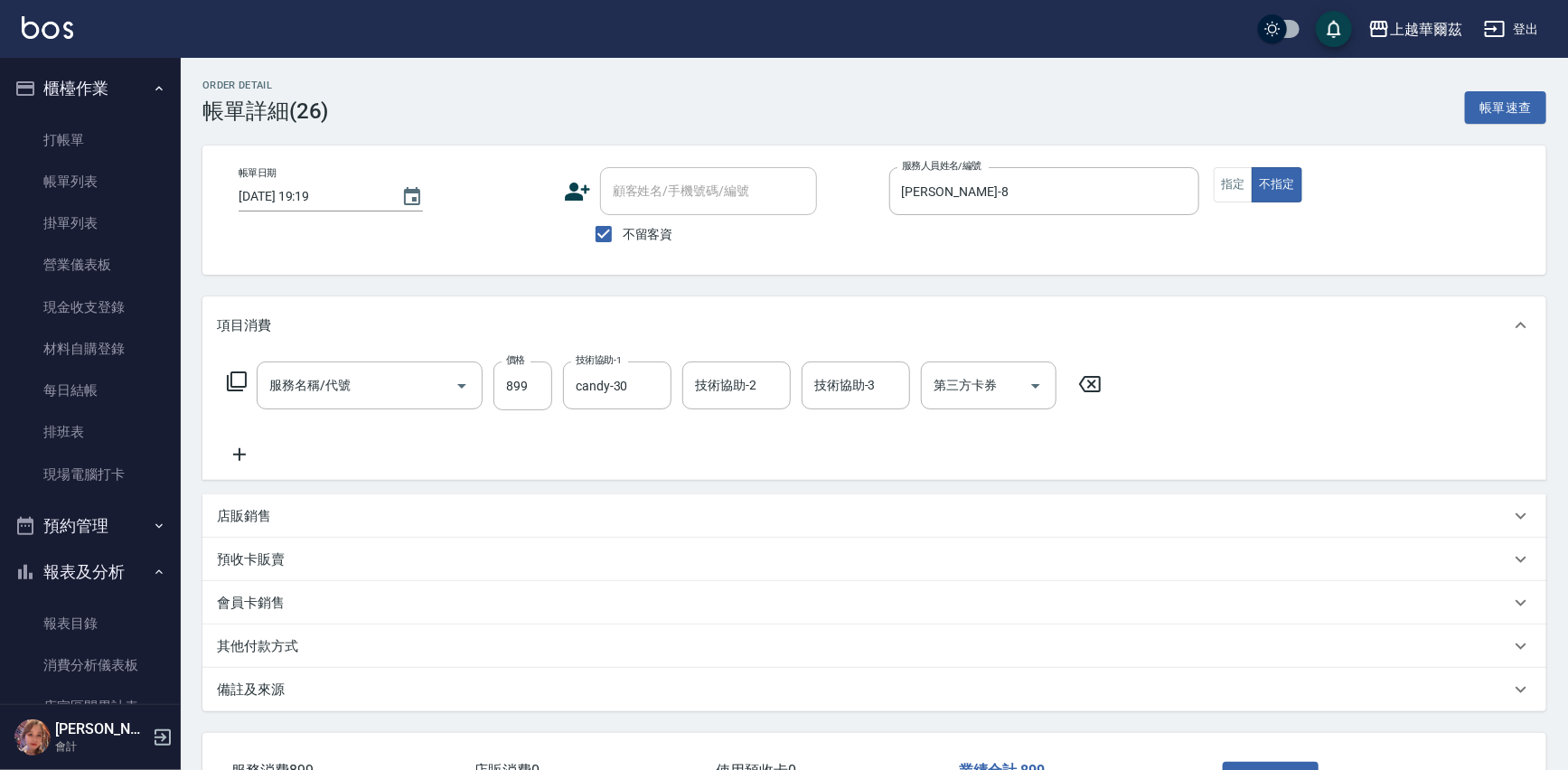
type input "舒壓洗899(802)"
click at [384, 372] on input "舒壓洗899(802)" at bounding box center [344, 385] width 159 height 32
type input "刮痧899(805)"
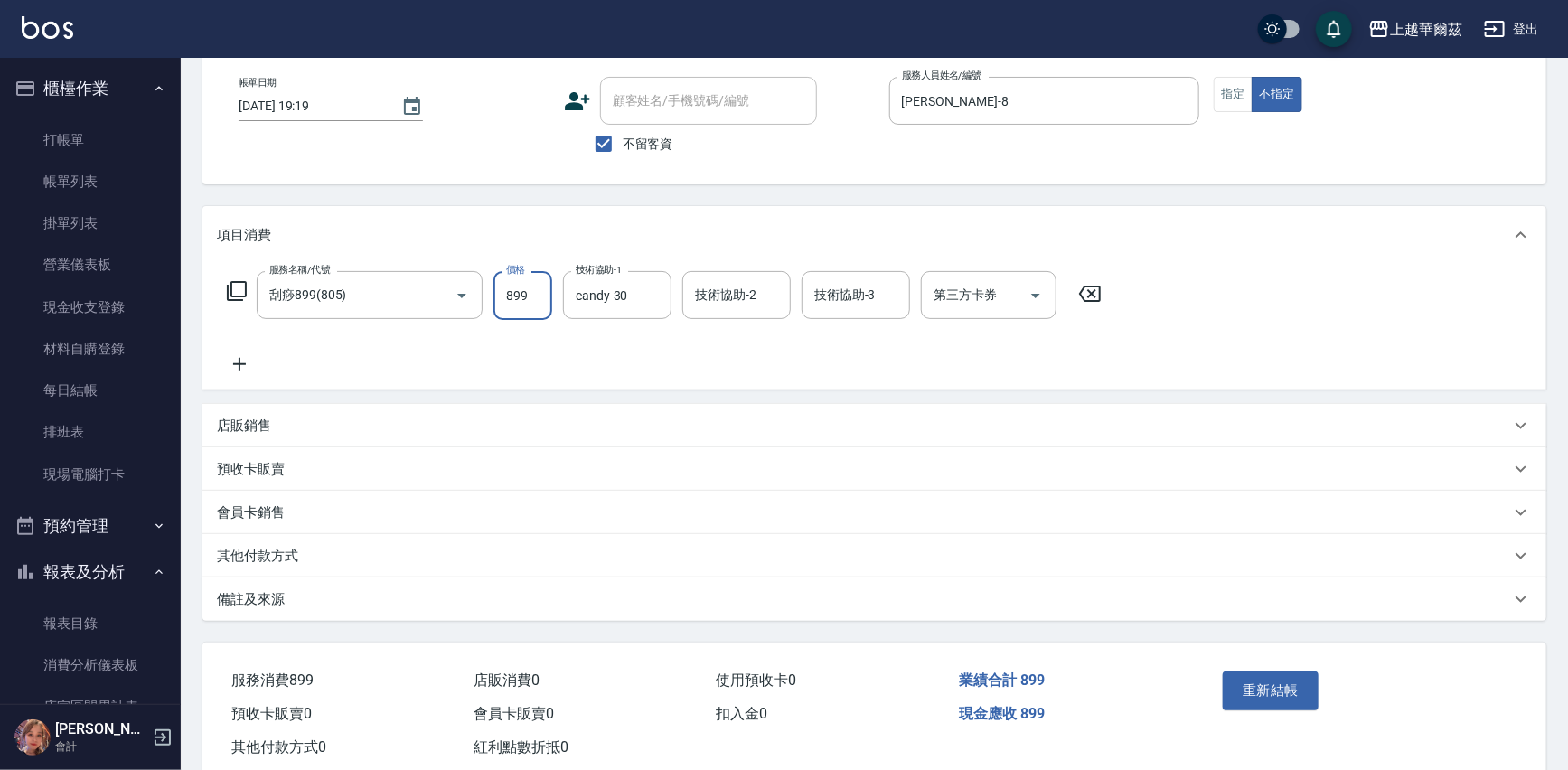
scroll to position [133, 0]
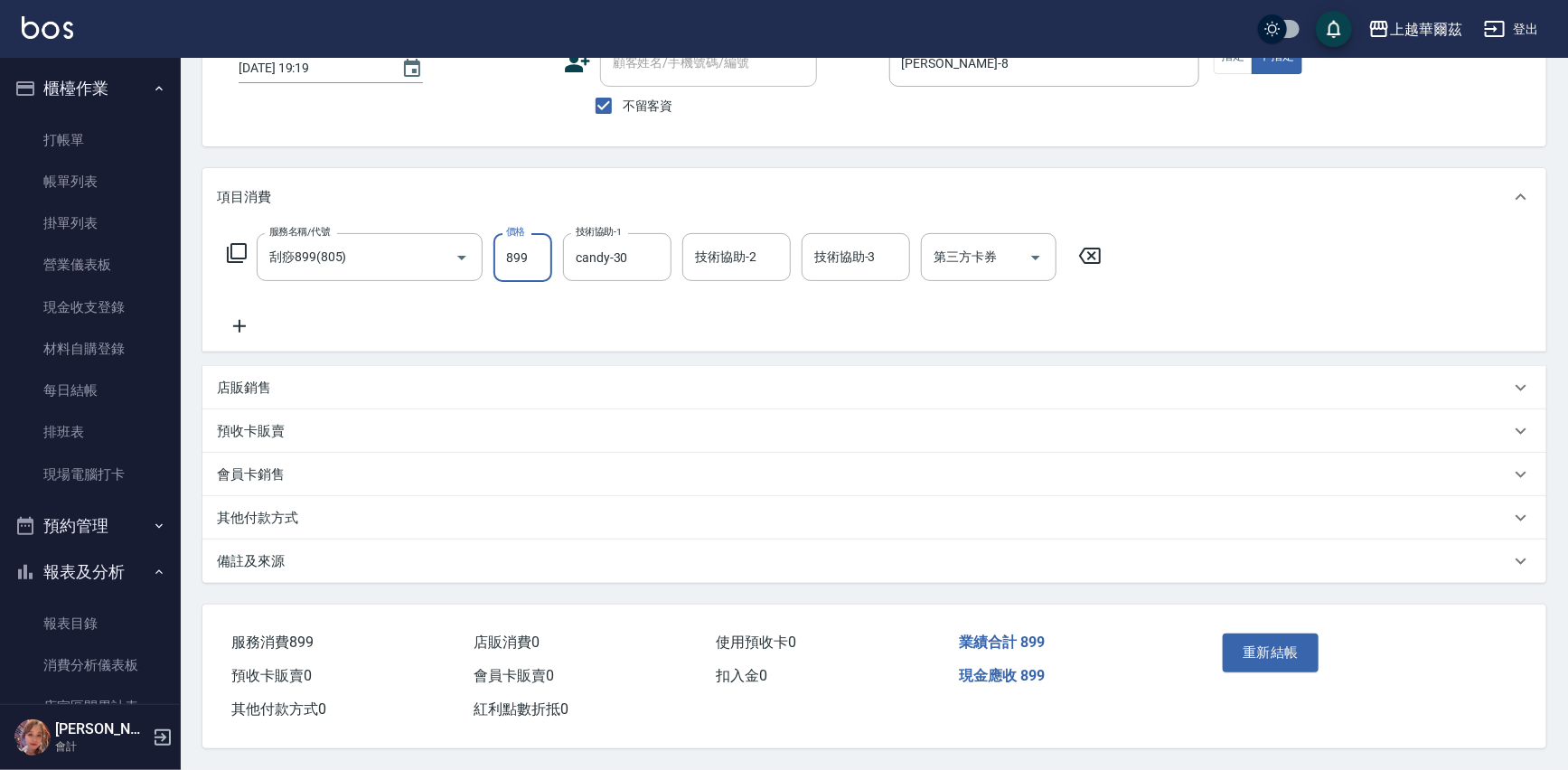
drag, startPoint x: 740, startPoint y: 244, endPoint x: 1576, endPoint y: 88, distance: 850.4
click at [747, 244] on div "技術協助-2 技術協助-2" at bounding box center [736, 258] width 109 height 48
type input "8"
type input "3"
type input "[PERSON_NAME]-8"
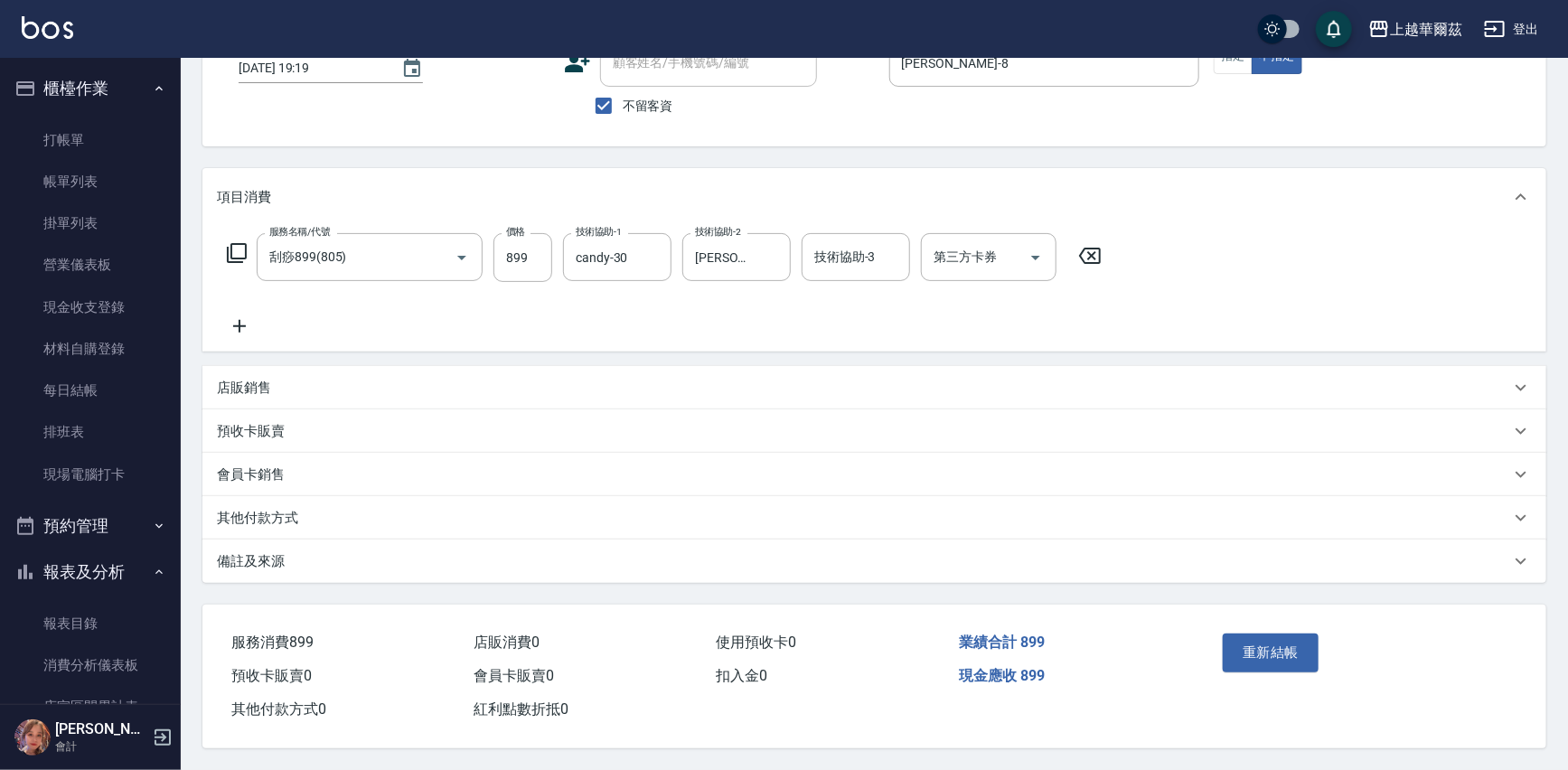
click at [400, 509] on div "其他付款方式" at bounding box center [863, 518] width 1293 height 19
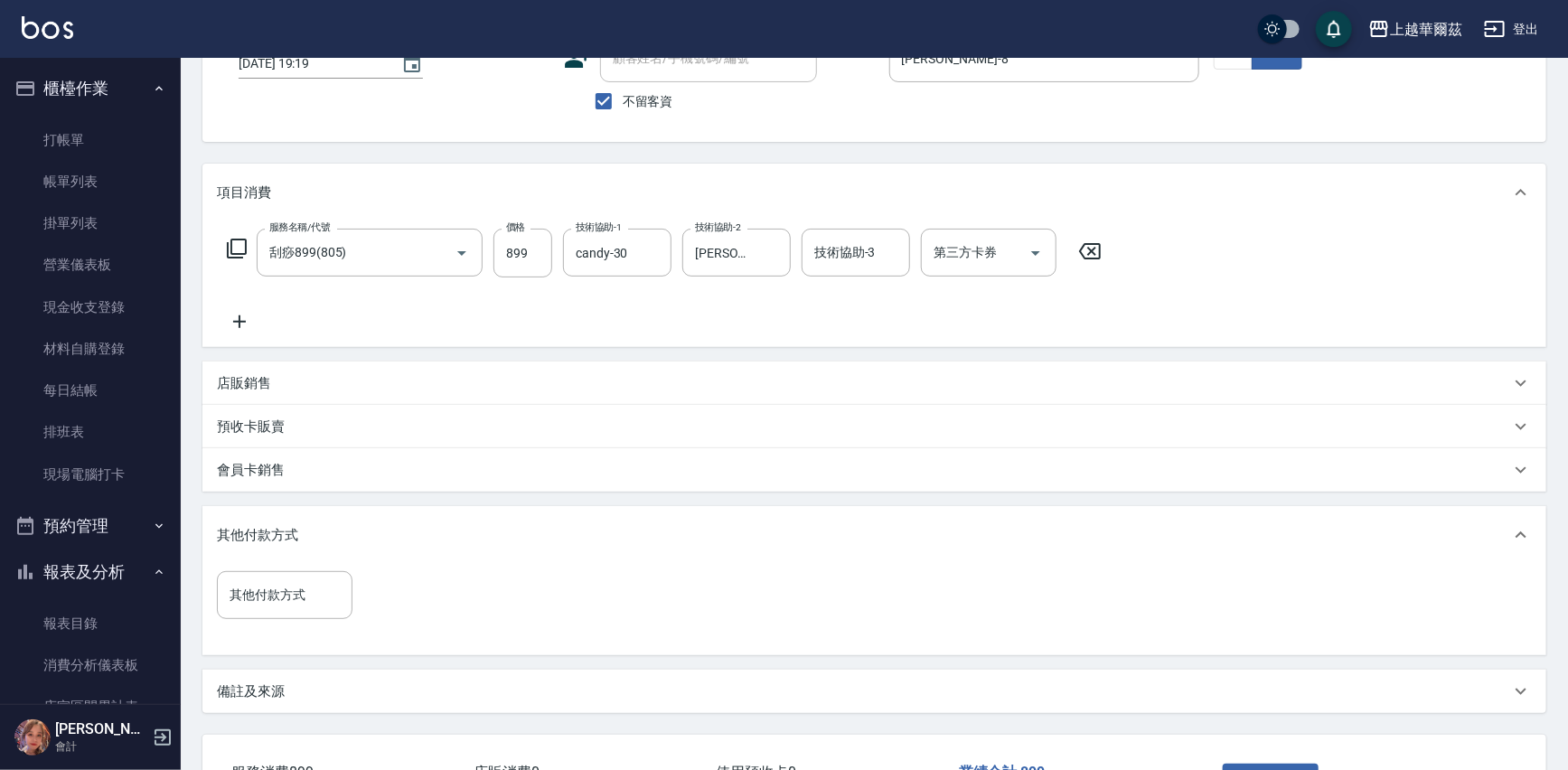
scroll to position [268, 0]
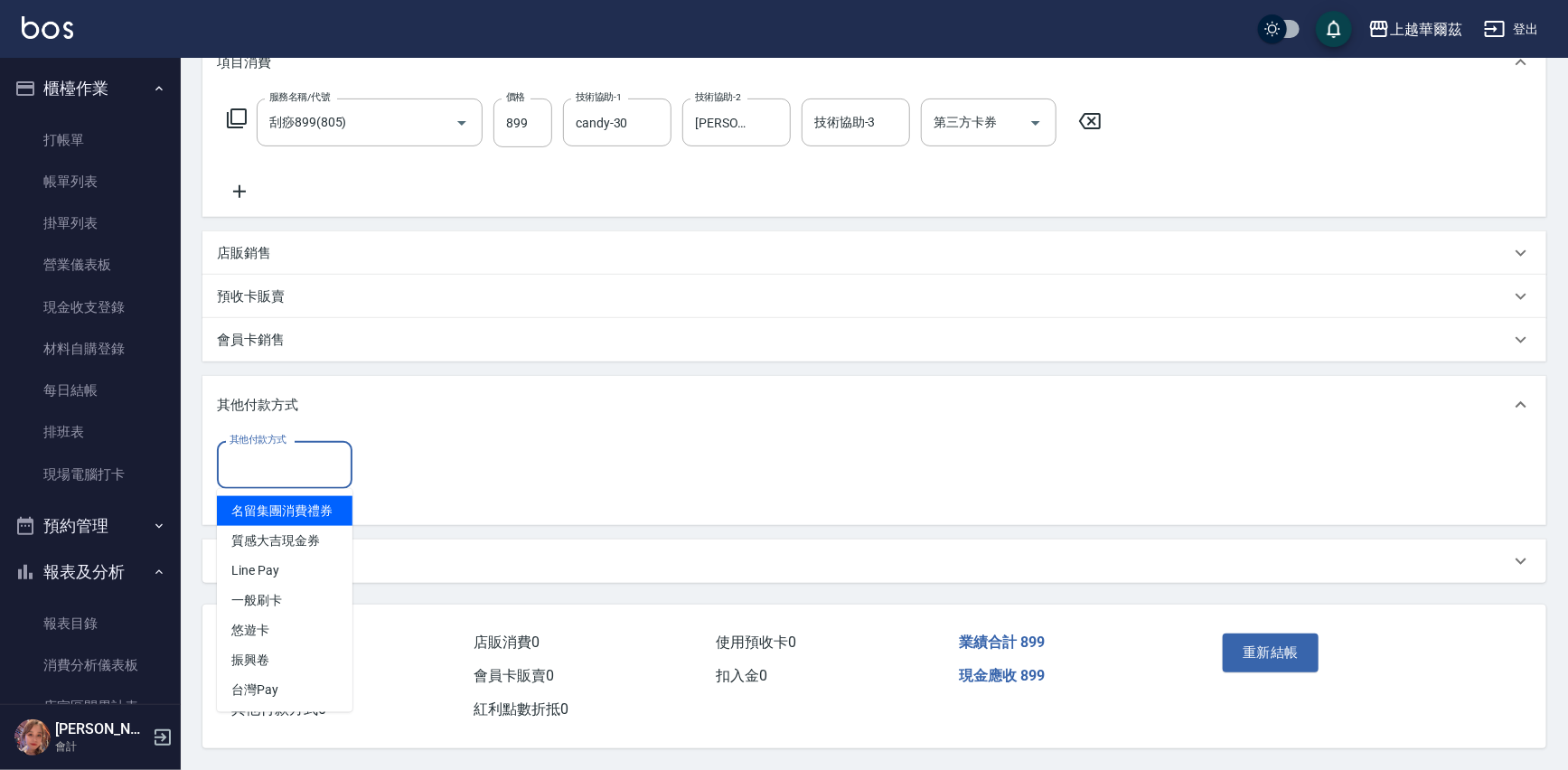
click at [298, 468] on input "其他付款方式" at bounding box center [284, 465] width 119 height 32
click at [309, 567] on span "Line Pay" at bounding box center [285, 571] width 136 height 30
type input "Line Pay"
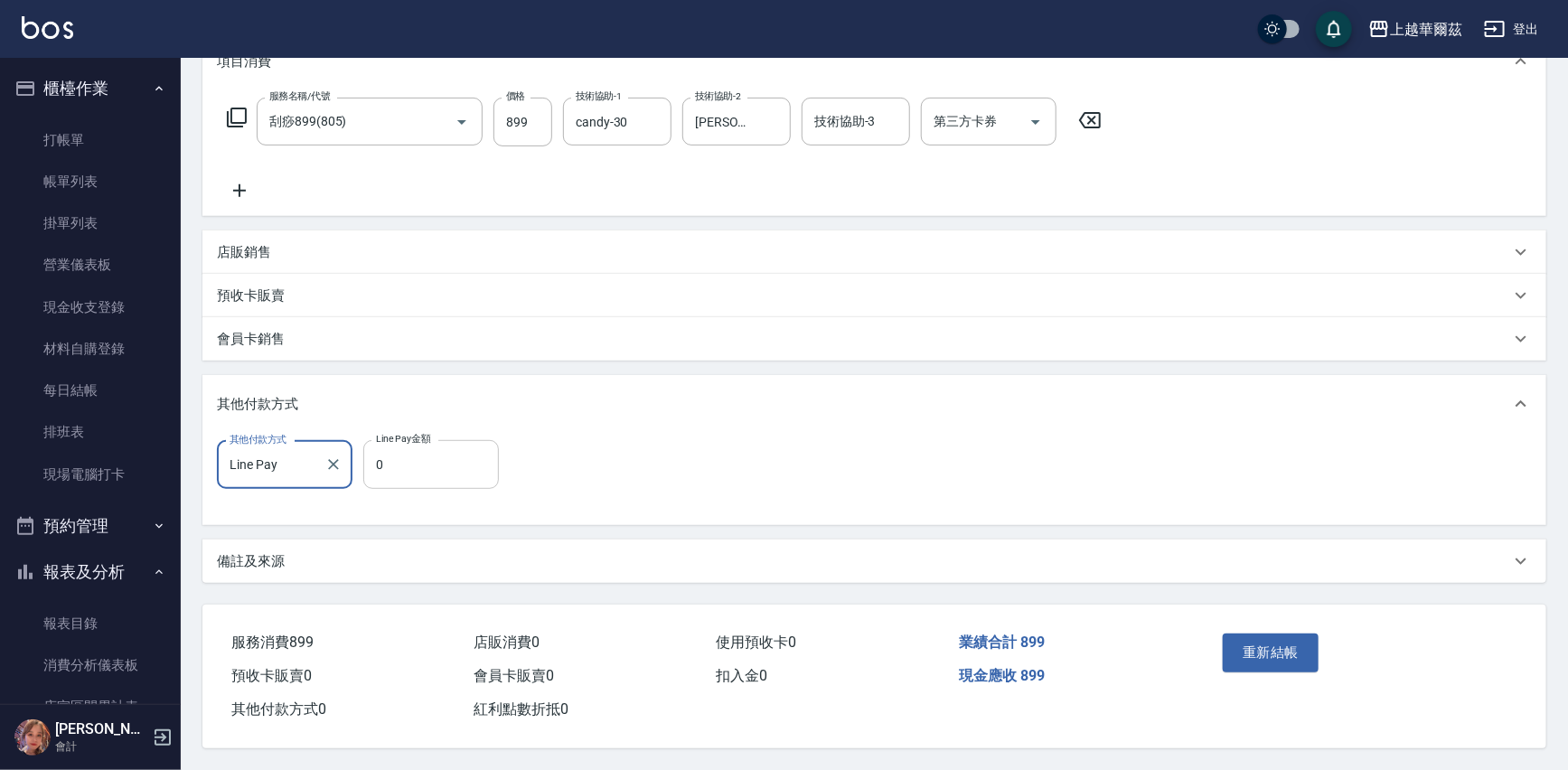
click at [405, 451] on input "0" at bounding box center [431, 464] width 136 height 49
type input "899"
click at [1241, 649] on button "重新結帳" at bounding box center [1271, 652] width 96 height 38
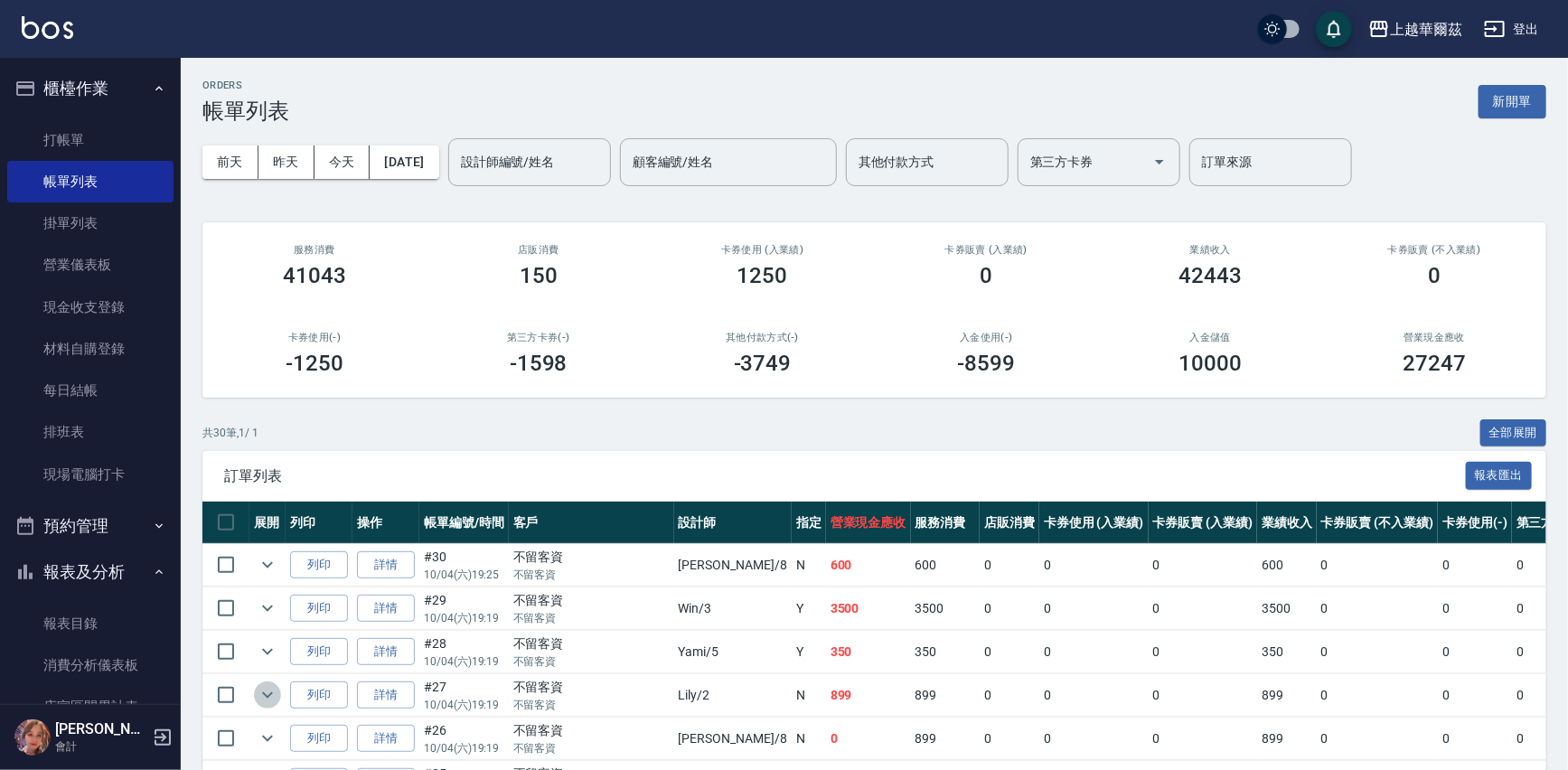
click at [262, 693] on icon "expand row" at bounding box center [268, 695] width 22 height 22
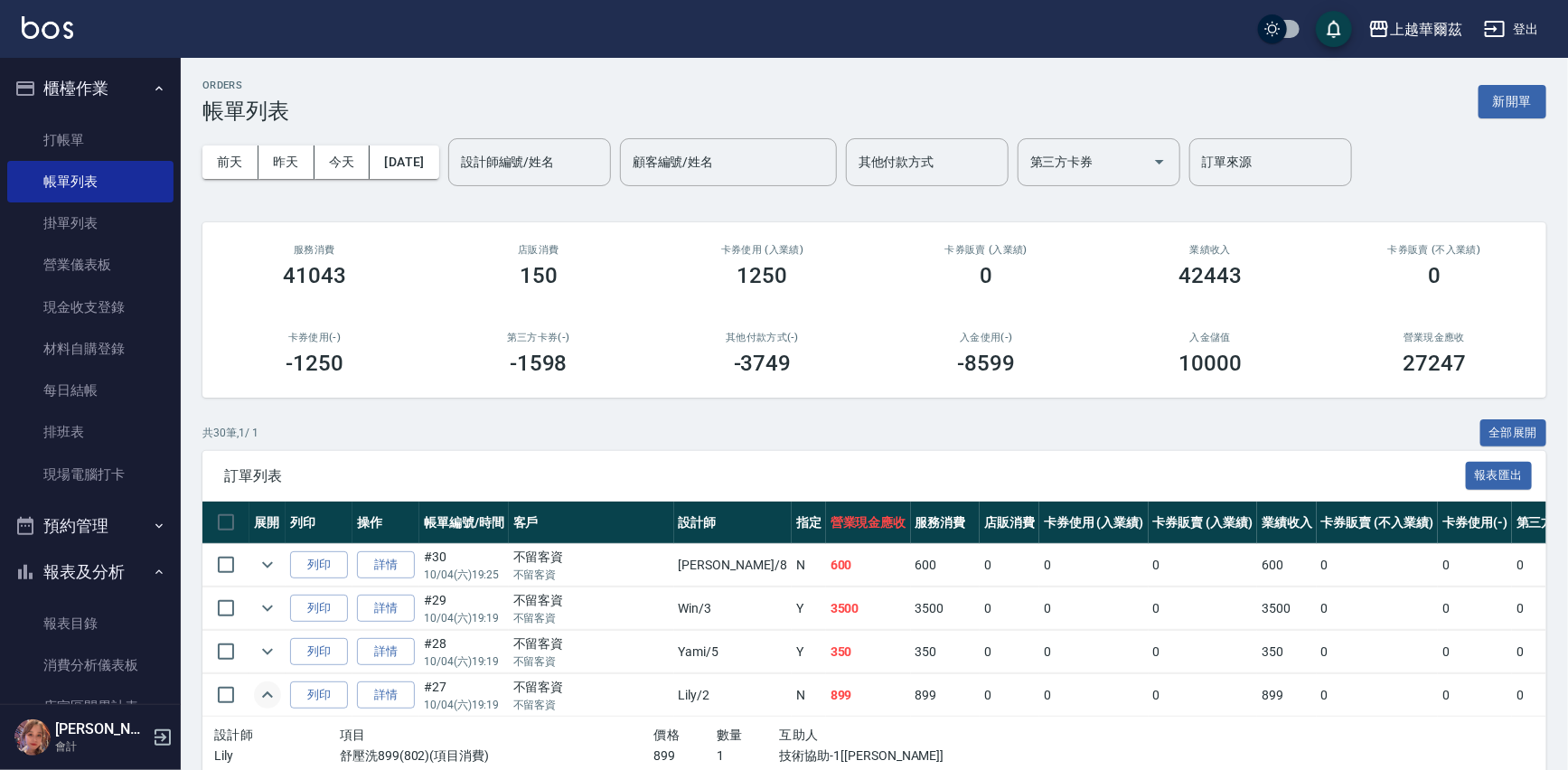
click at [267, 692] on icon "expand row" at bounding box center [267, 694] width 11 height 6
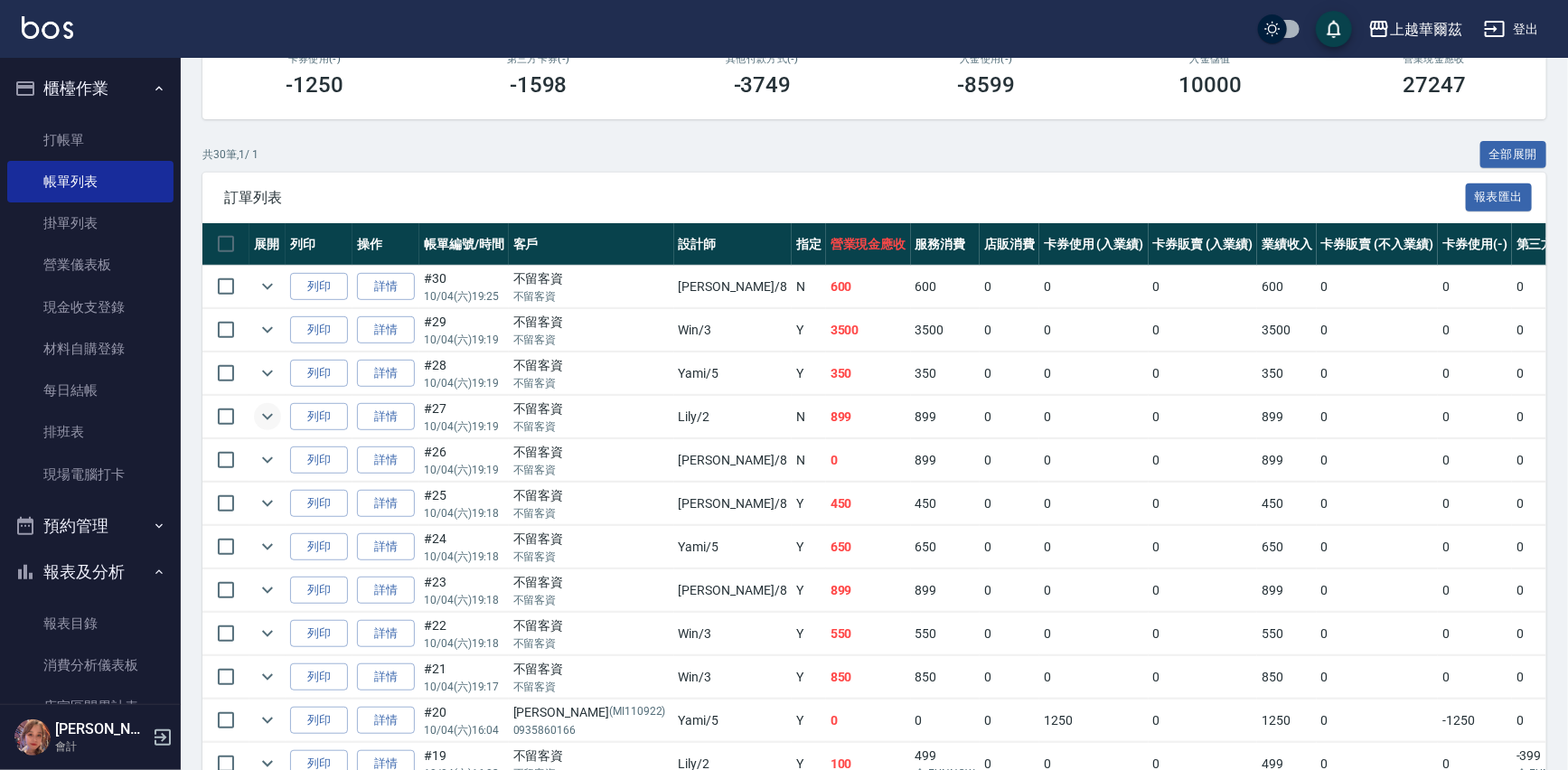
scroll to position [280, 0]
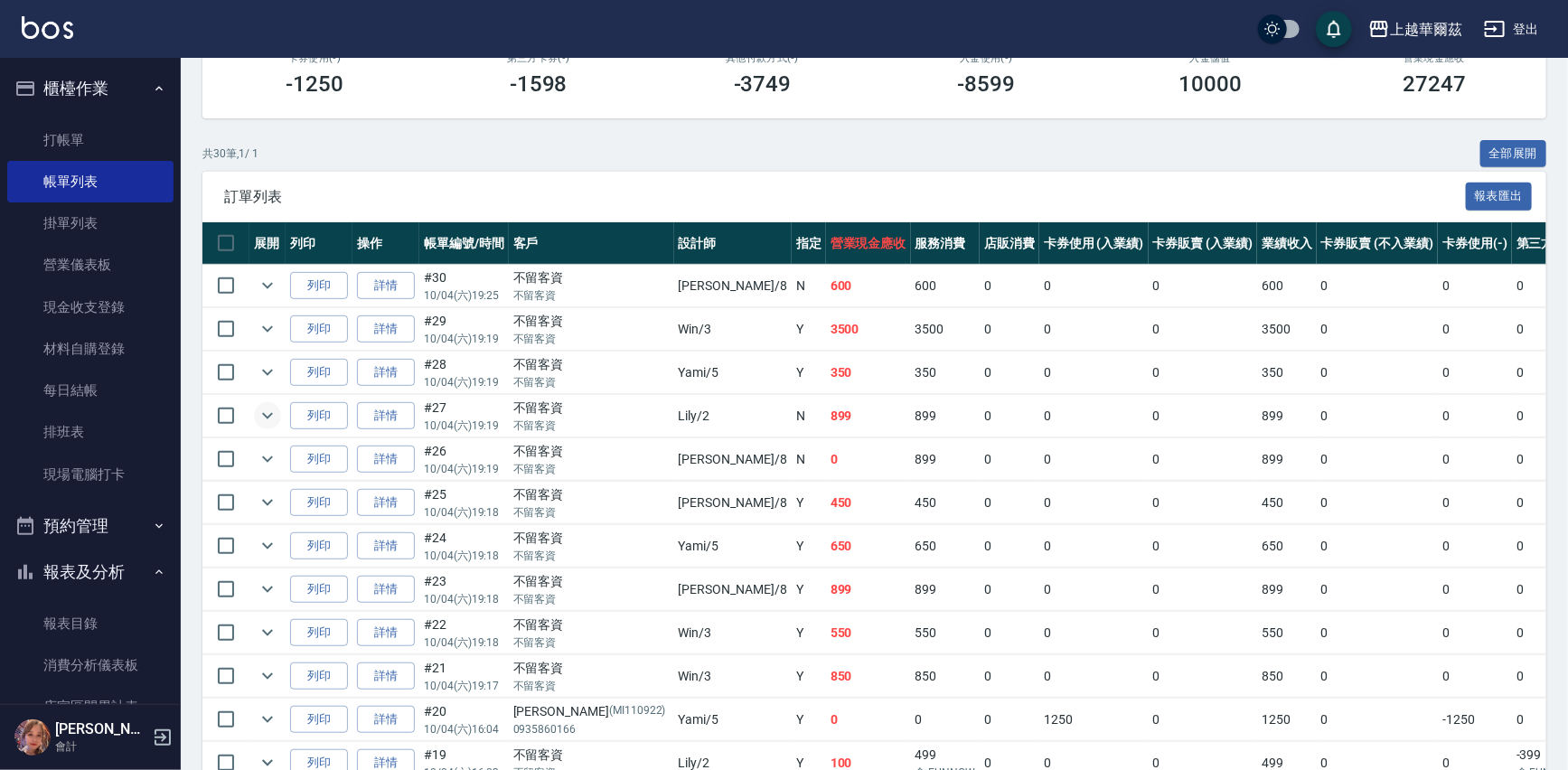
click at [109, 83] on button "櫃檯作業" at bounding box center [90, 88] width 167 height 47
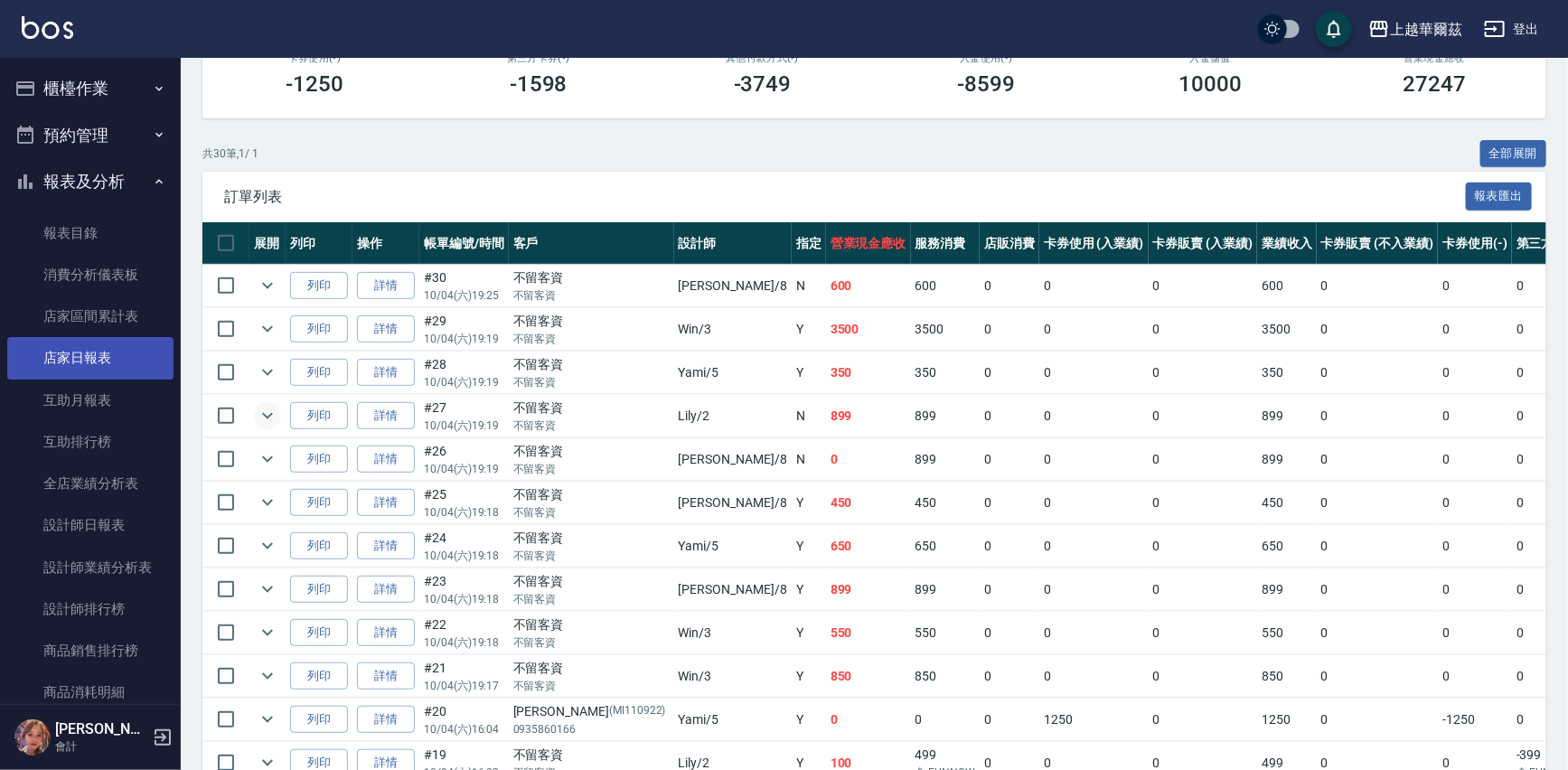
click at [115, 358] on link "店家日報表" at bounding box center [90, 359] width 167 height 42
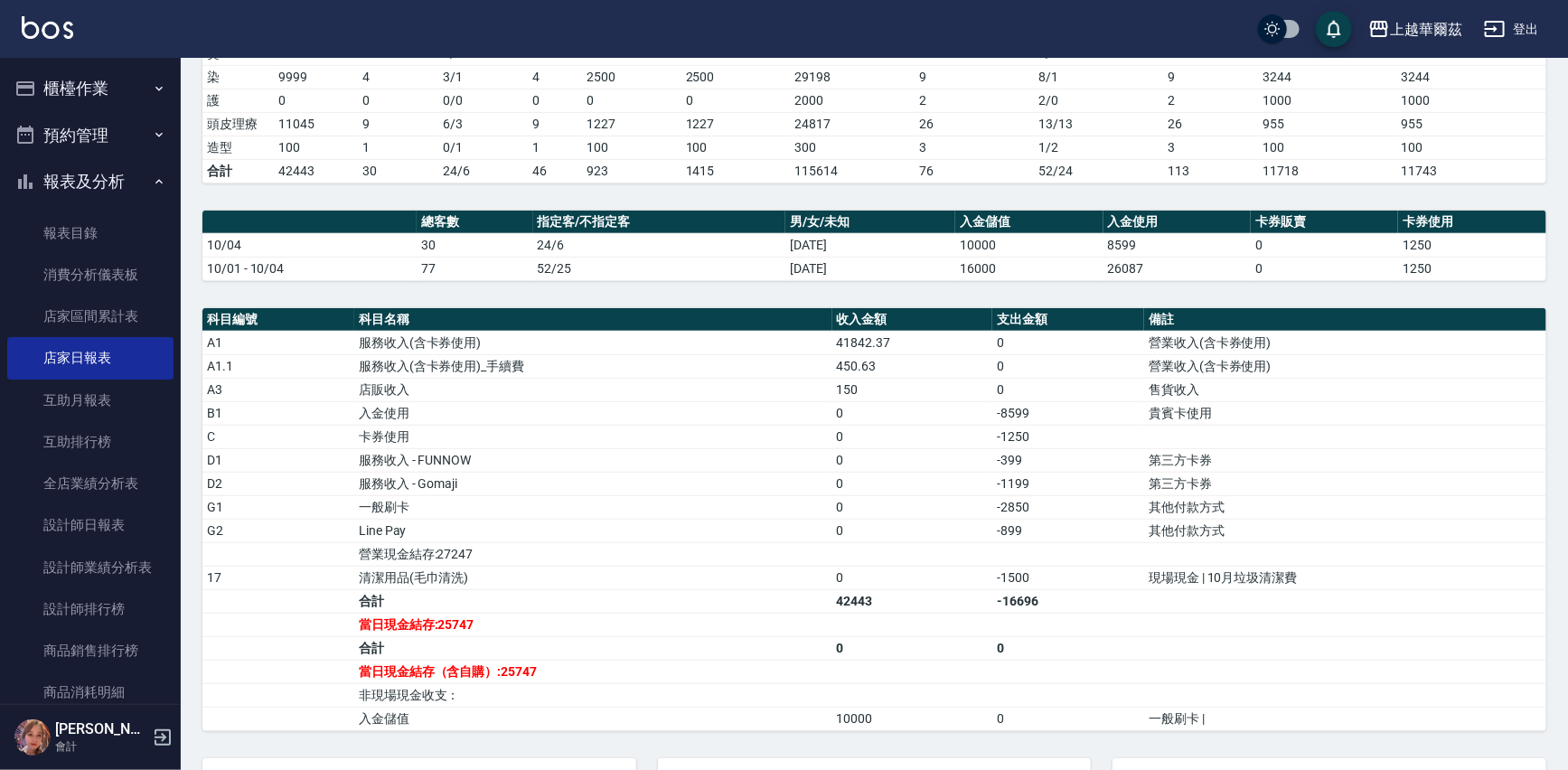
scroll to position [383, 0]
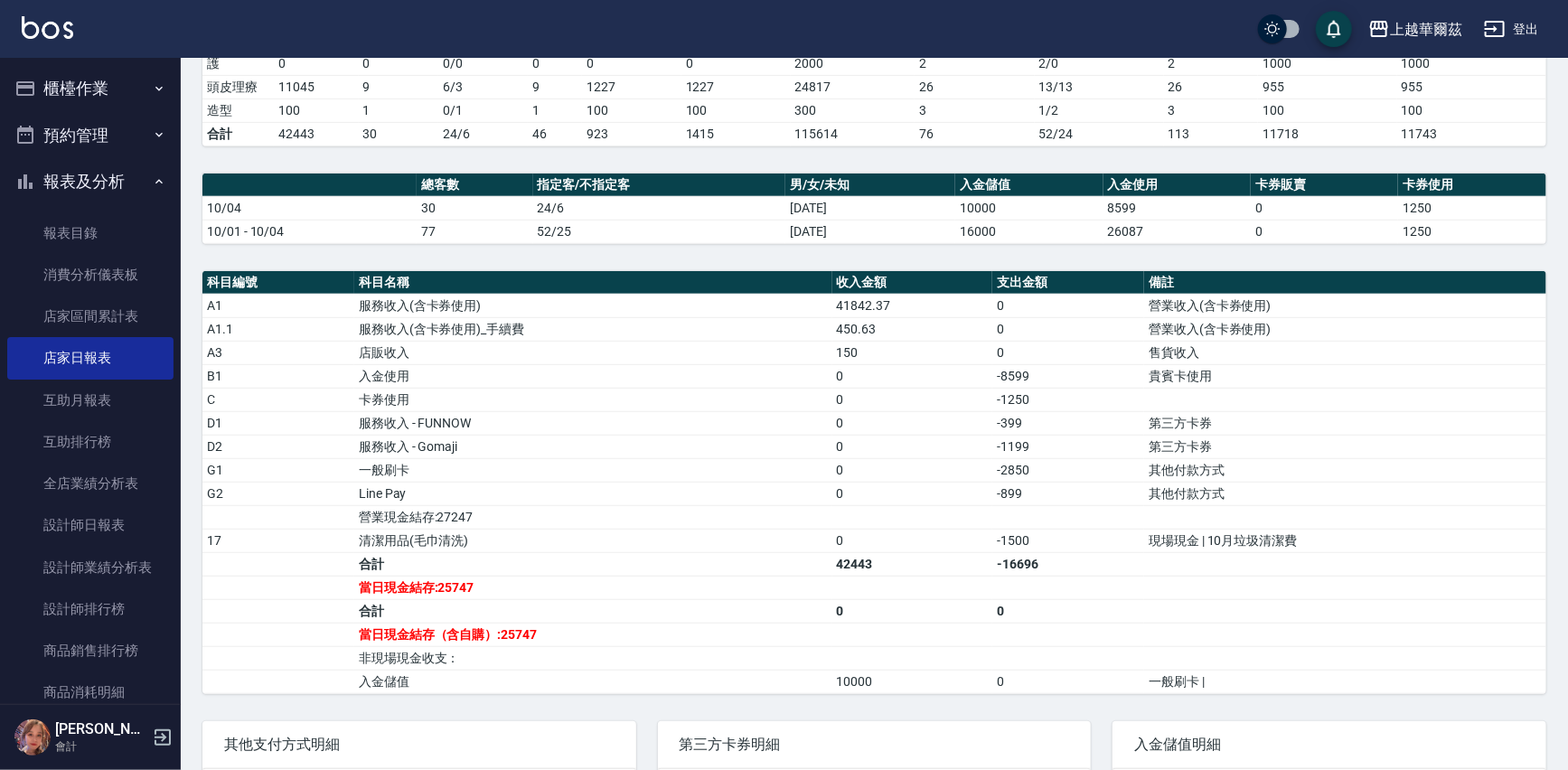
drag, startPoint x: 72, startPoint y: 174, endPoint x: 76, endPoint y: 120, distance: 54.1
click at [71, 173] on button "報表及分析" at bounding box center [90, 181] width 167 height 47
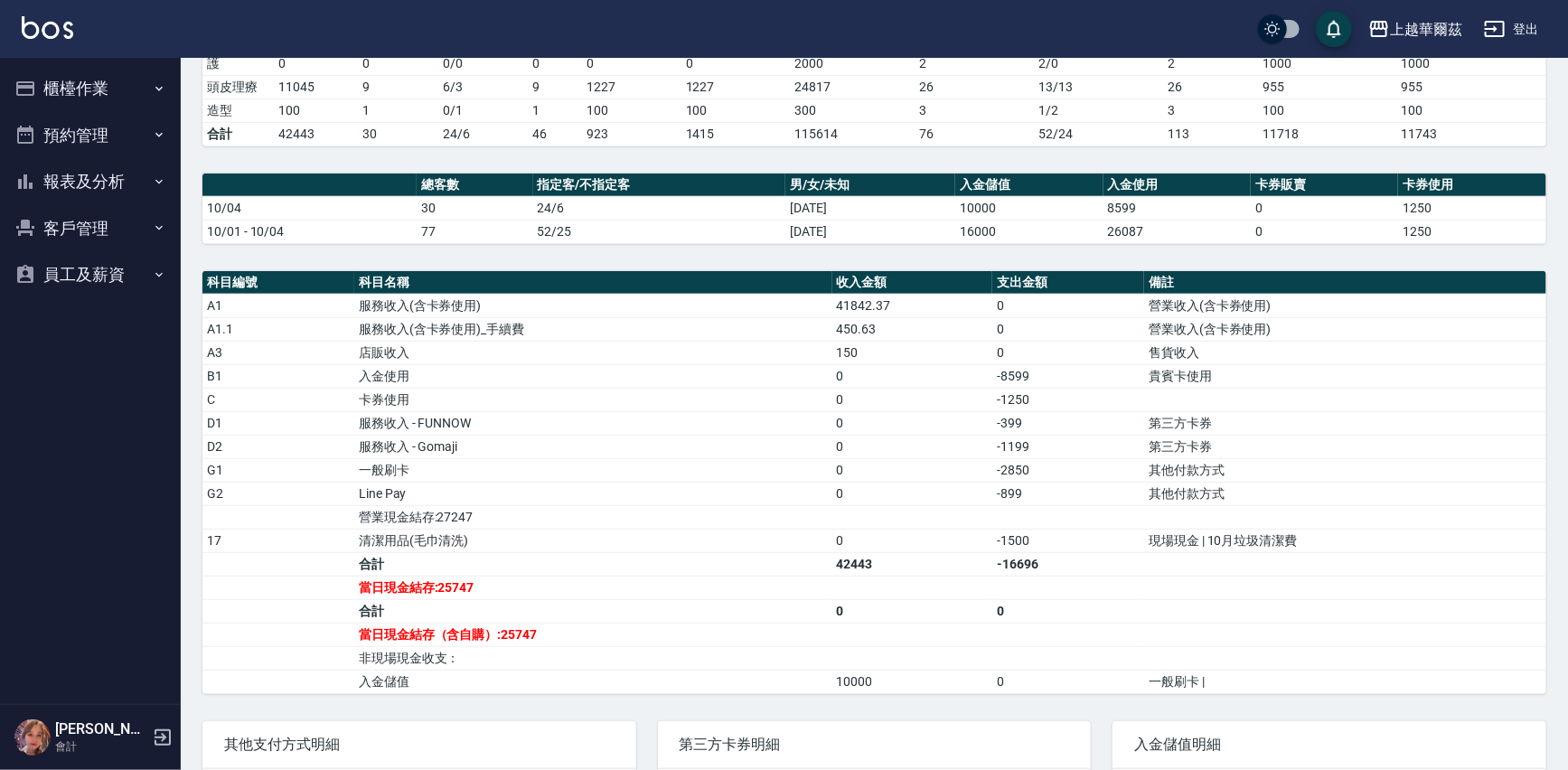
click at [83, 84] on button "櫃檯作業" at bounding box center [90, 88] width 167 height 47
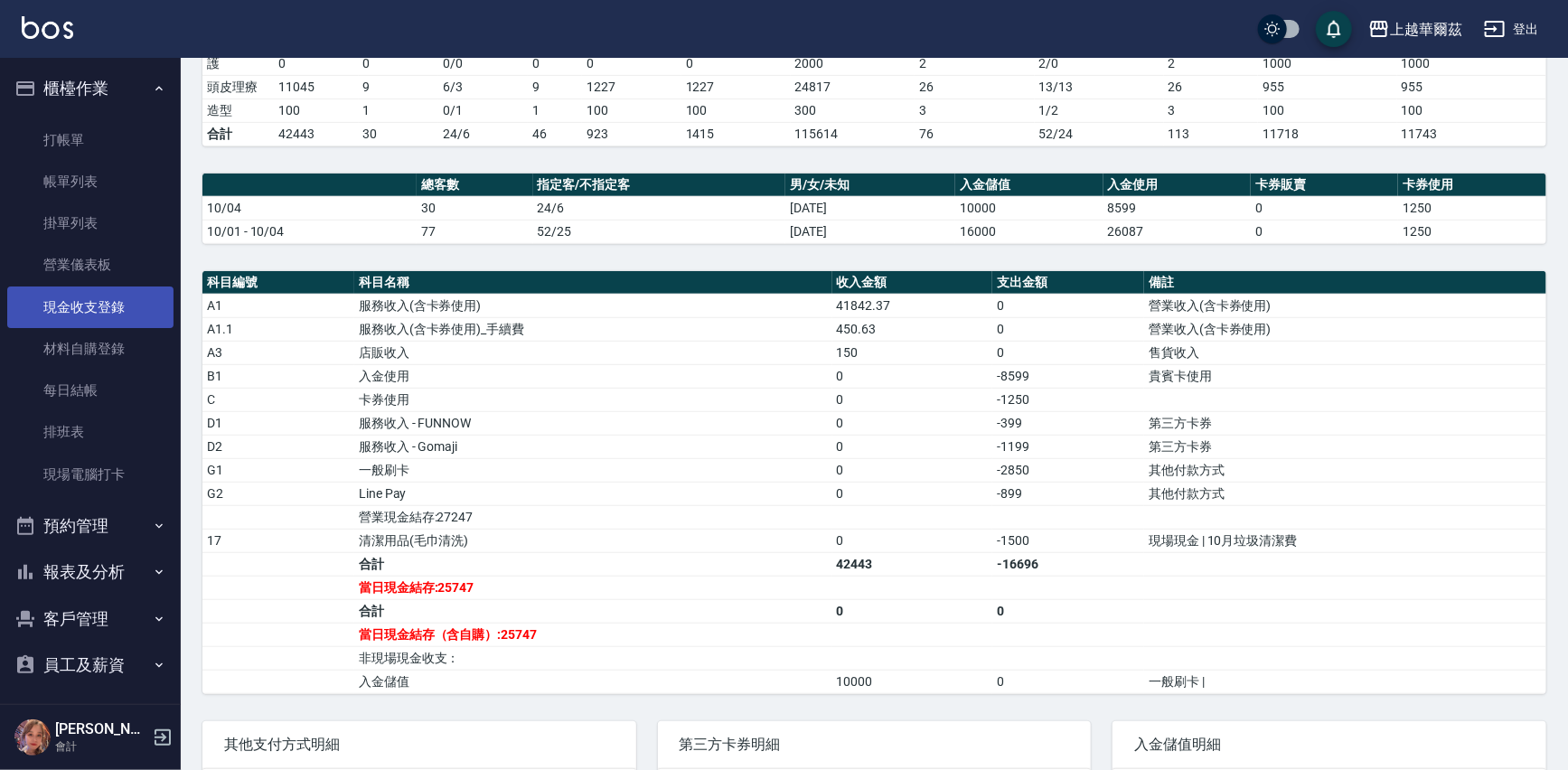
click at [119, 305] on link "現金收支登錄" at bounding box center [90, 308] width 167 height 42
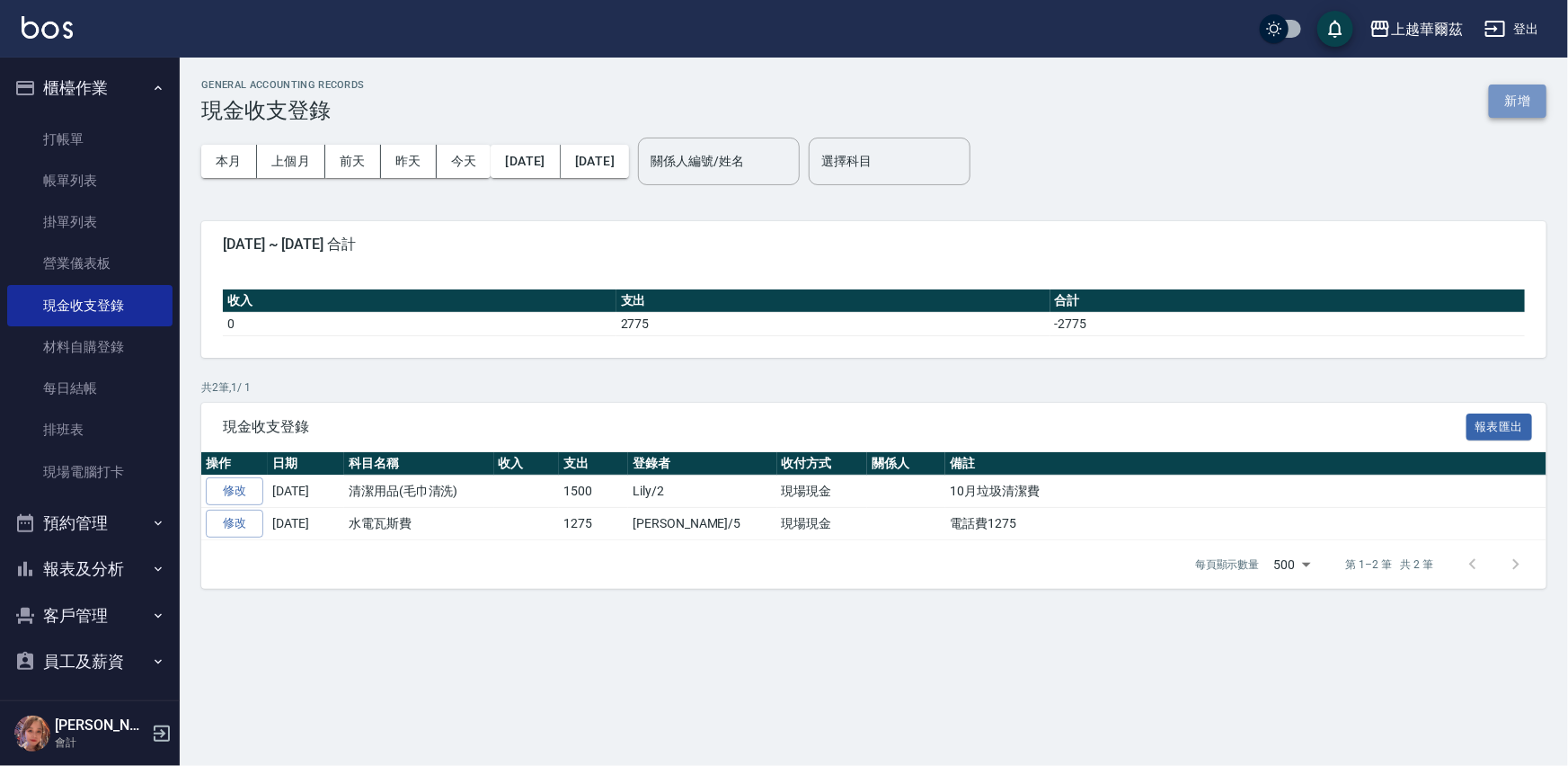
click at [1524, 99] on button "新增" at bounding box center [1518, 100] width 58 height 33
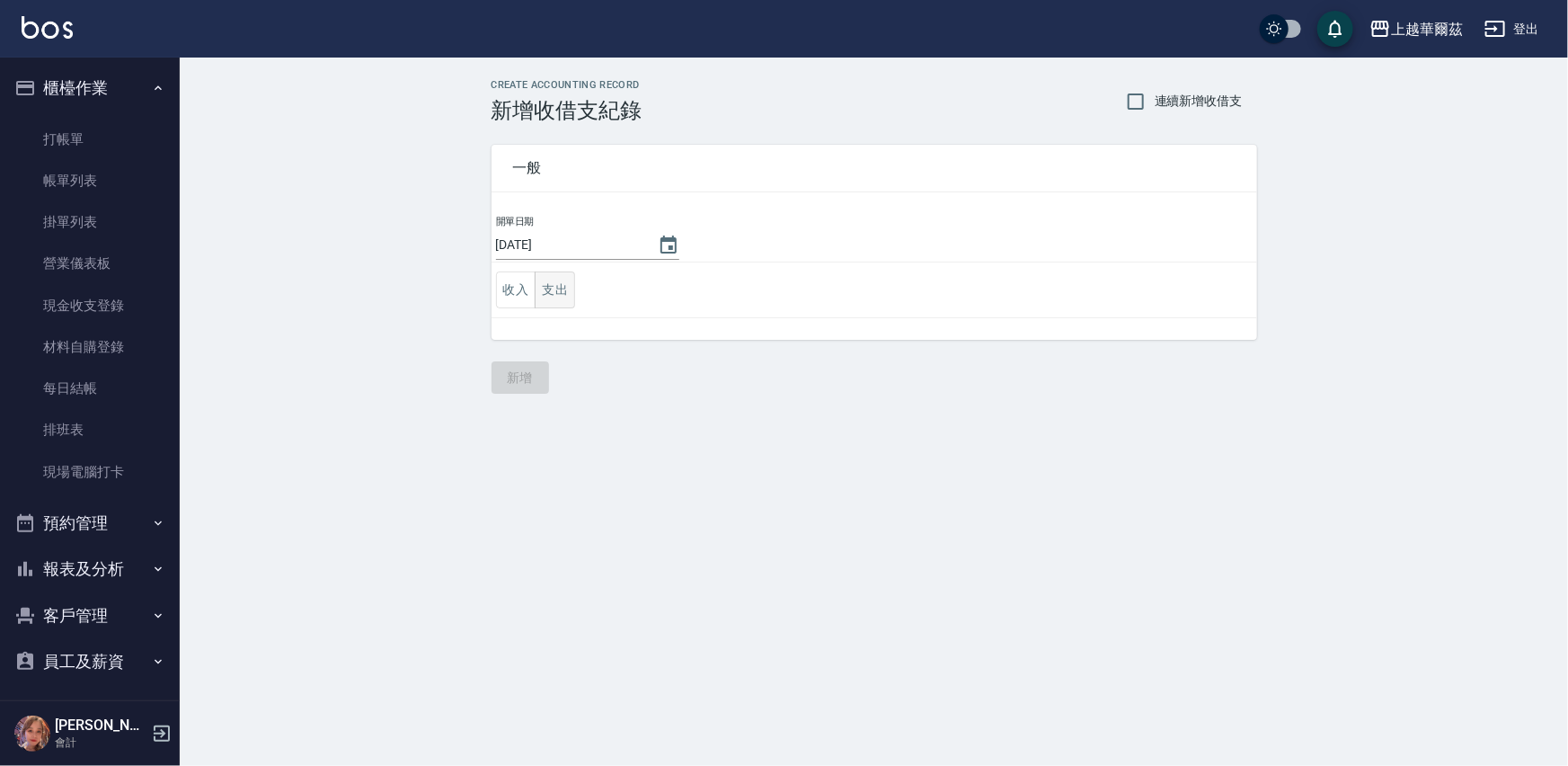
click at [560, 288] on button "支出" at bounding box center [555, 289] width 41 height 37
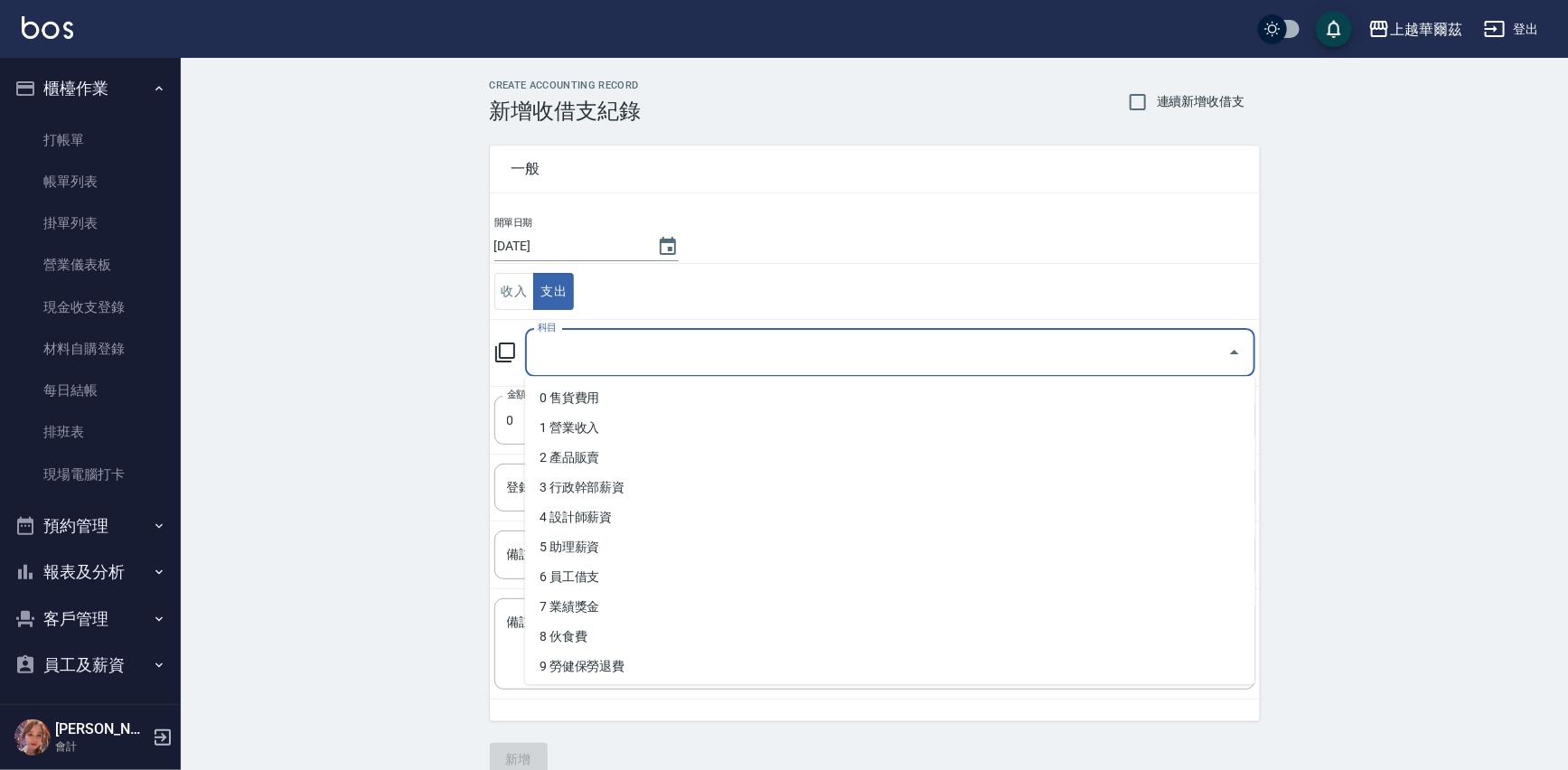
click at [633, 352] on input "科目" at bounding box center [877, 354] width 687 height 32
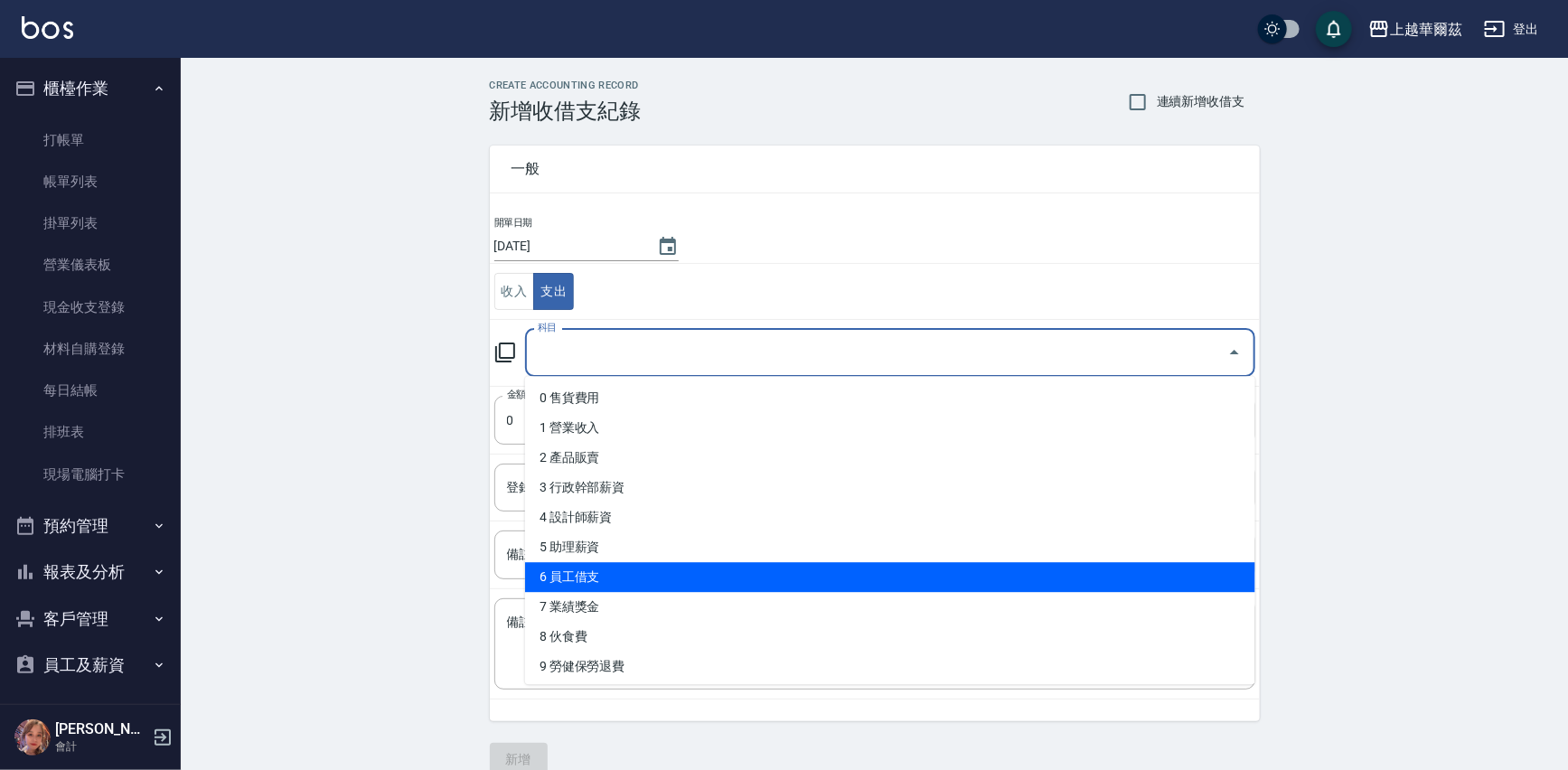
click at [618, 573] on li "6 員工借支" at bounding box center [890, 577] width 730 height 30
type input "6 員工借支"
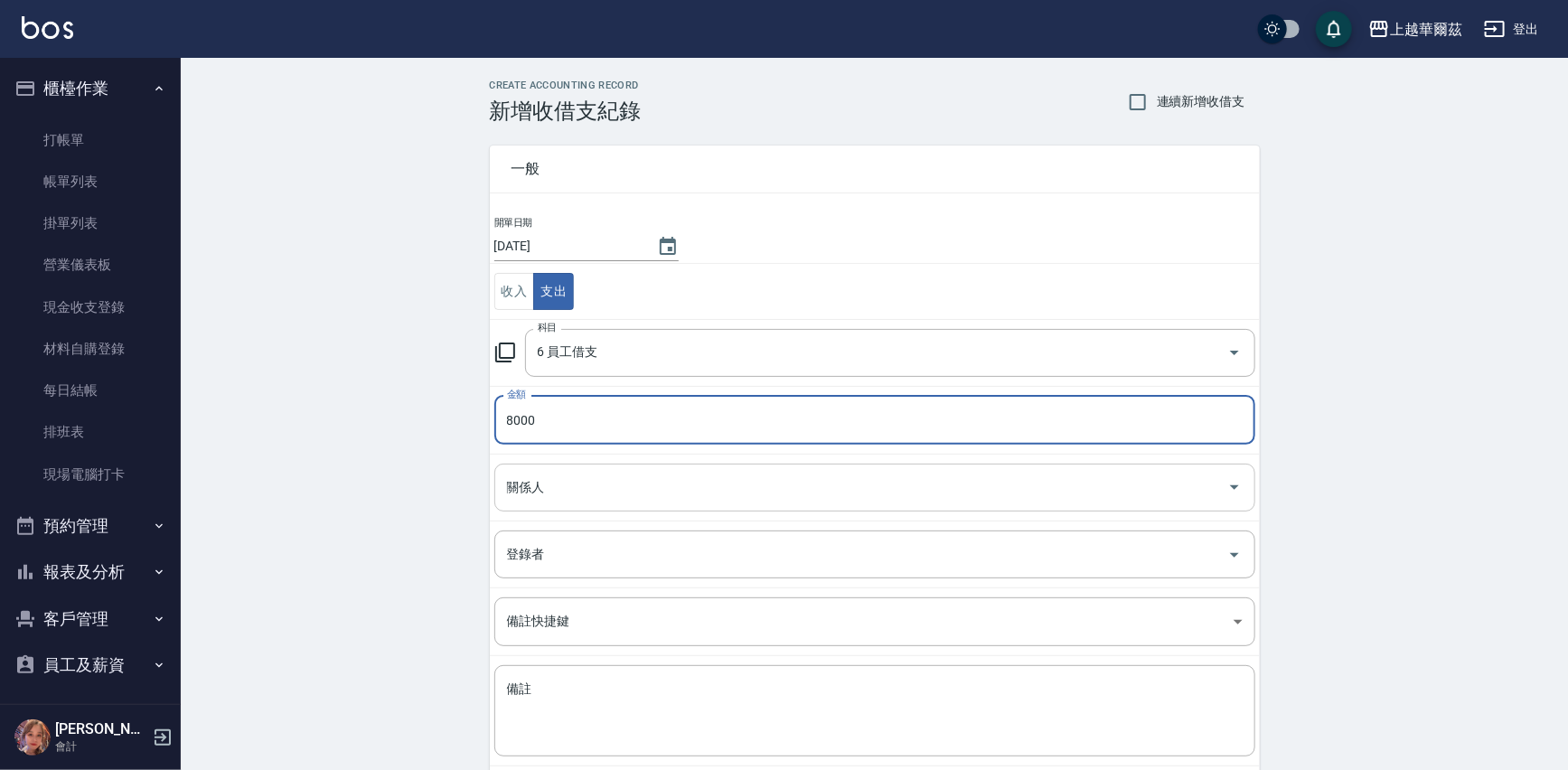
type input "8000"
click at [542, 472] on input "關係人" at bounding box center [861, 487] width 718 height 32
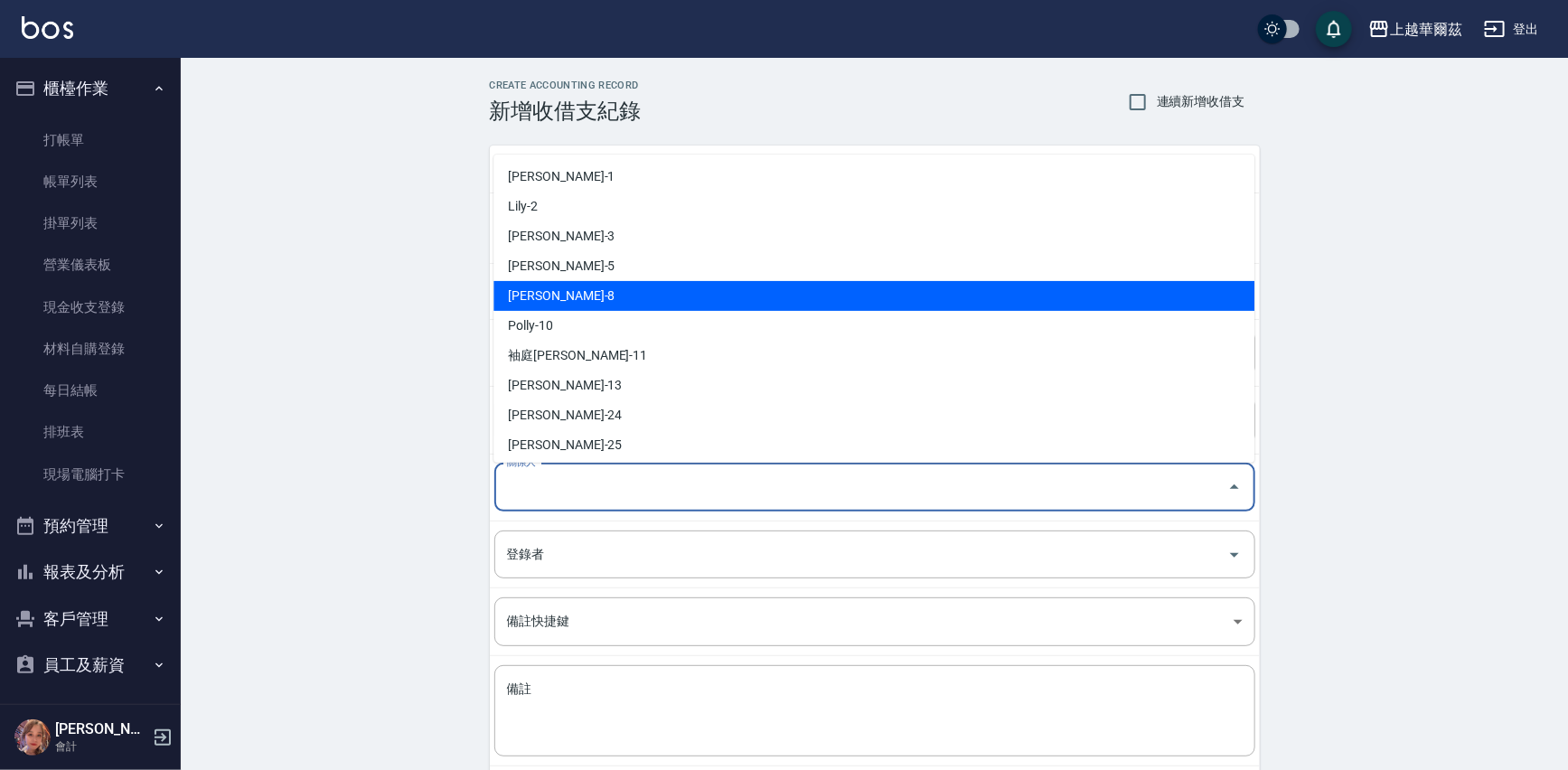
click at [643, 289] on li "[PERSON_NAME]-8" at bounding box center [874, 296] width 761 height 30
type input "[PERSON_NAME]-8"
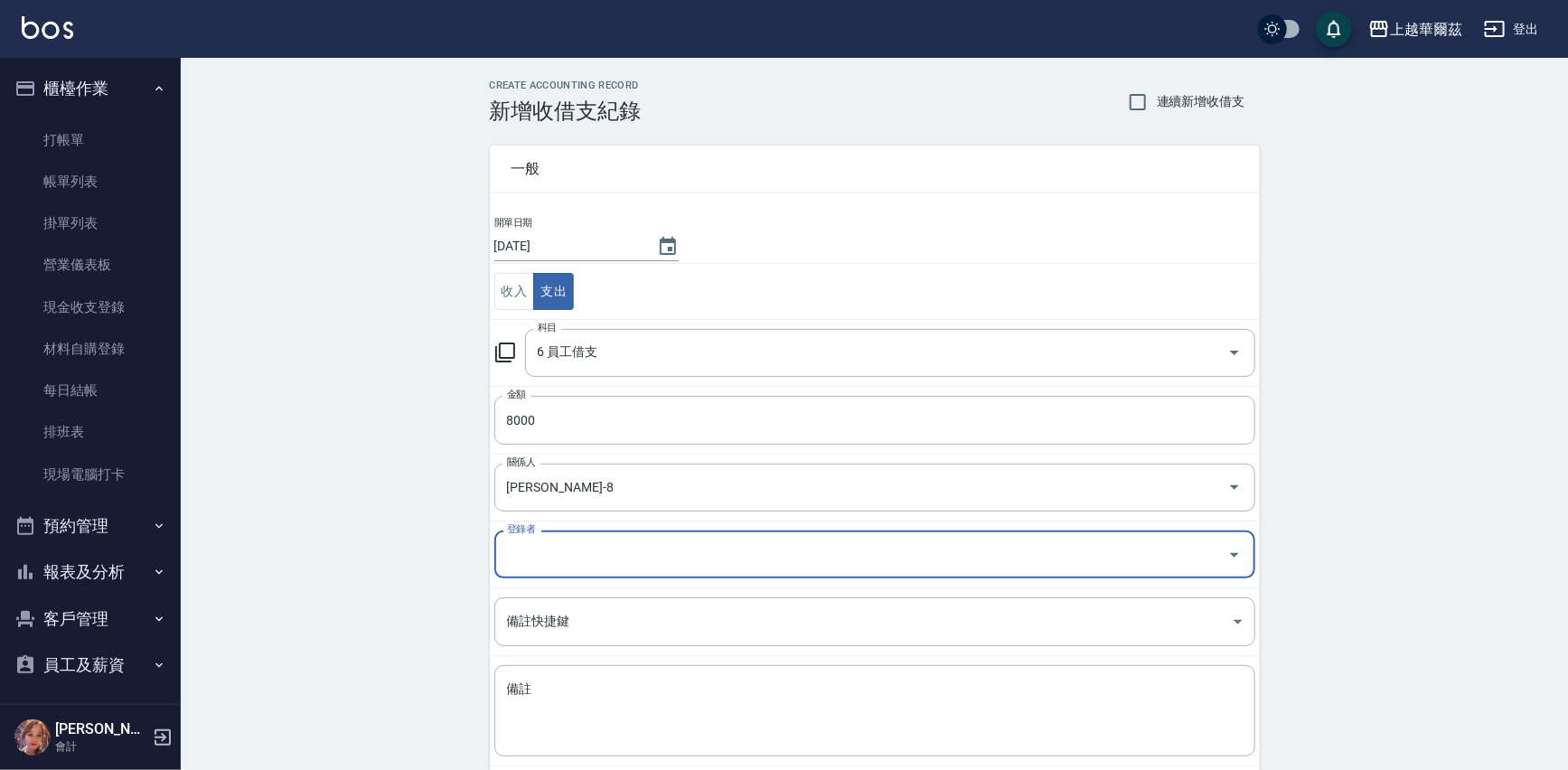
click at [578, 551] on input "登錄者" at bounding box center [861, 554] width 718 height 32
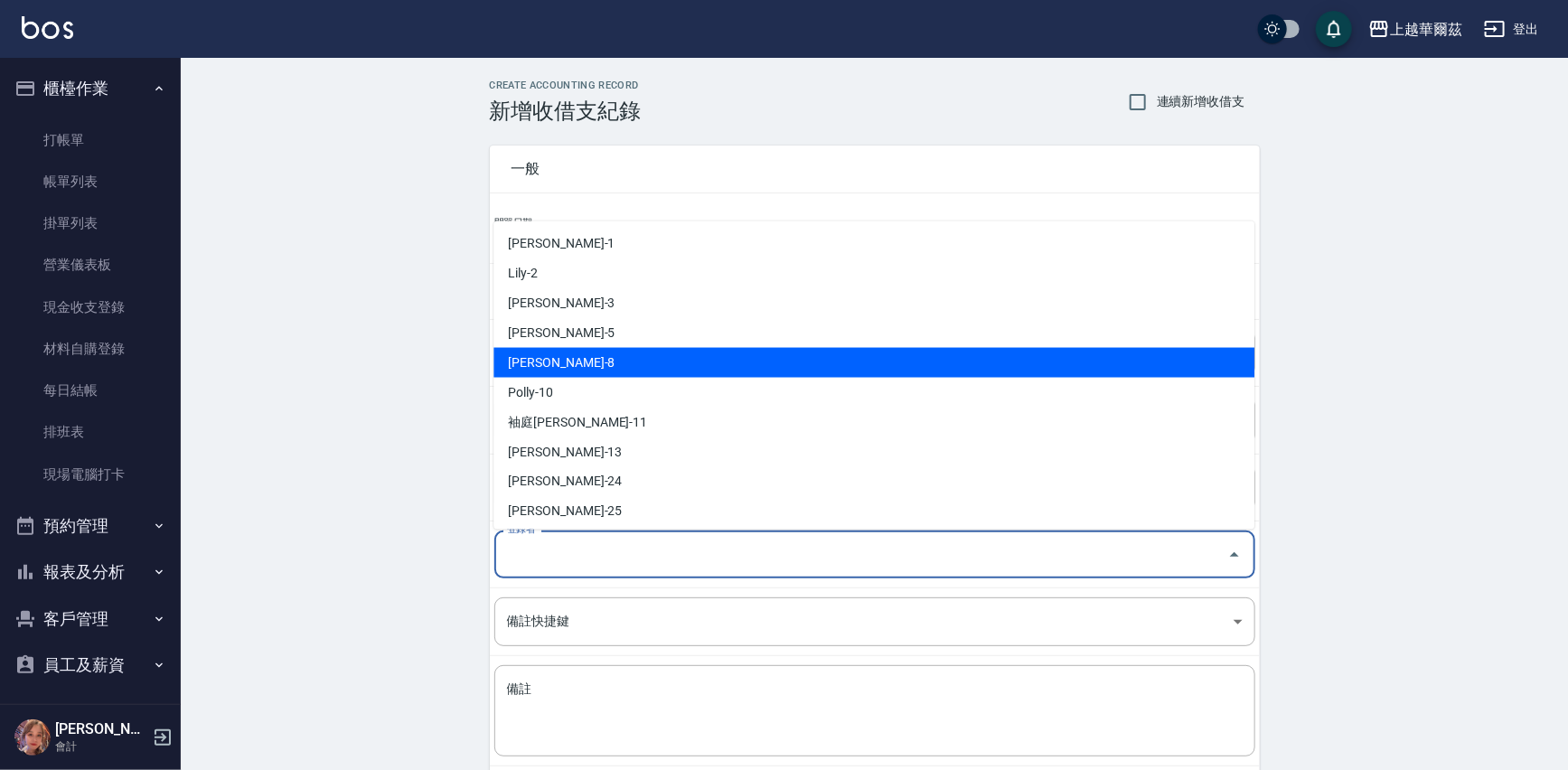
click at [604, 359] on li "[PERSON_NAME]-8" at bounding box center [874, 363] width 761 height 30
type input "[PERSON_NAME]-8"
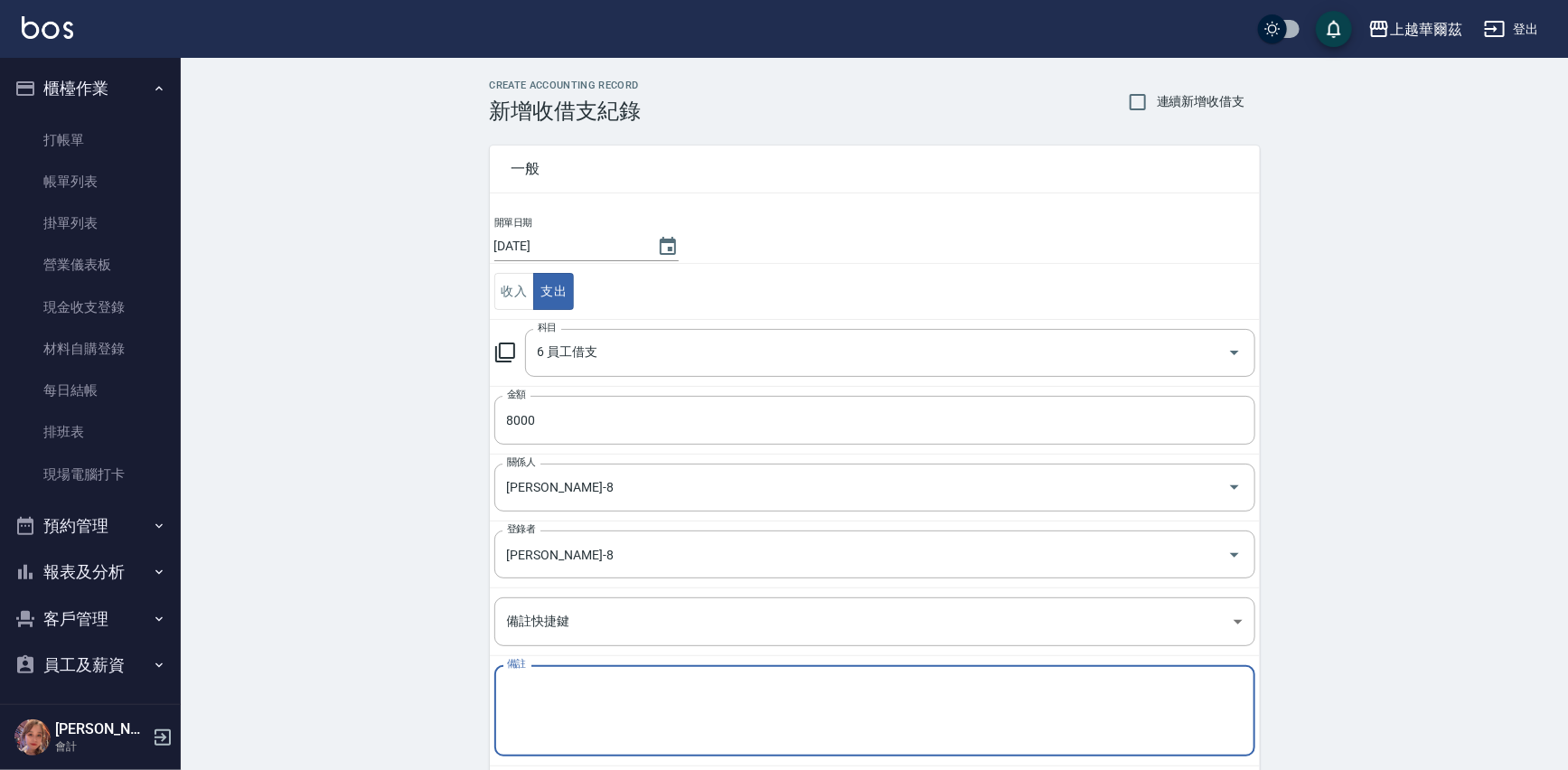
drag, startPoint x: 533, startPoint y: 687, endPoint x: 548, endPoint y: 681, distance: 16.2
click at [535, 687] on textarea "備註" at bounding box center [875, 712] width 736 height 62
click at [529, 683] on textarea "10/4蒂娜借支 8000$" at bounding box center [875, 712] width 736 height 62
click at [557, 682] on textarea "10/4 蒂娜借支 8000$" at bounding box center [875, 712] width 736 height 62
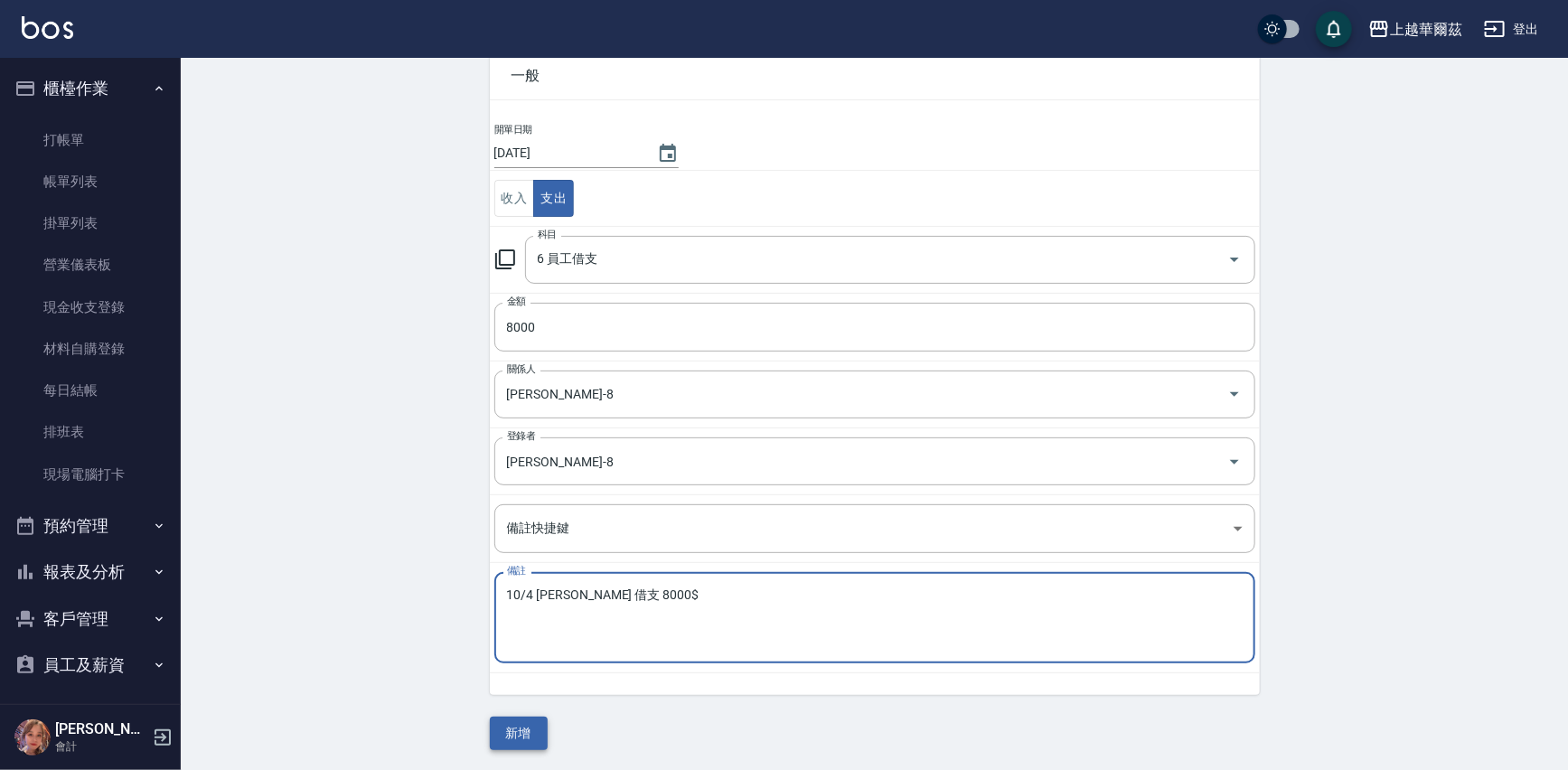
type textarea "10/4 蒂娜 借支 8000$"
click at [524, 730] on button "新增" at bounding box center [519, 733] width 58 height 33
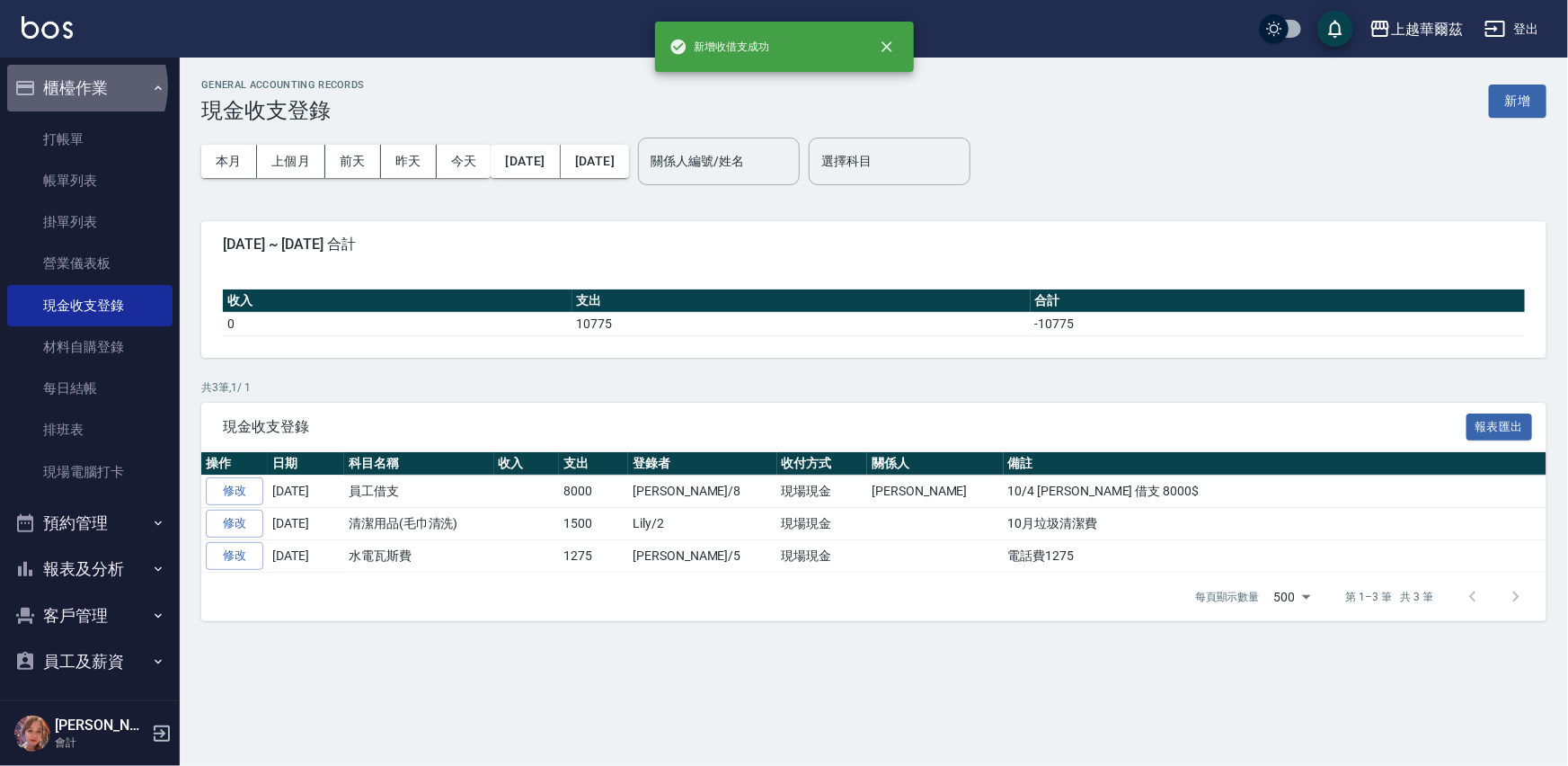
click at [78, 86] on button "櫃檯作業" at bounding box center [89, 87] width 166 height 47
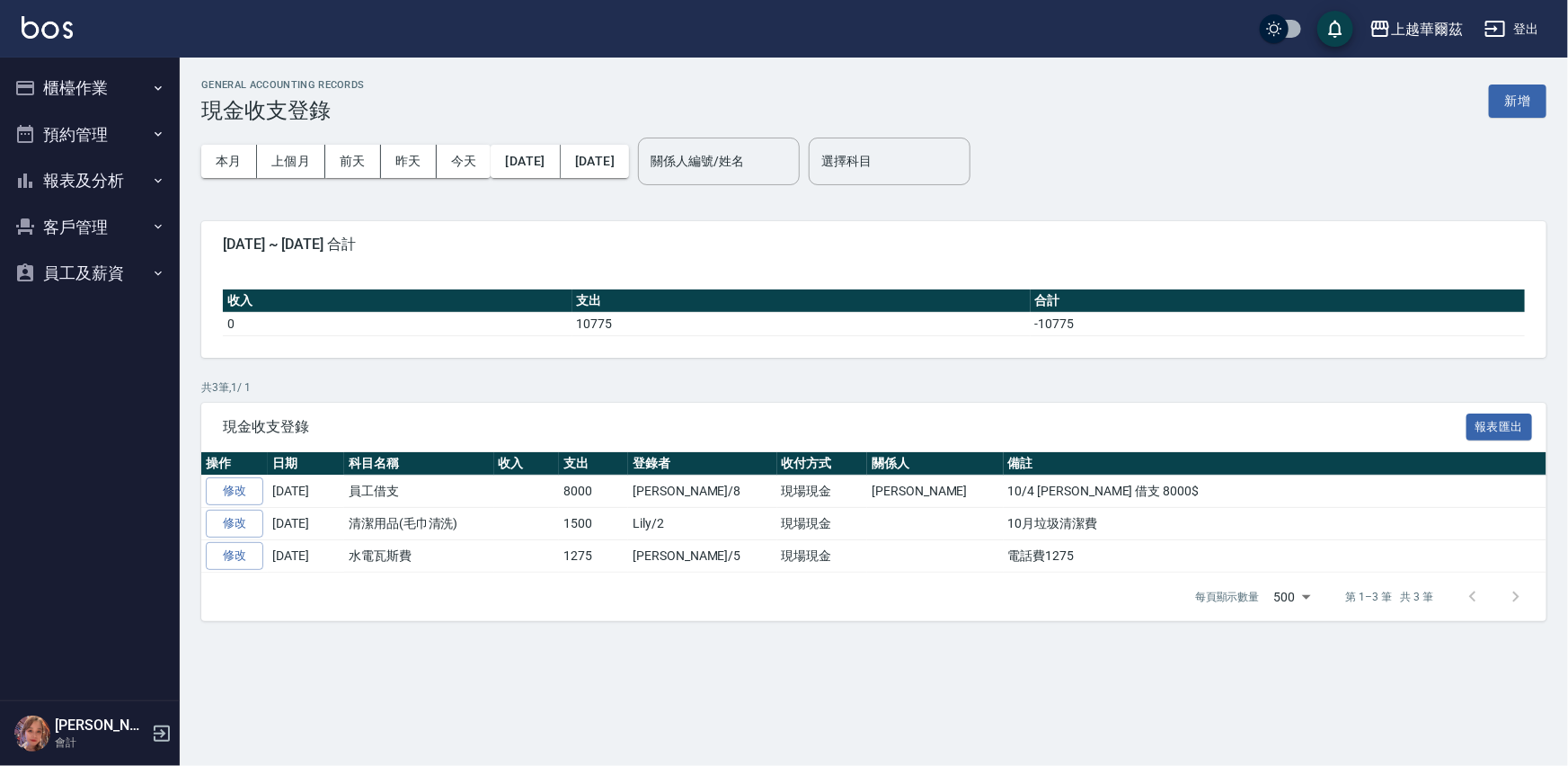
click at [80, 179] on button "報表及分析" at bounding box center [89, 180] width 166 height 47
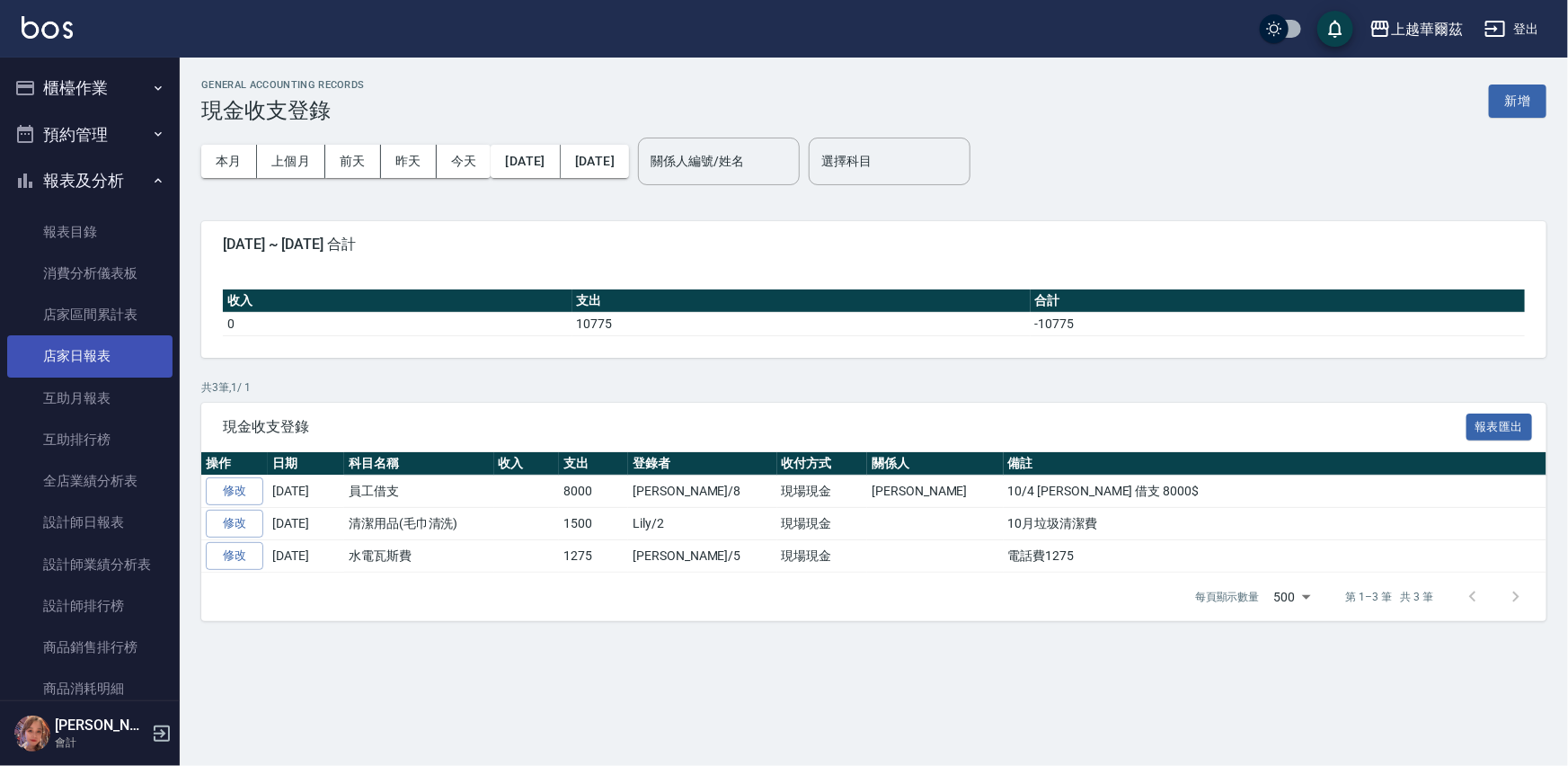
click at [71, 355] on link "店家日報表" at bounding box center [89, 357] width 166 height 42
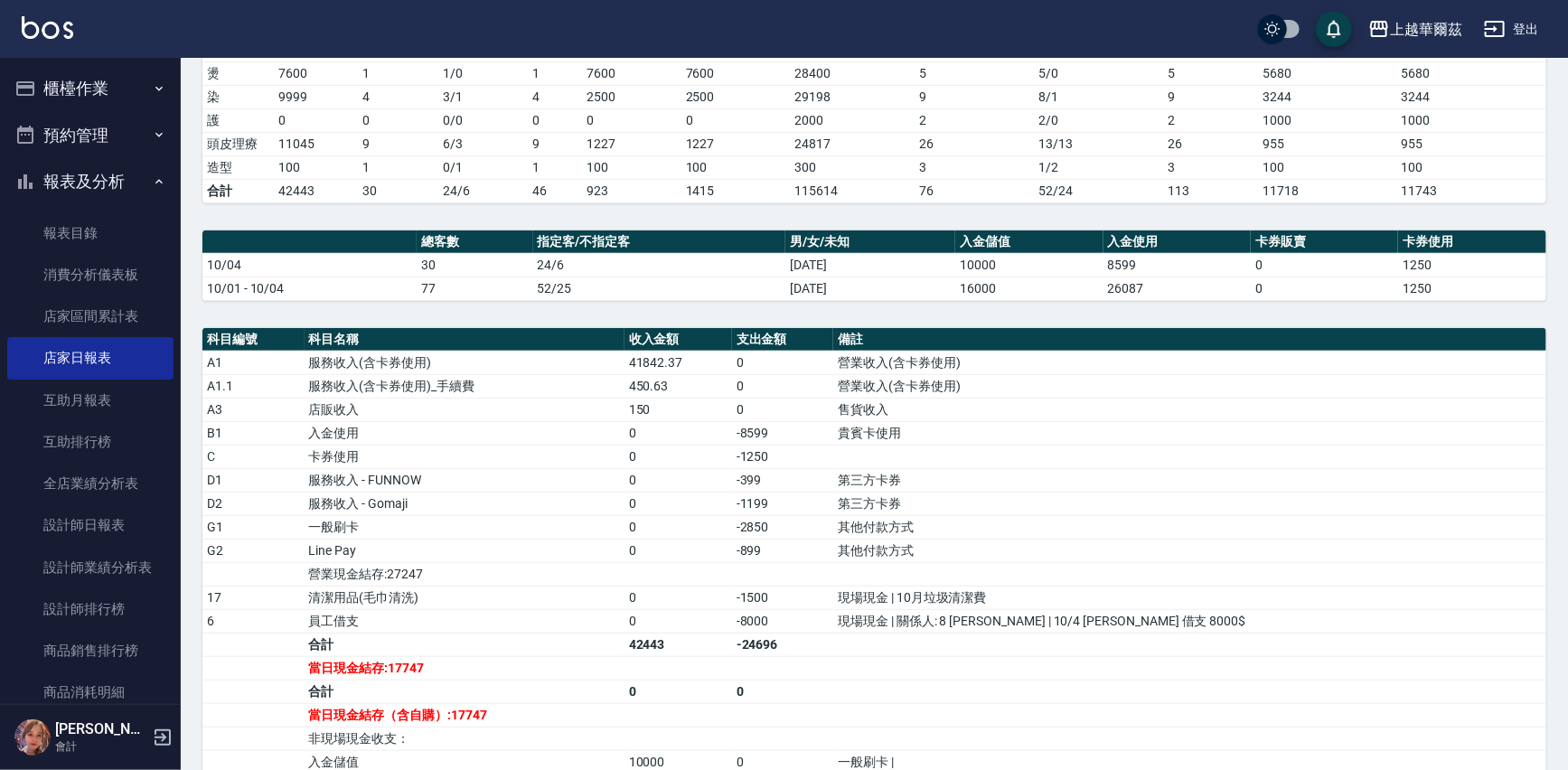
scroll to position [393, 0]
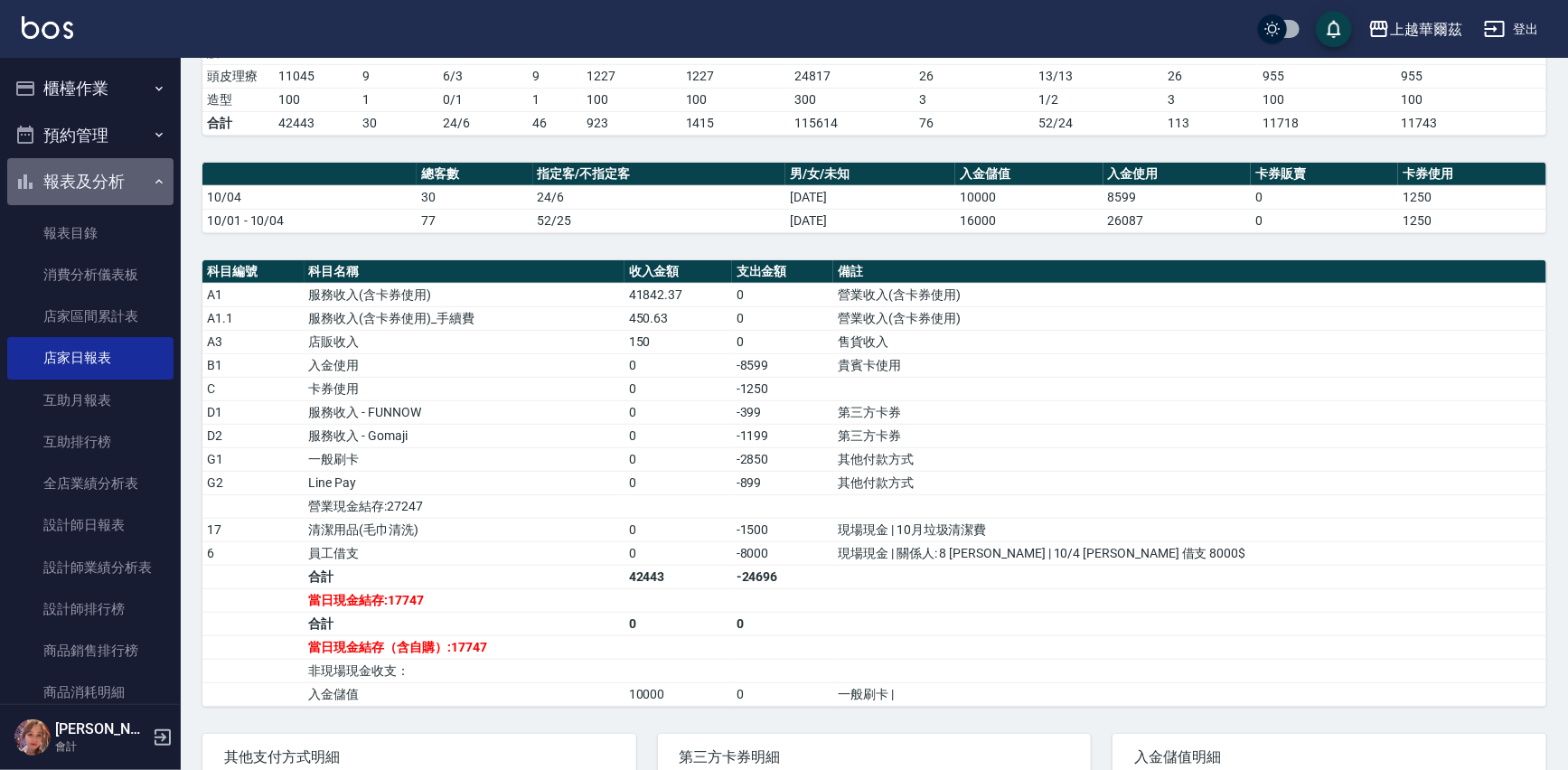
click at [118, 182] on button "報表及分析" at bounding box center [90, 181] width 167 height 47
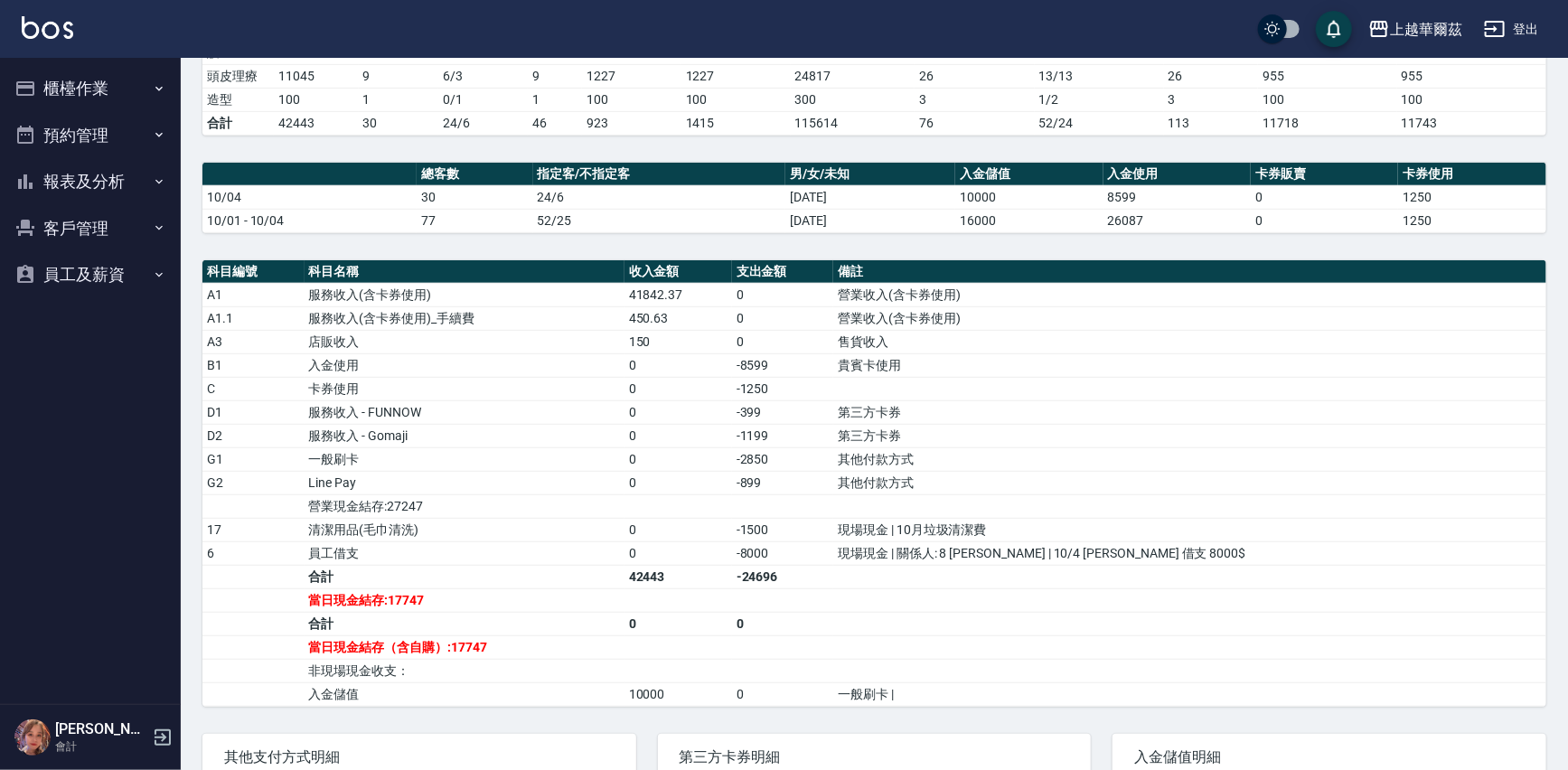
click at [118, 182] on button "報表及分析" at bounding box center [90, 181] width 167 height 47
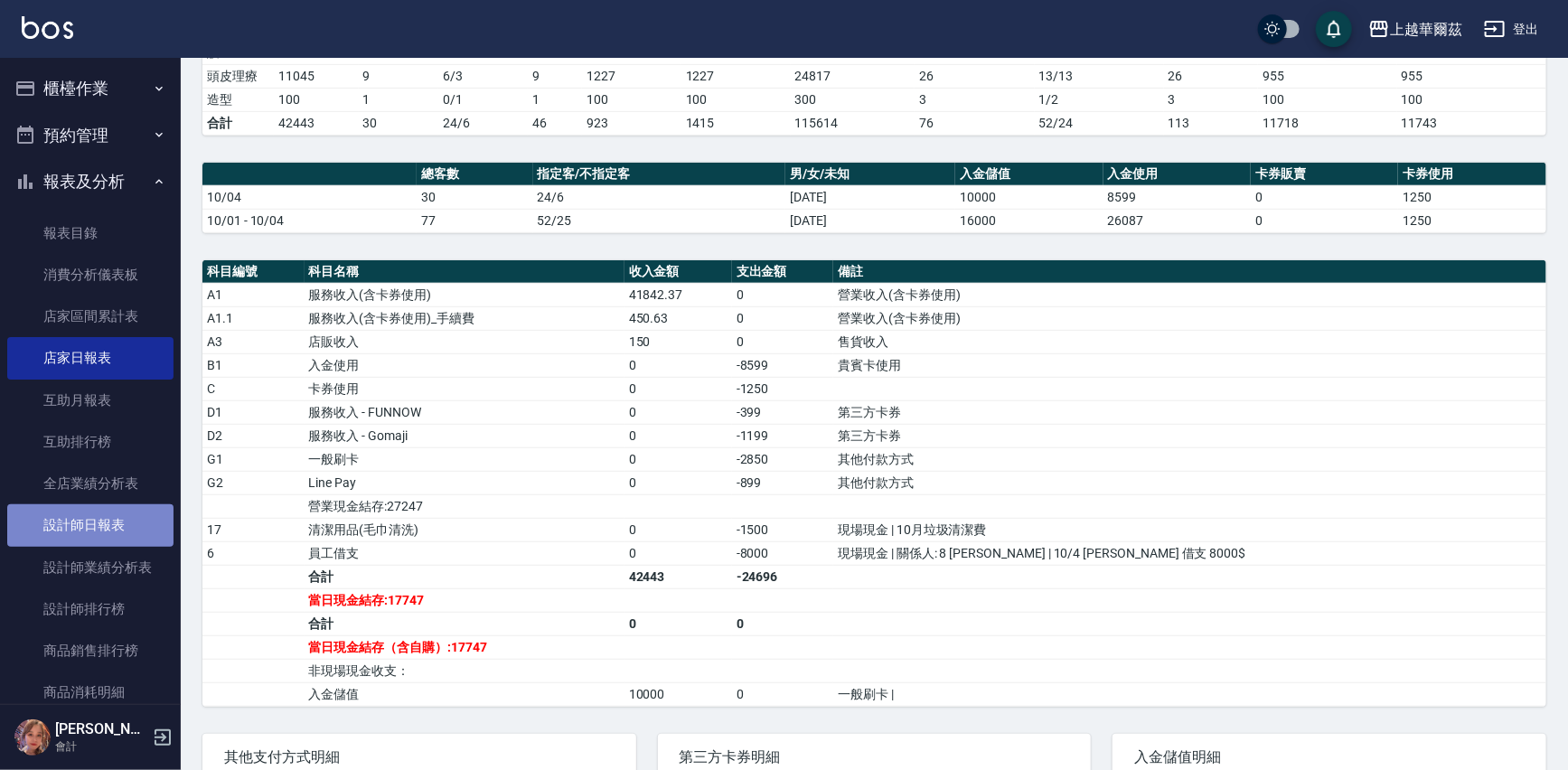
click at [105, 521] on link "設計師日報表" at bounding box center [90, 525] width 167 height 42
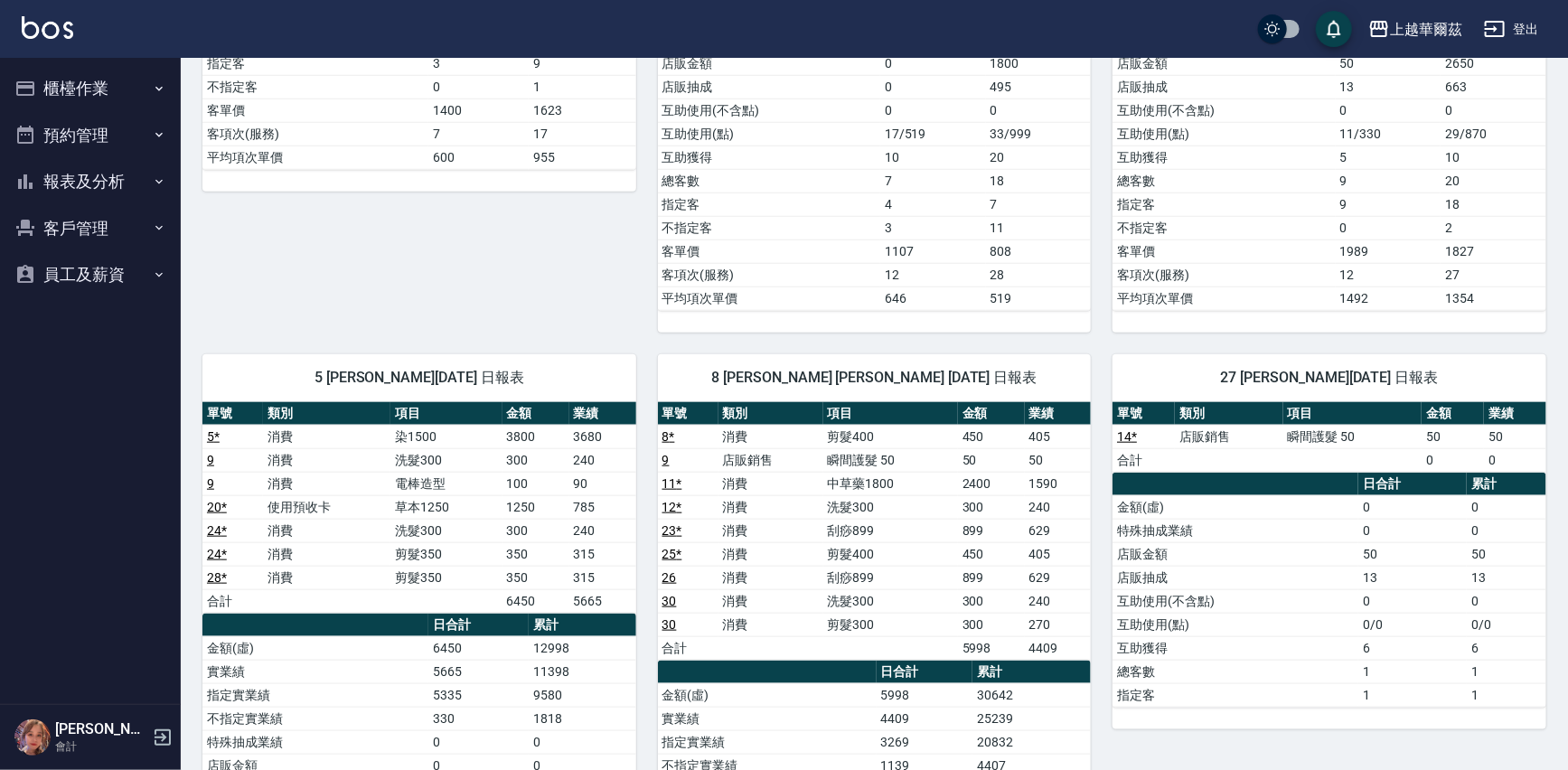
scroll to position [1016, 0]
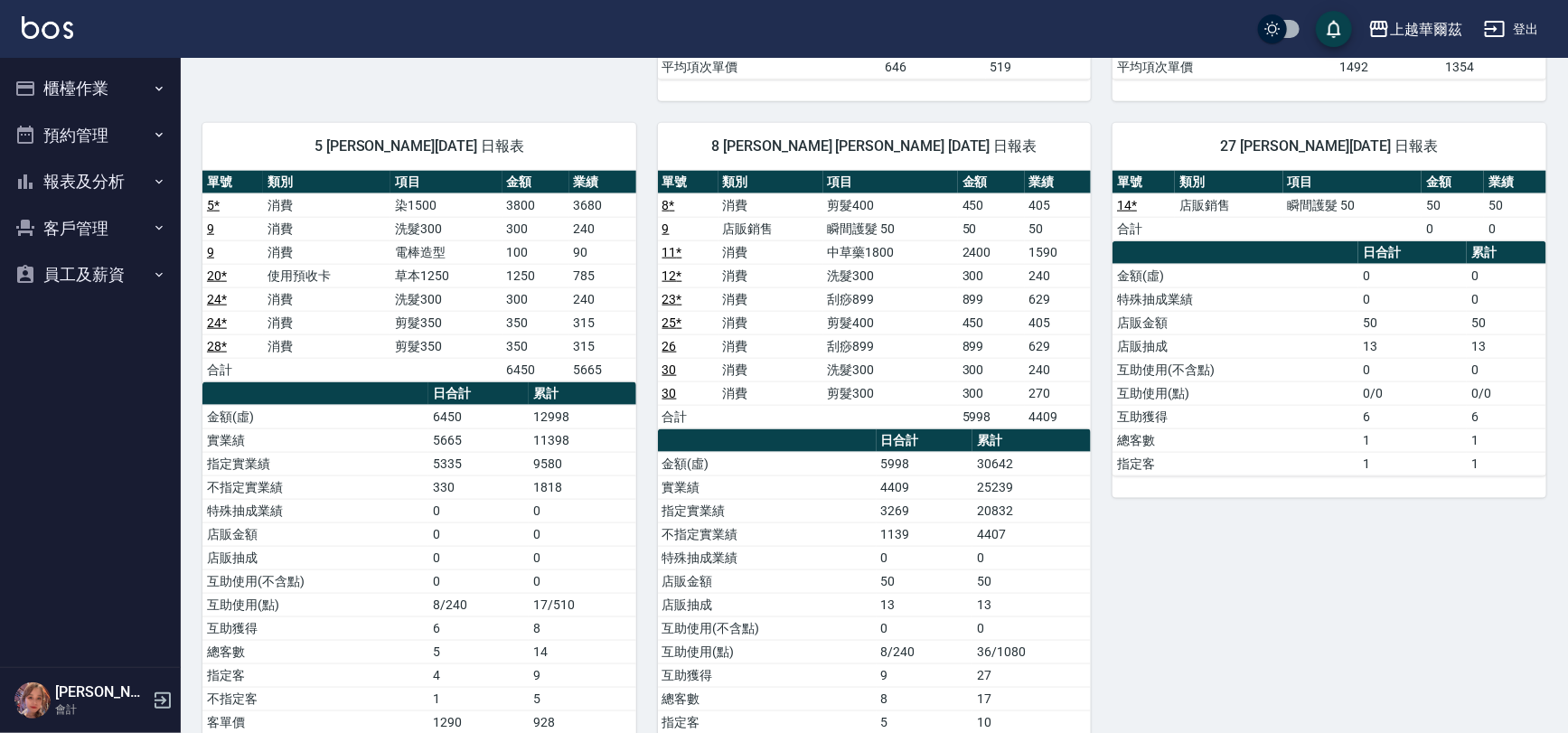
scroll to position [966, 0]
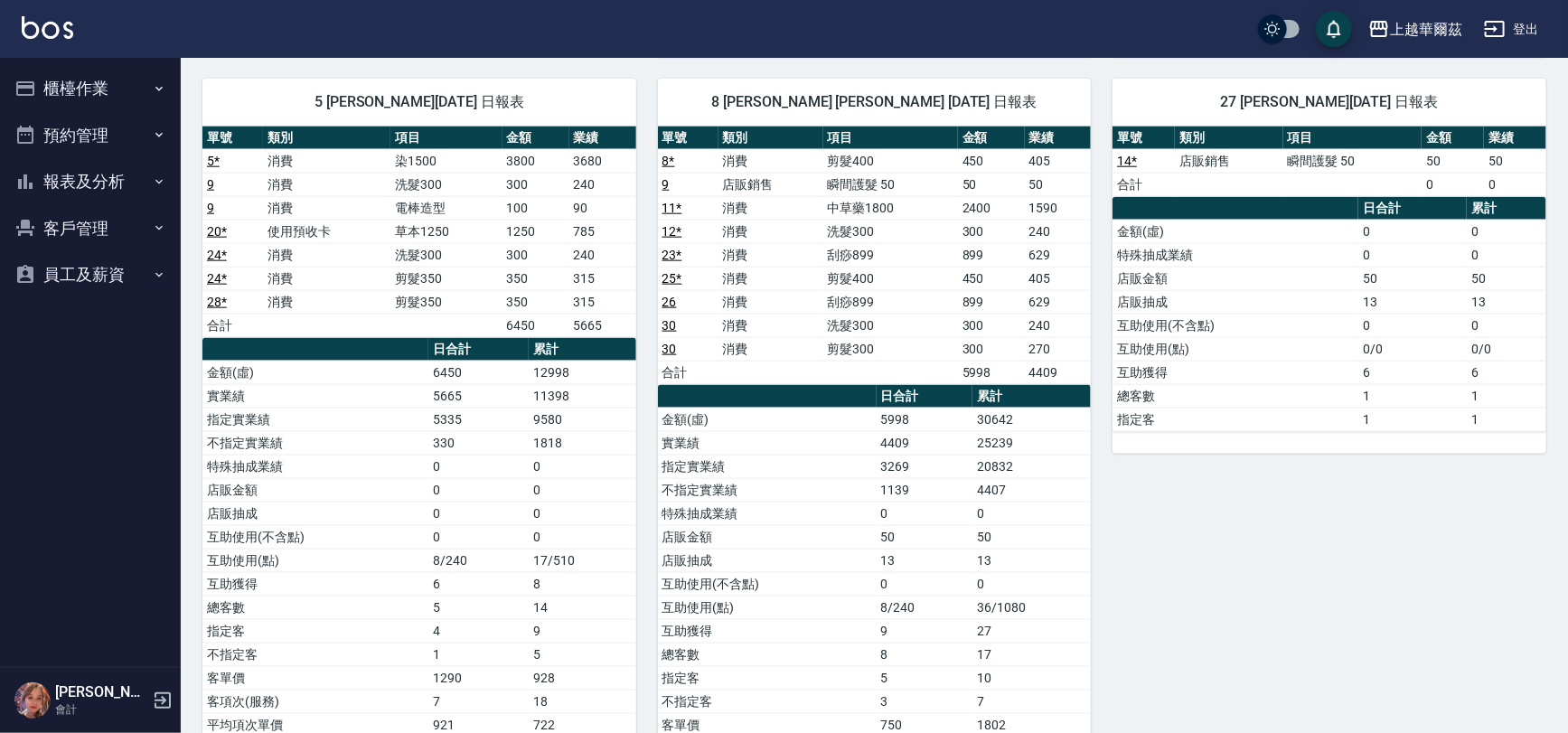
click at [99, 92] on button "櫃檯作業" at bounding box center [90, 88] width 167 height 47
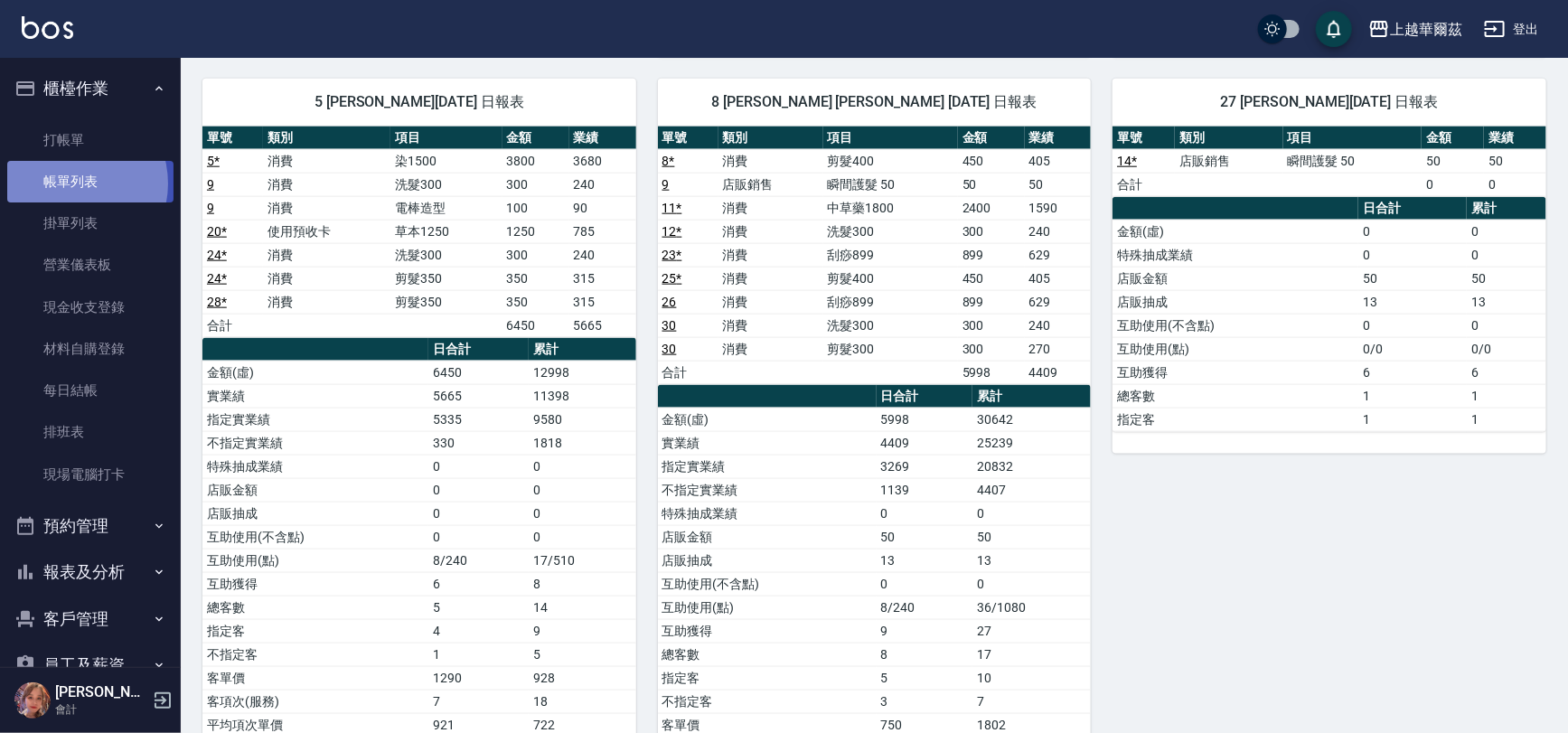
click at [69, 184] on link "帳單列表" at bounding box center [90, 182] width 167 height 42
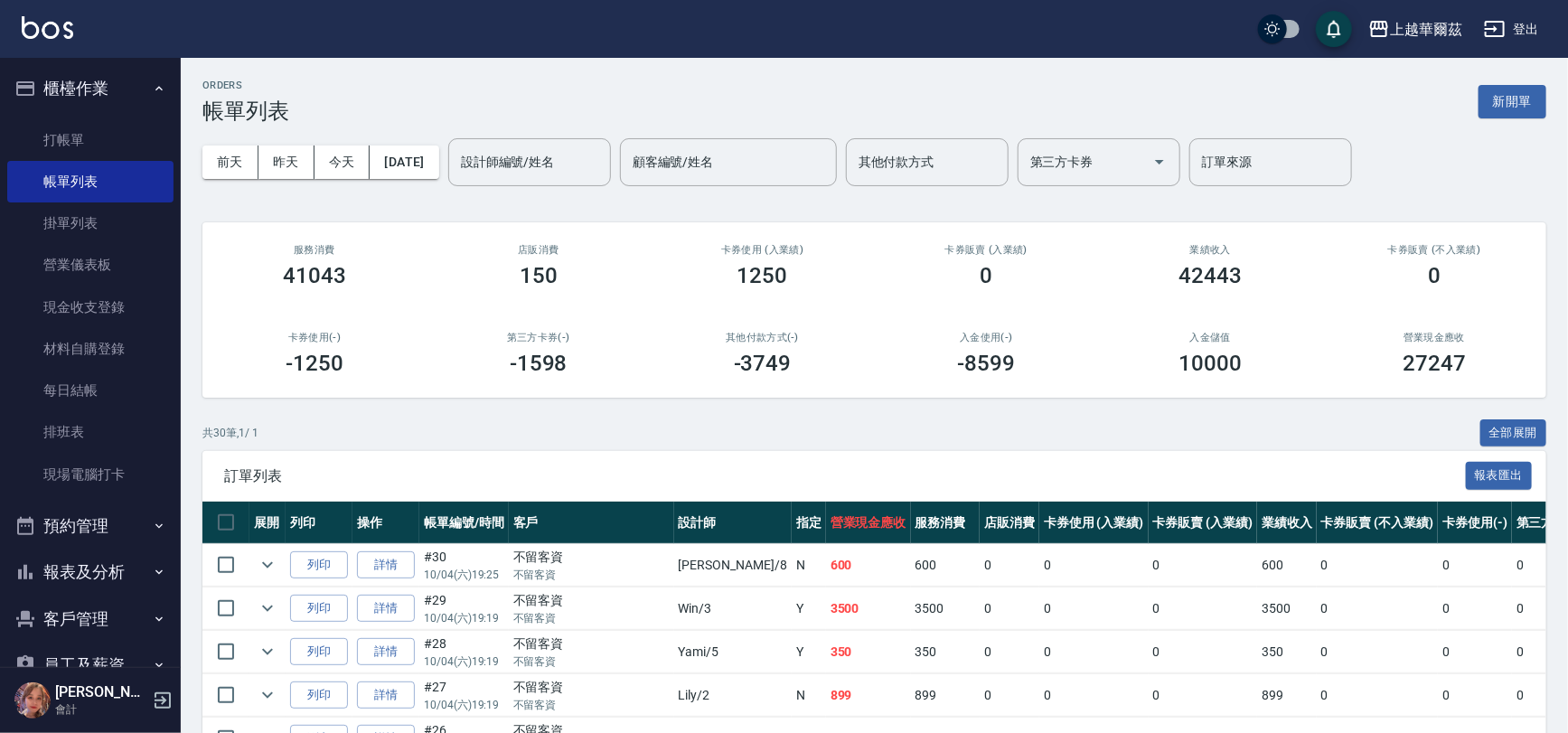
scroll to position [1190, 0]
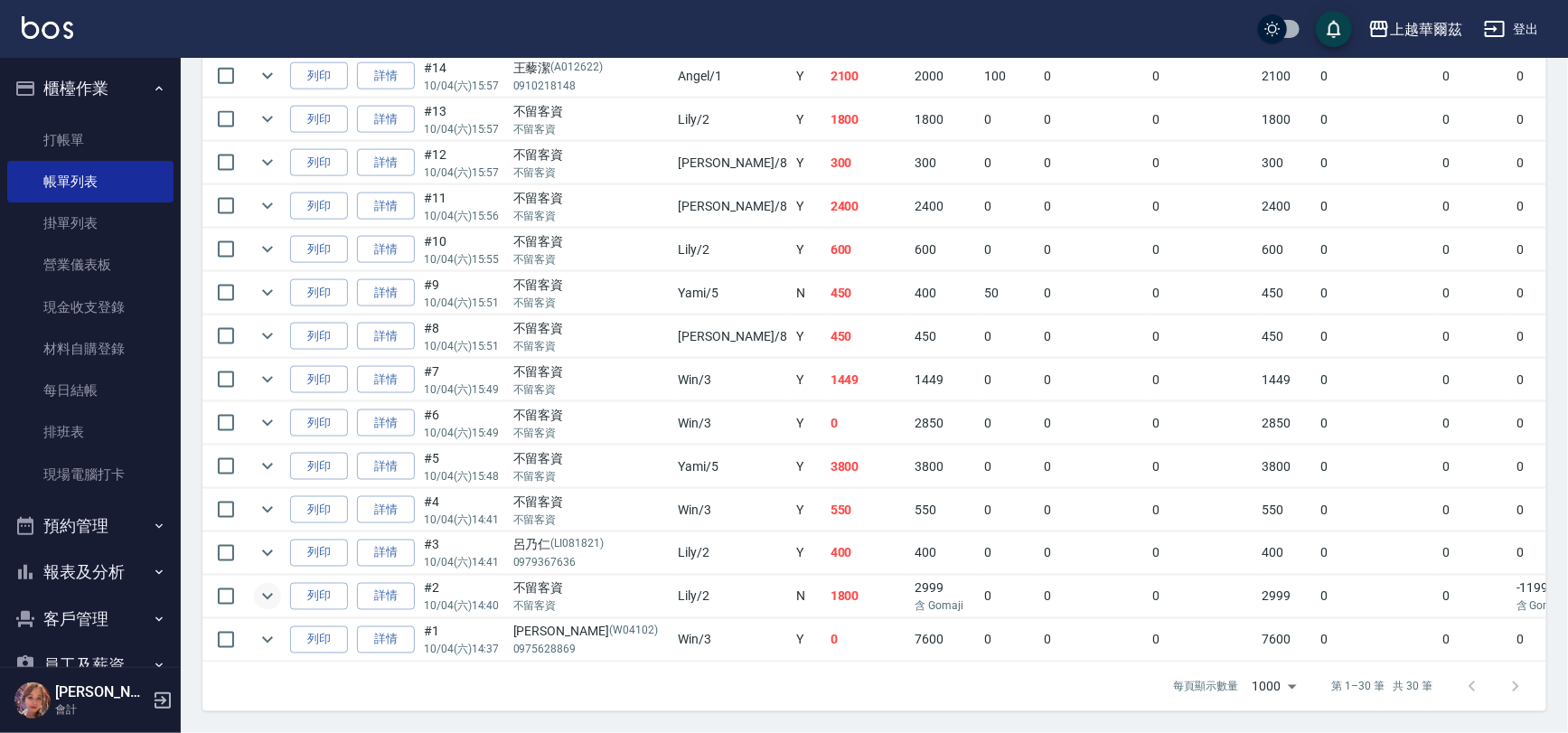
click at [265, 587] on icon "expand row" at bounding box center [268, 596] width 22 height 22
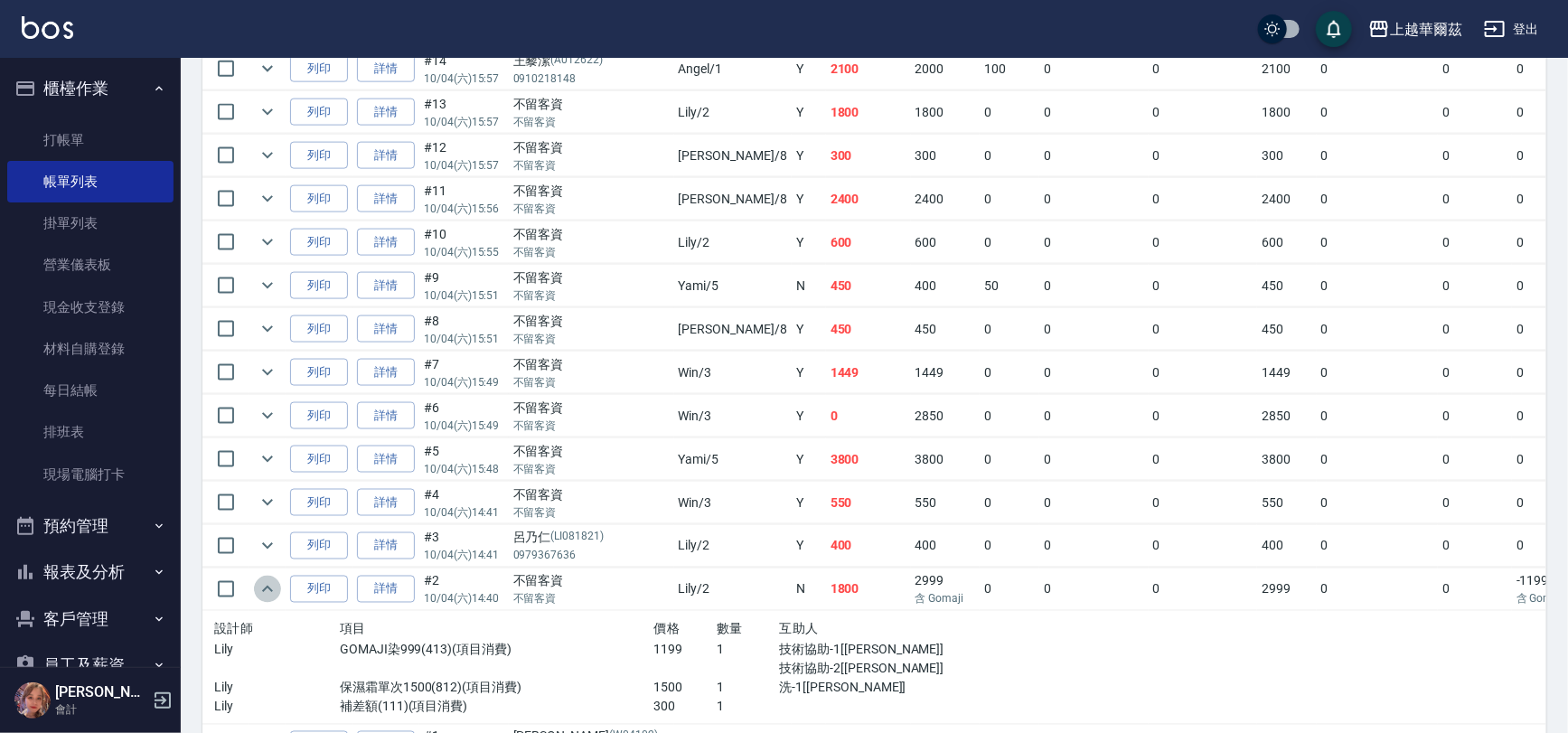
click at [268, 578] on icon "expand row" at bounding box center [268, 589] width 22 height 22
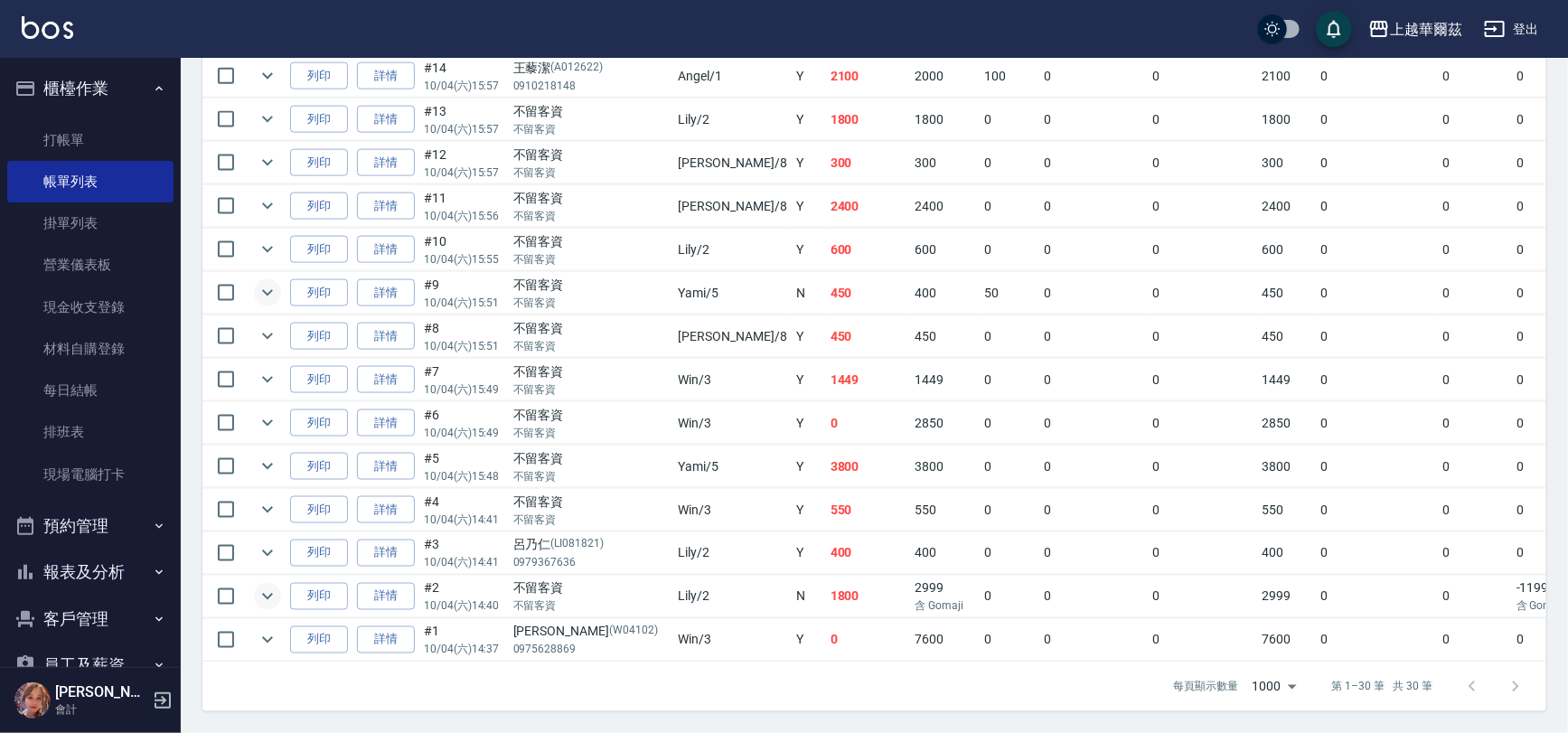
click at [270, 282] on icon "expand row" at bounding box center [268, 293] width 22 height 22
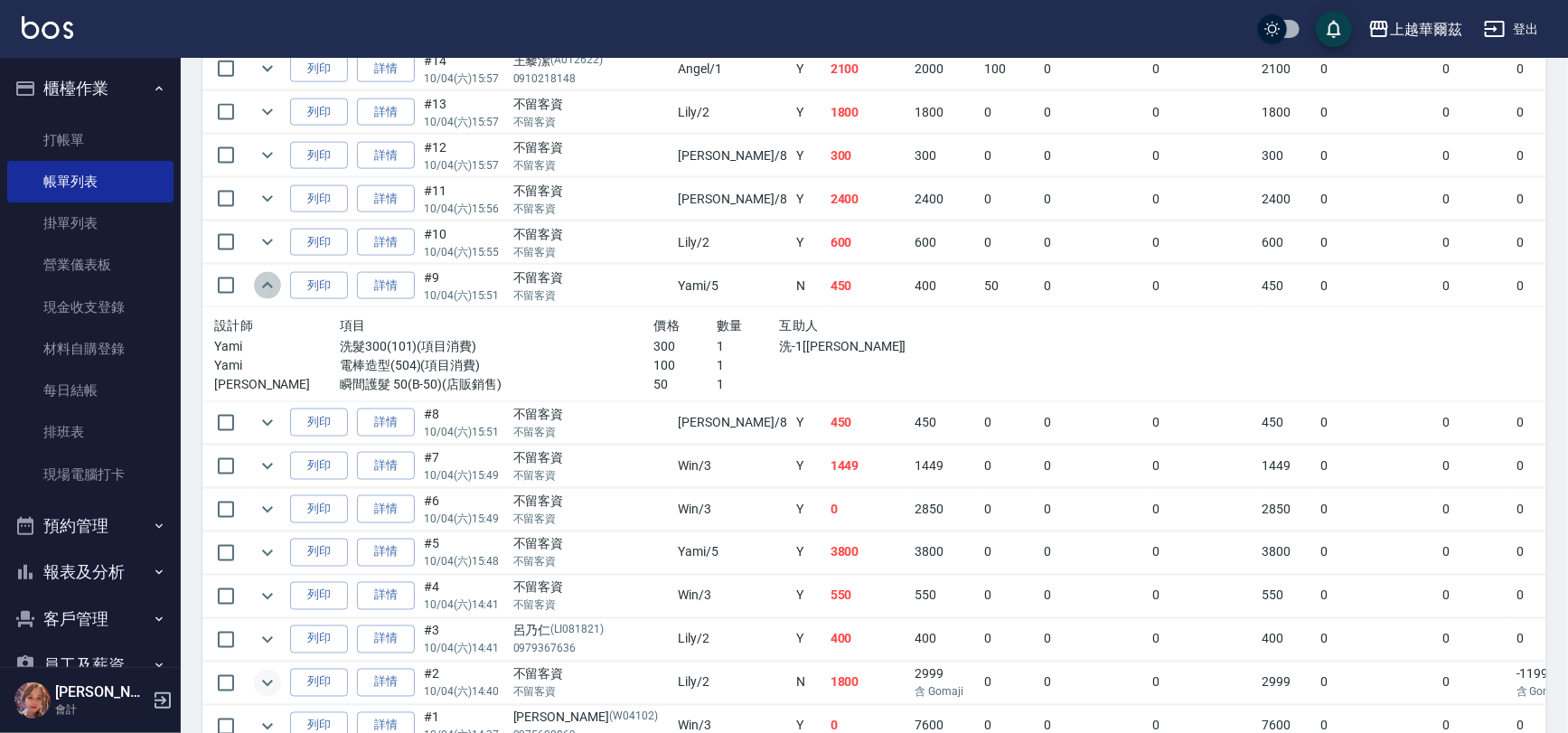
click at [270, 275] on icon "expand row" at bounding box center [268, 286] width 22 height 22
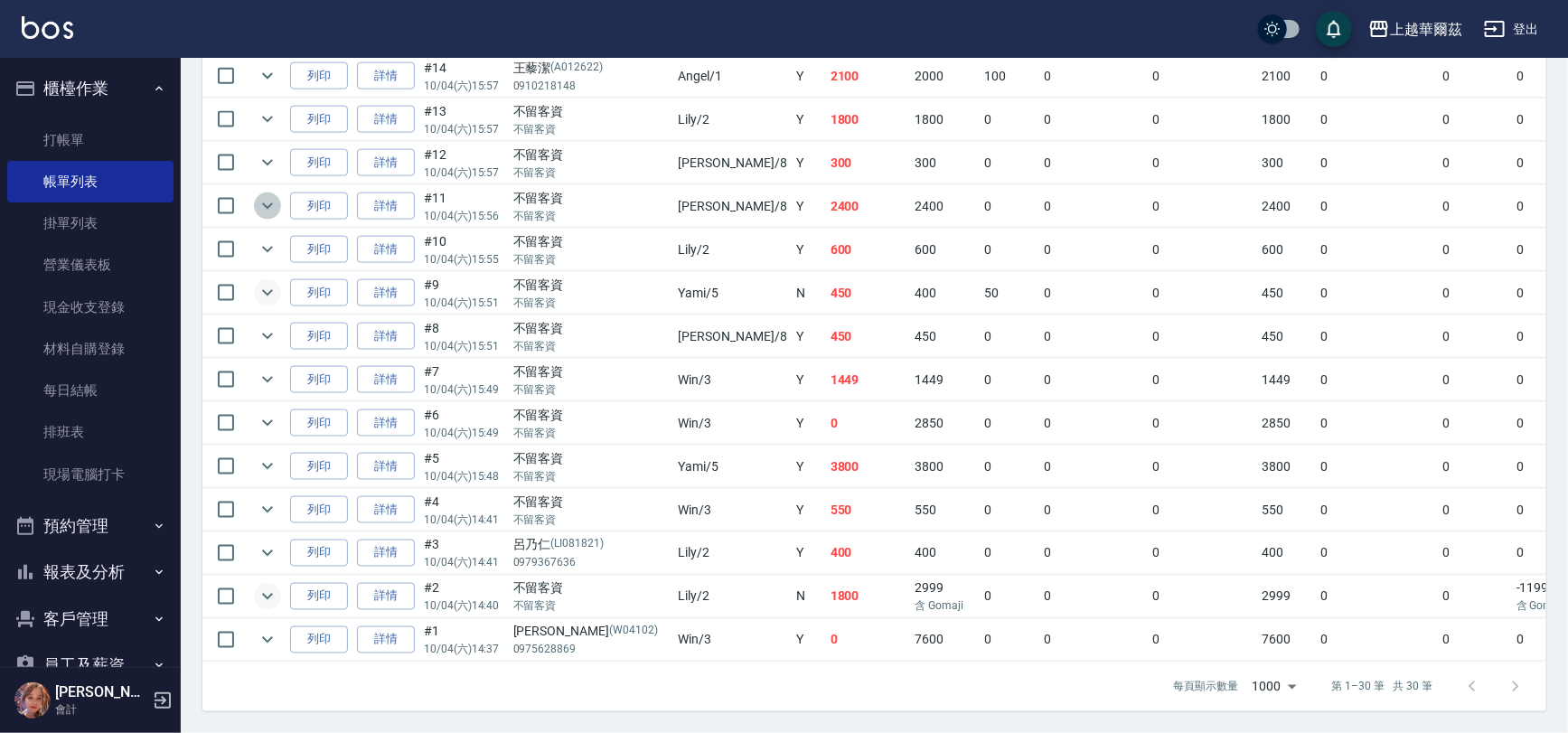
click at [269, 204] on icon "expand row" at bounding box center [267, 207] width 11 height 6
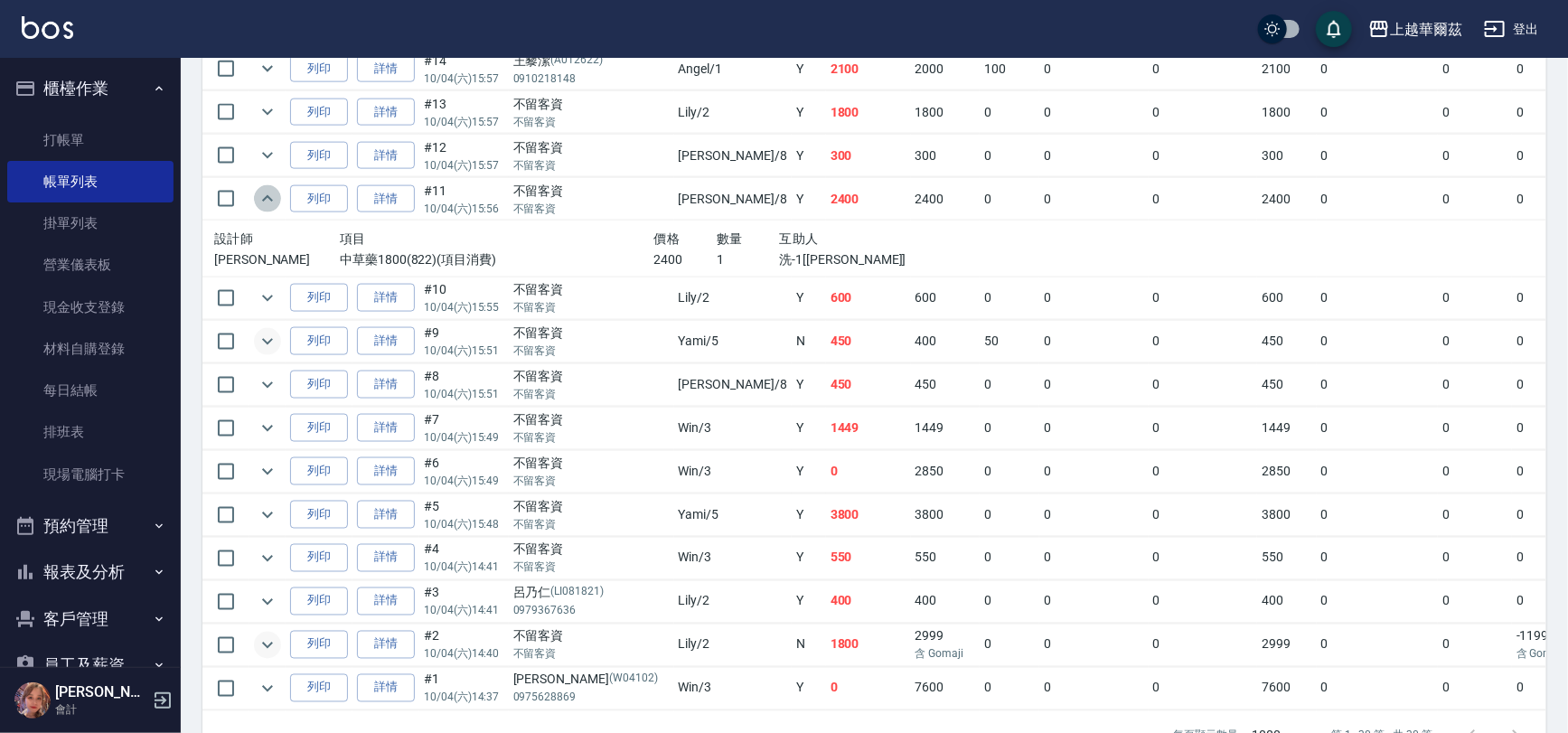
click at [270, 195] on icon "expand row" at bounding box center [268, 199] width 22 height 22
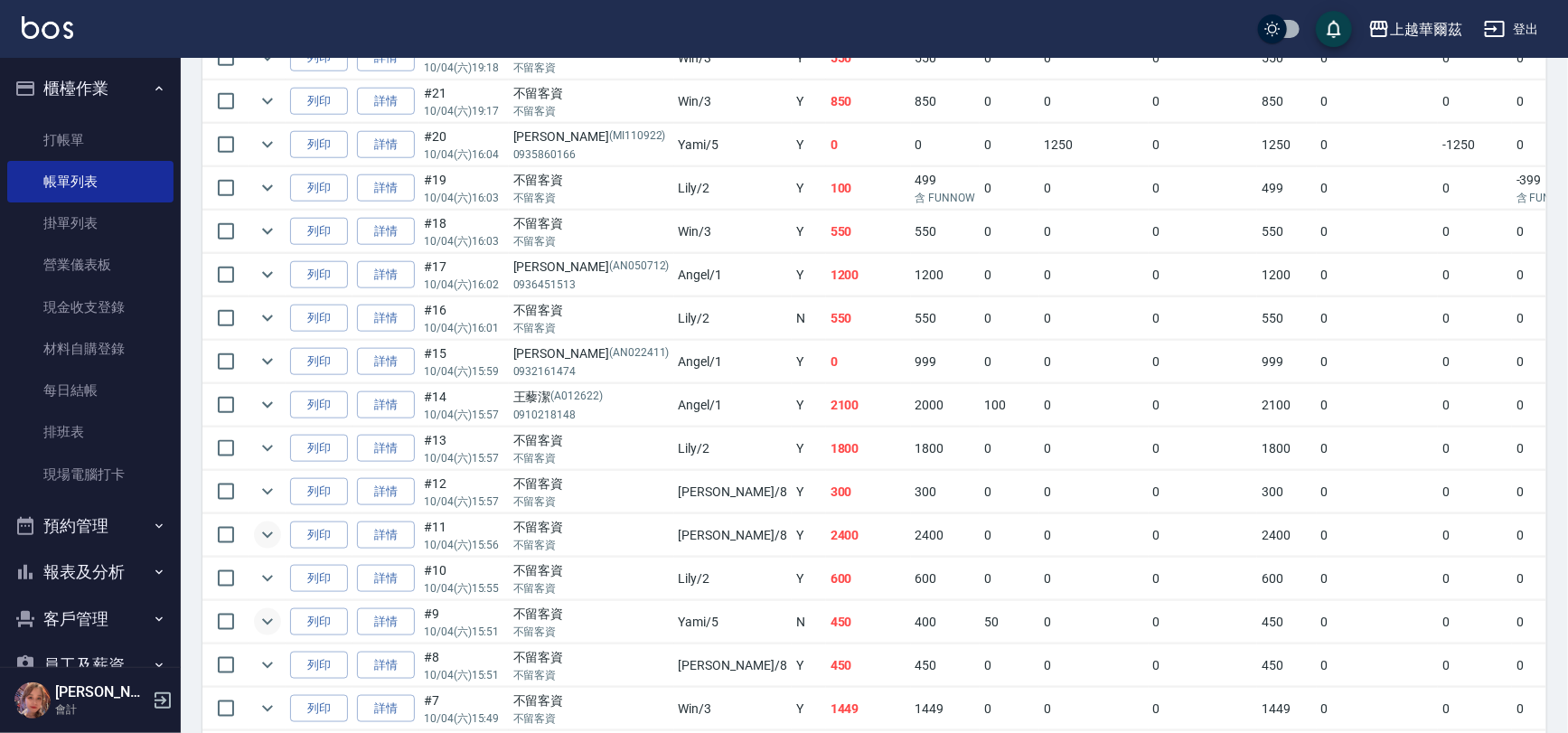
scroll to position [792, 0]
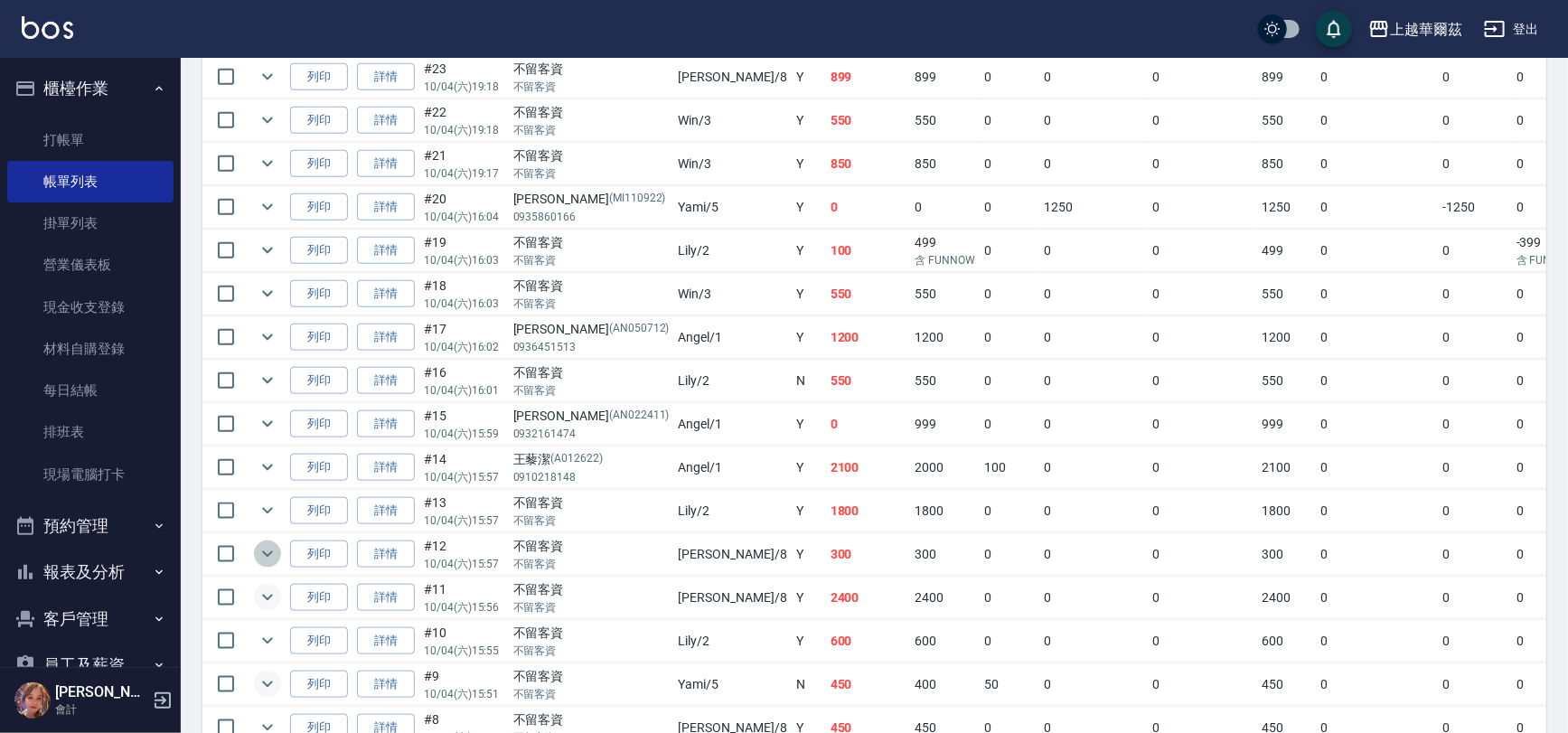
click at [264, 551] on icon "expand row" at bounding box center [267, 554] width 11 height 6
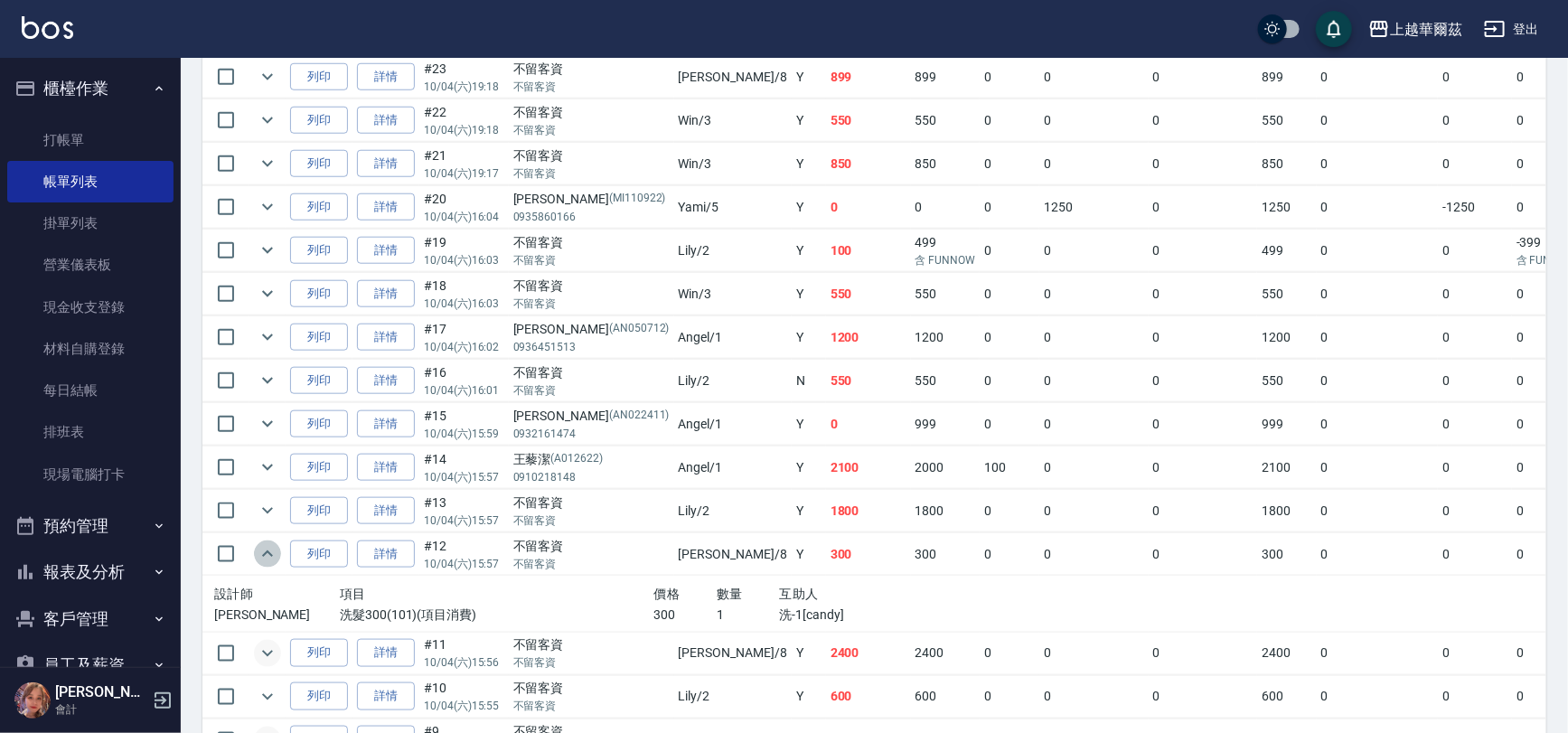
click at [264, 548] on icon "expand row" at bounding box center [268, 554] width 22 height 22
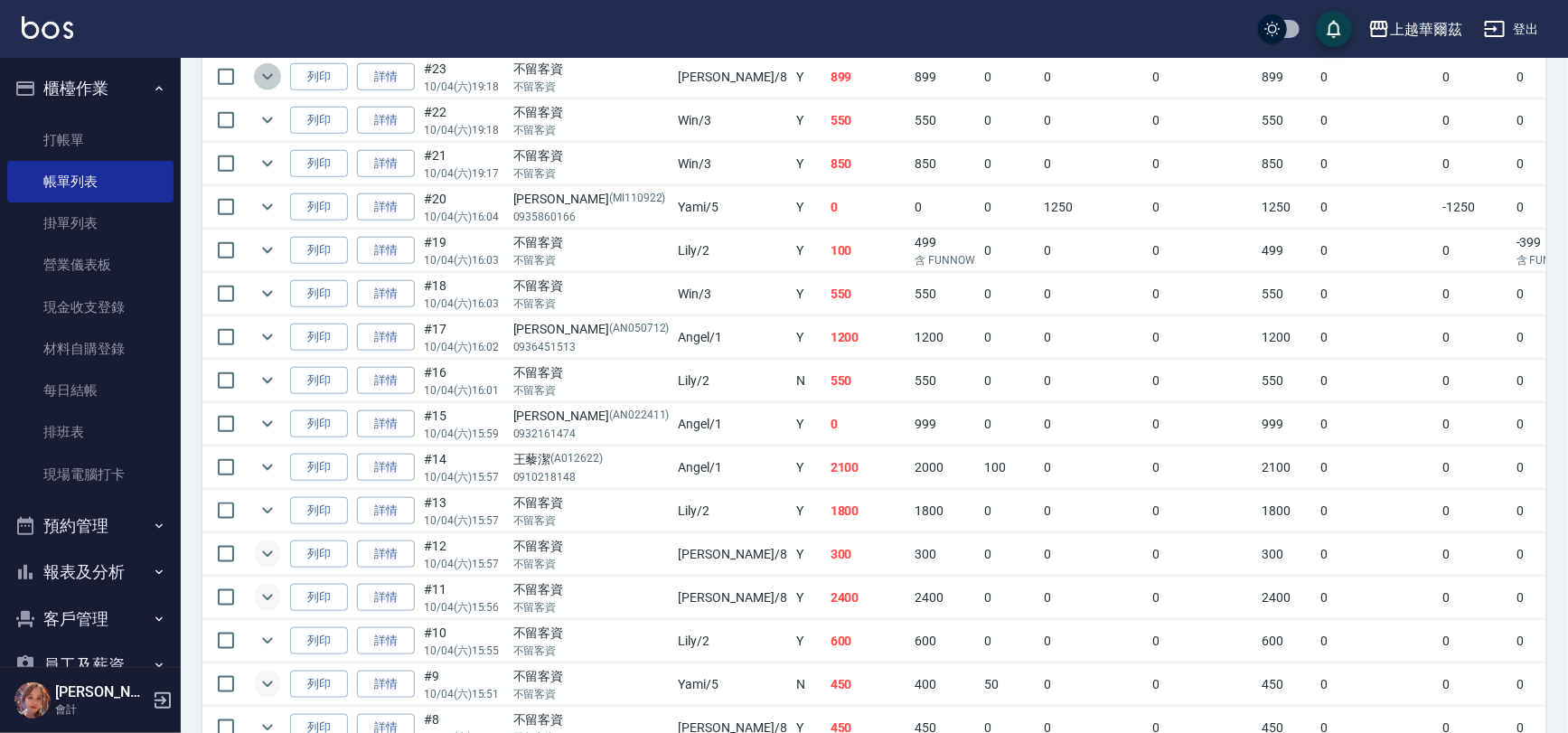
click at [272, 71] on icon "expand row" at bounding box center [268, 77] width 22 height 22
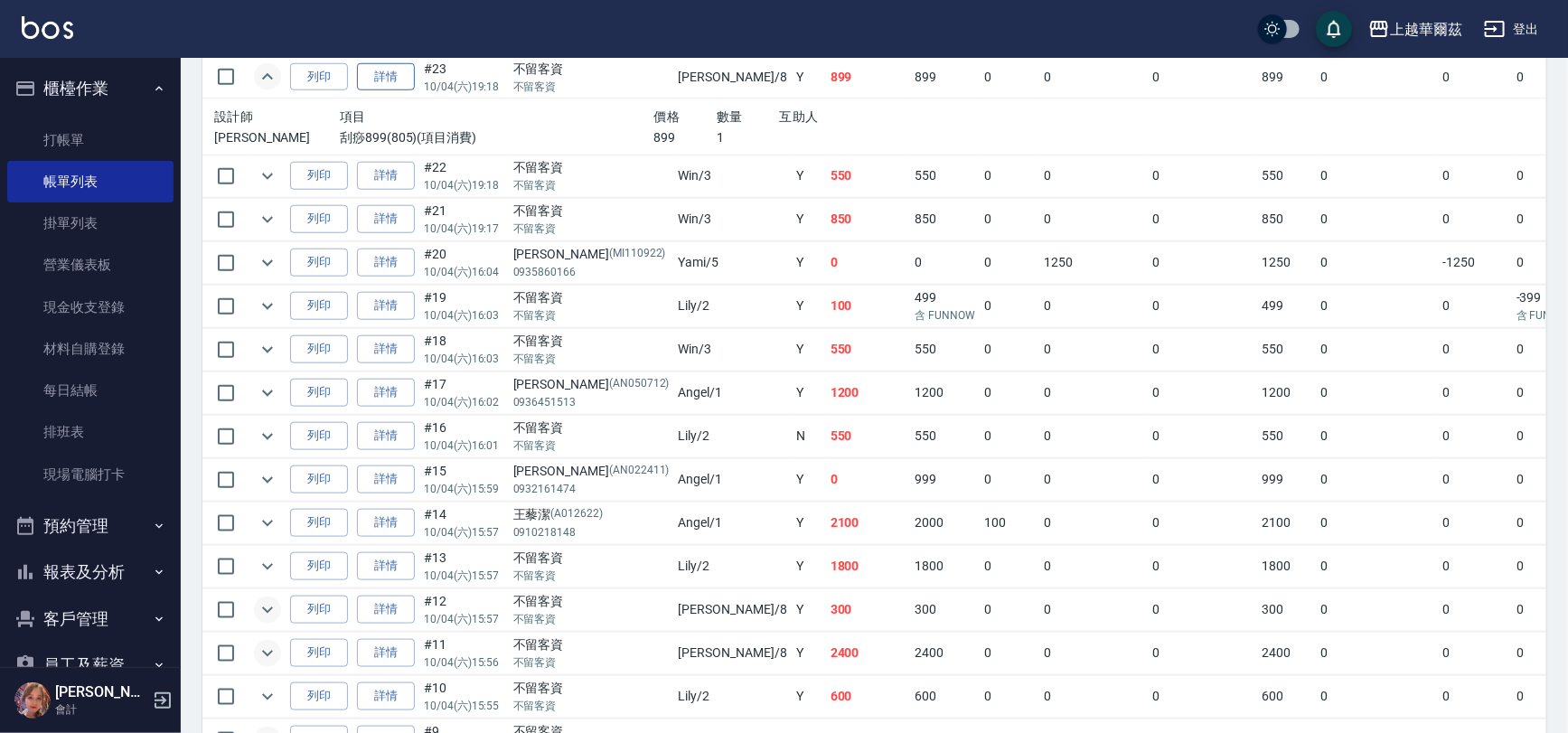
click at [380, 68] on link "詳情" at bounding box center [387, 77] width 58 height 28
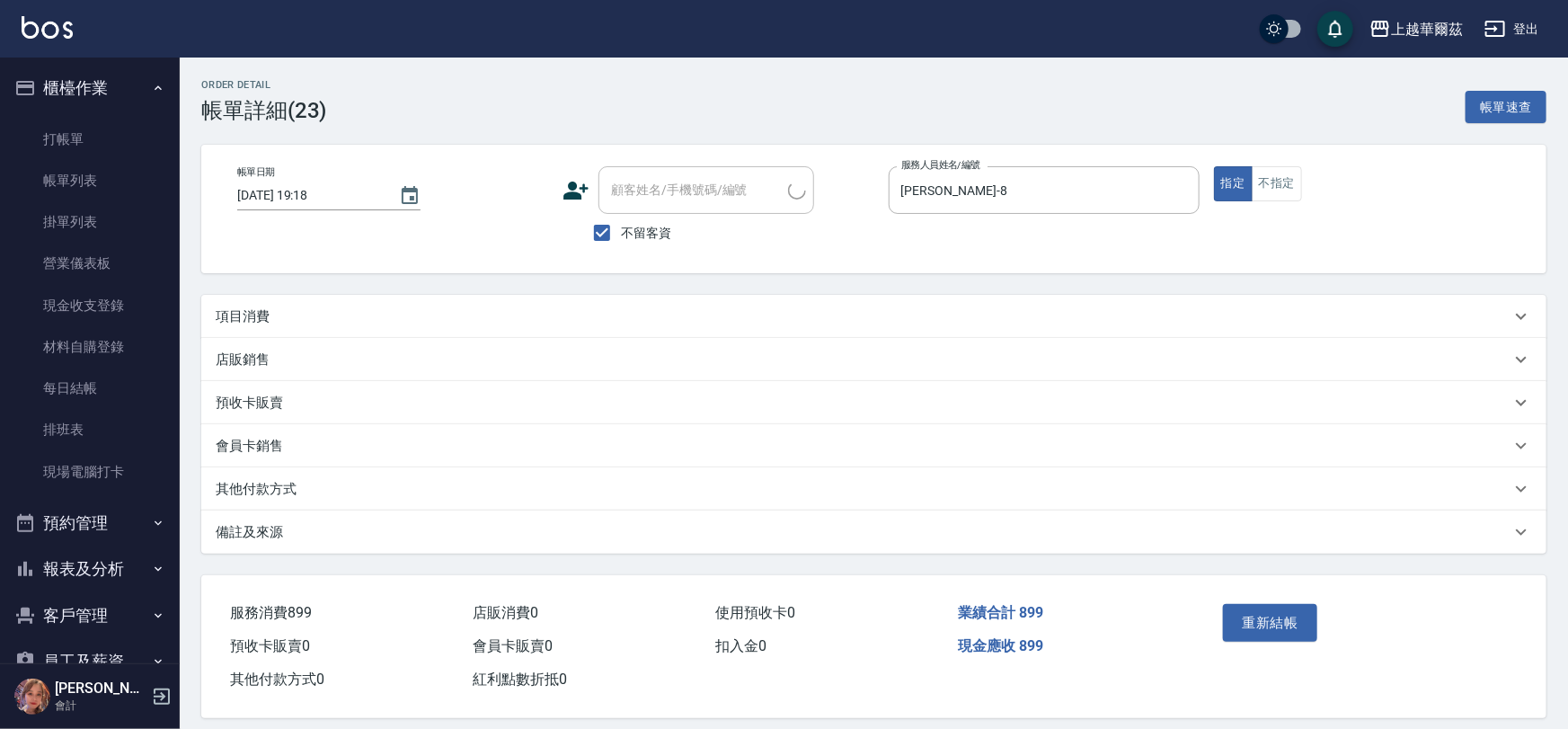
type input "[DATE] 19:18"
checkbox input "true"
type input "[PERSON_NAME]-8"
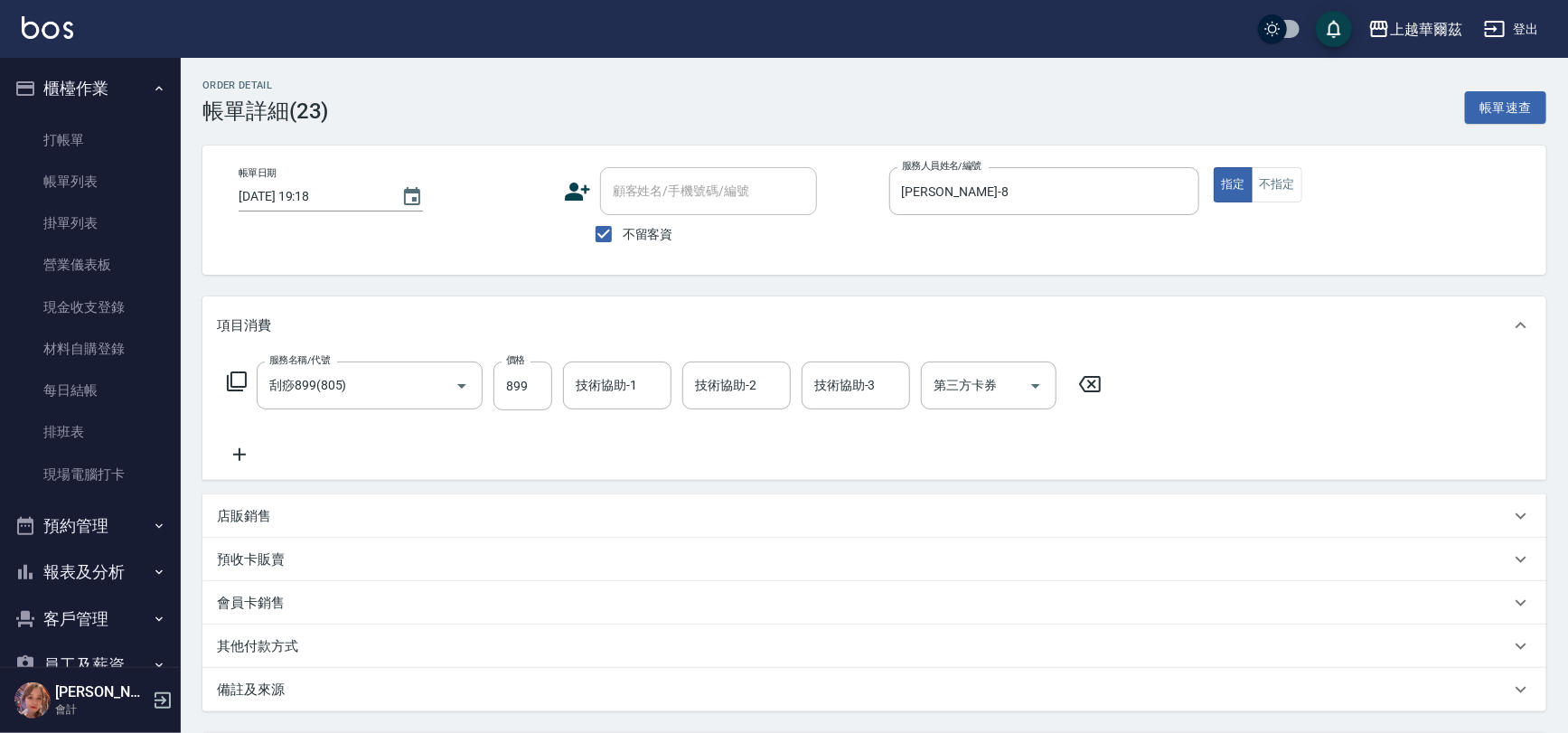
type input "刮痧899(805)"
click at [603, 372] on input "技術協助-1" at bounding box center [617, 385] width 92 height 32
type input "[PERSON_NAME]-8"
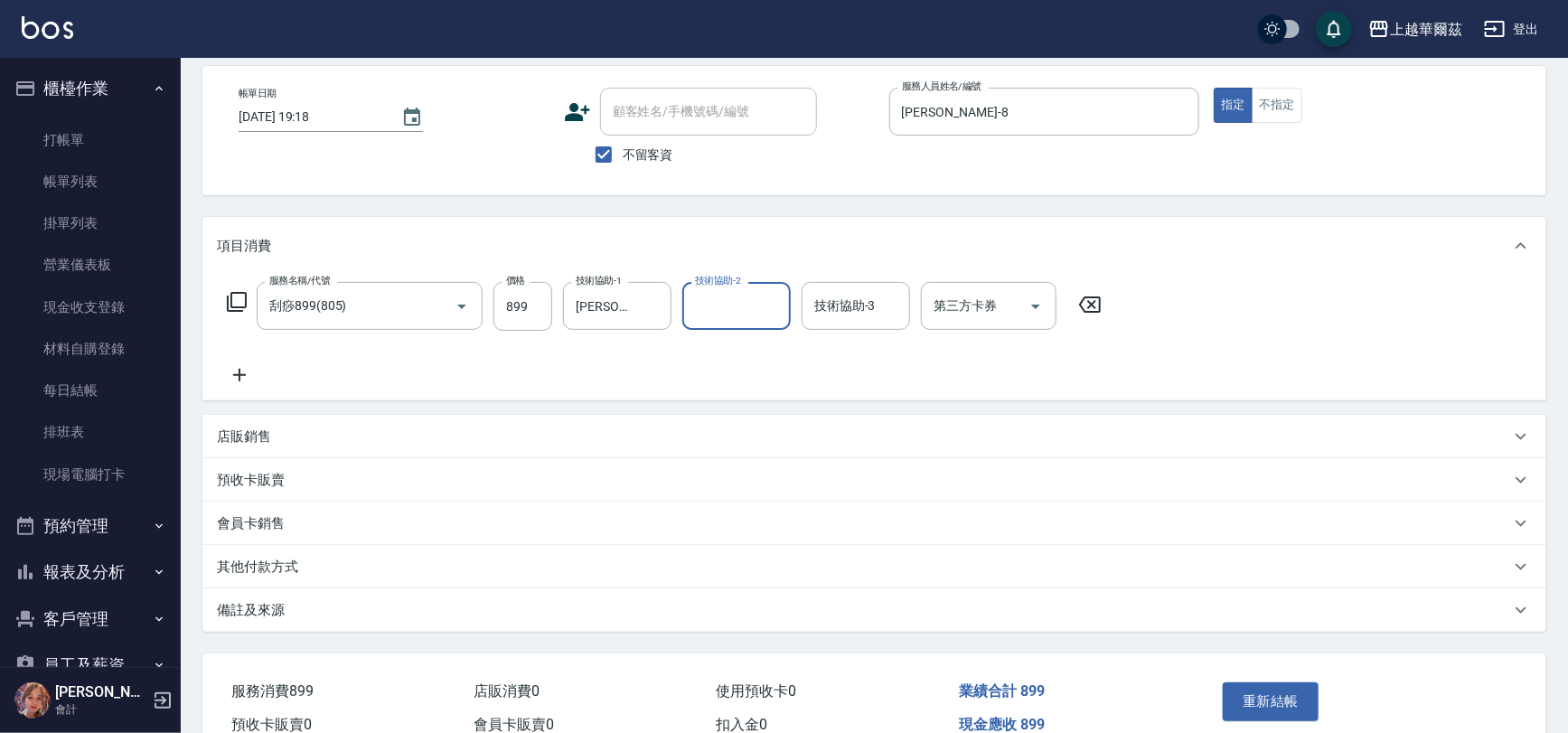
scroll to position [170, 0]
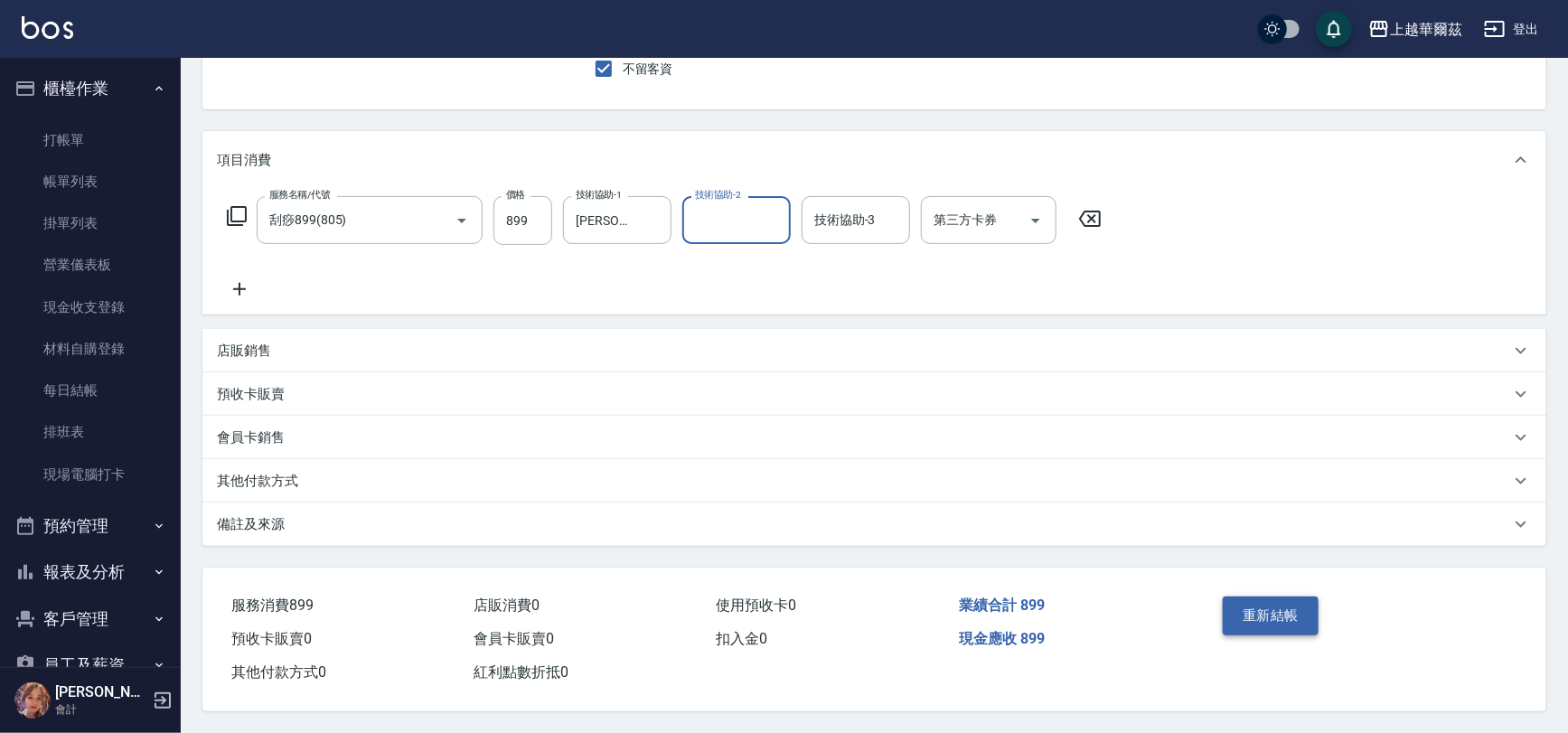
click at [1265, 604] on button "重新結帳" at bounding box center [1271, 615] width 96 height 38
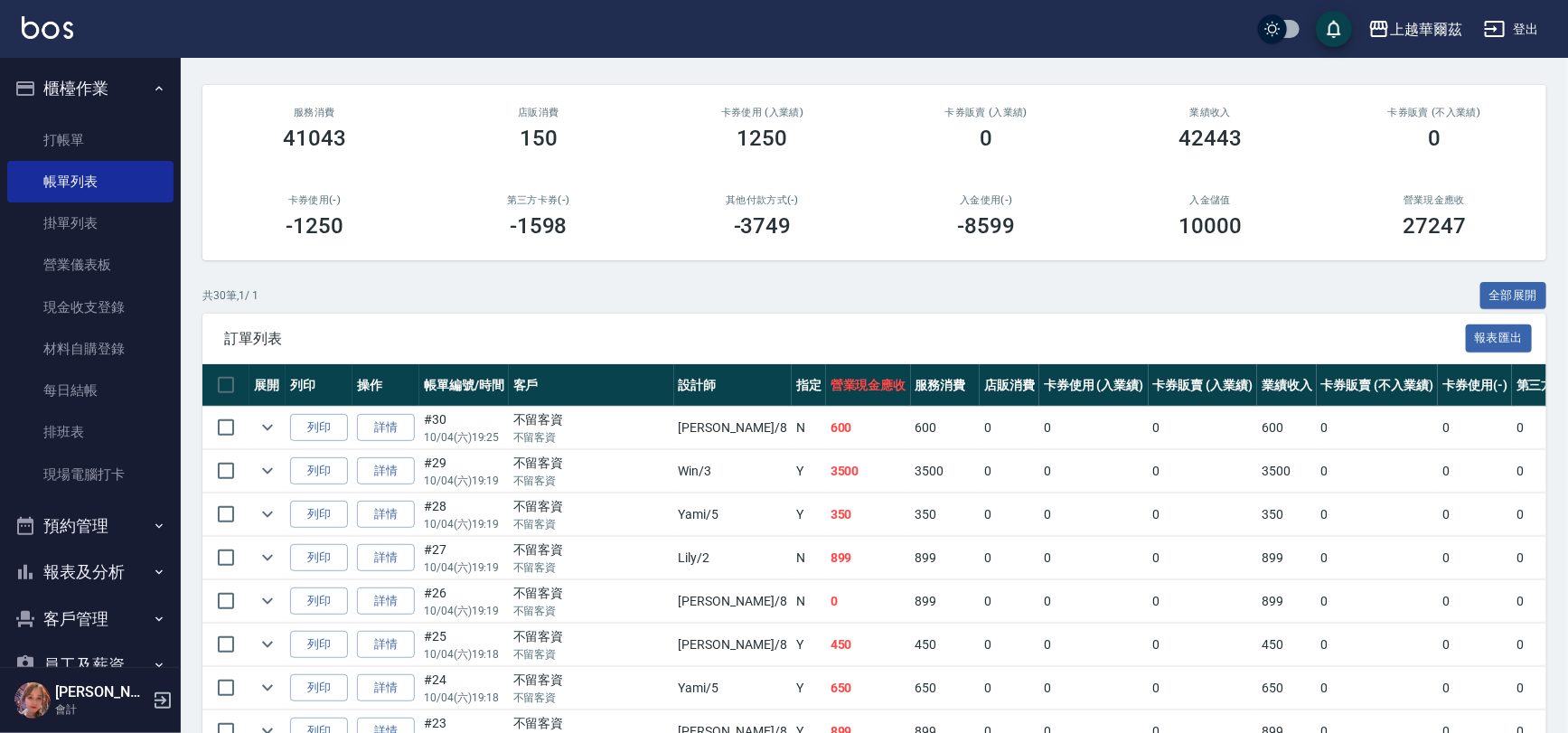
scroll to position [245, 0]
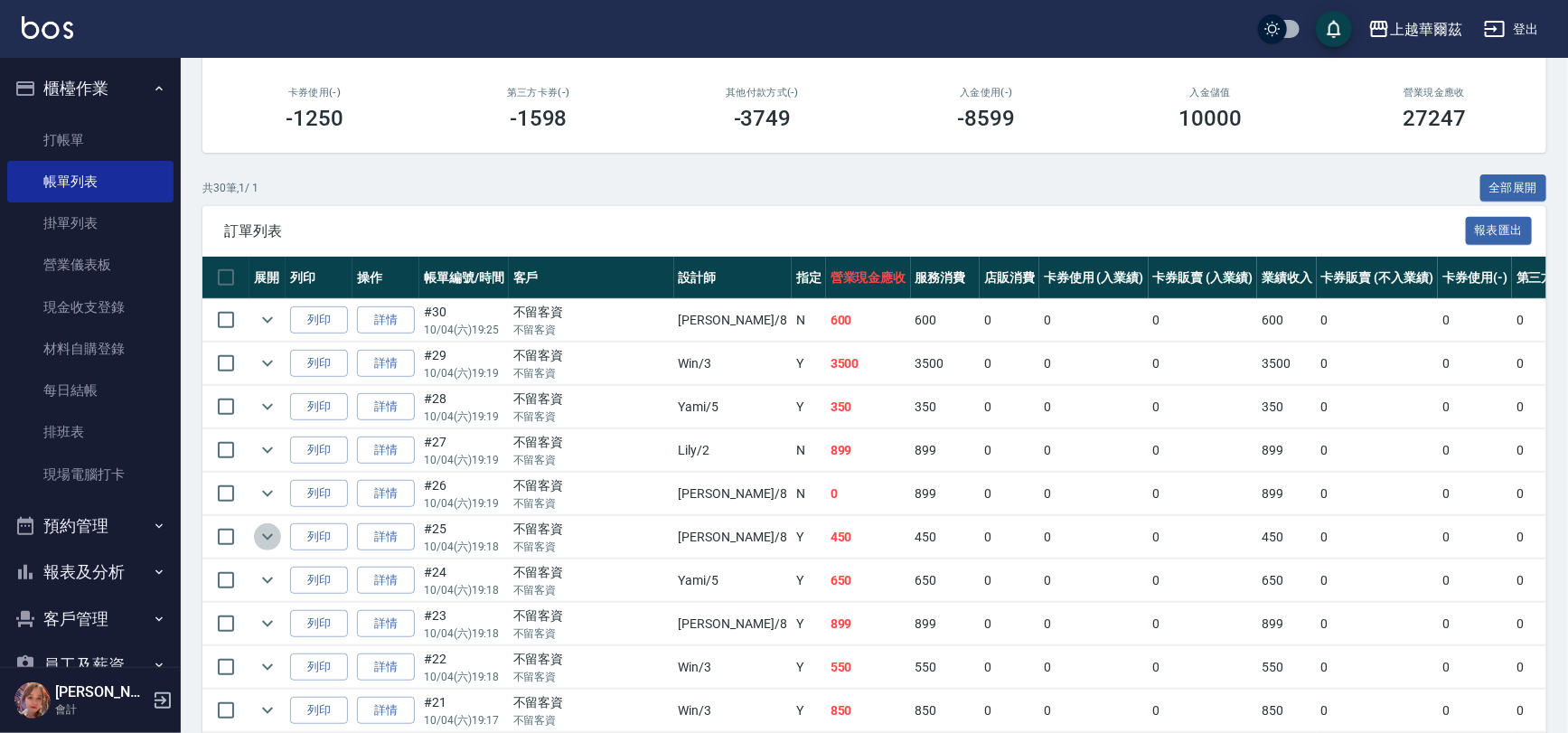
click at [269, 536] on icon "expand row" at bounding box center [267, 537] width 11 height 6
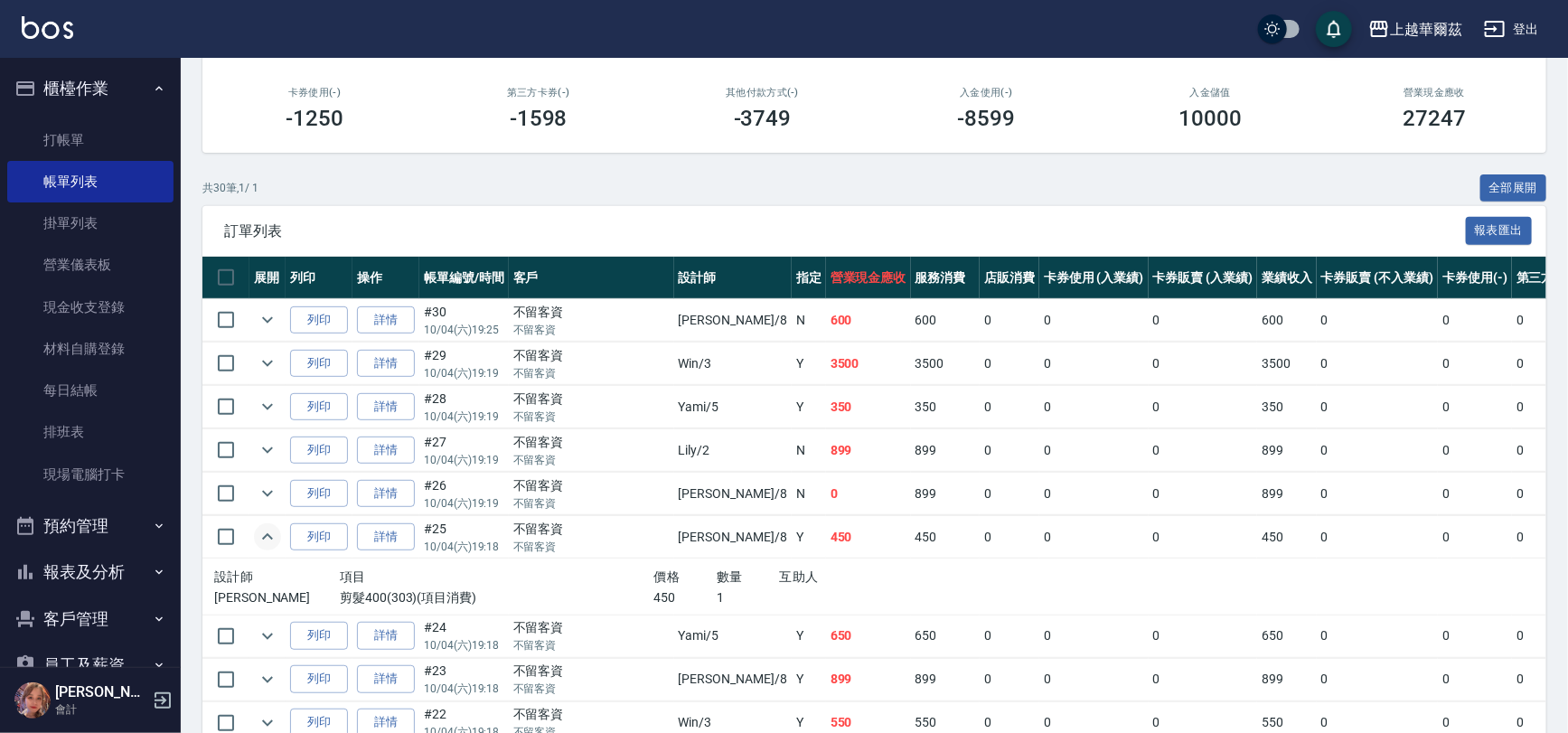
click at [268, 536] on icon "expand row" at bounding box center [268, 537] width 22 height 22
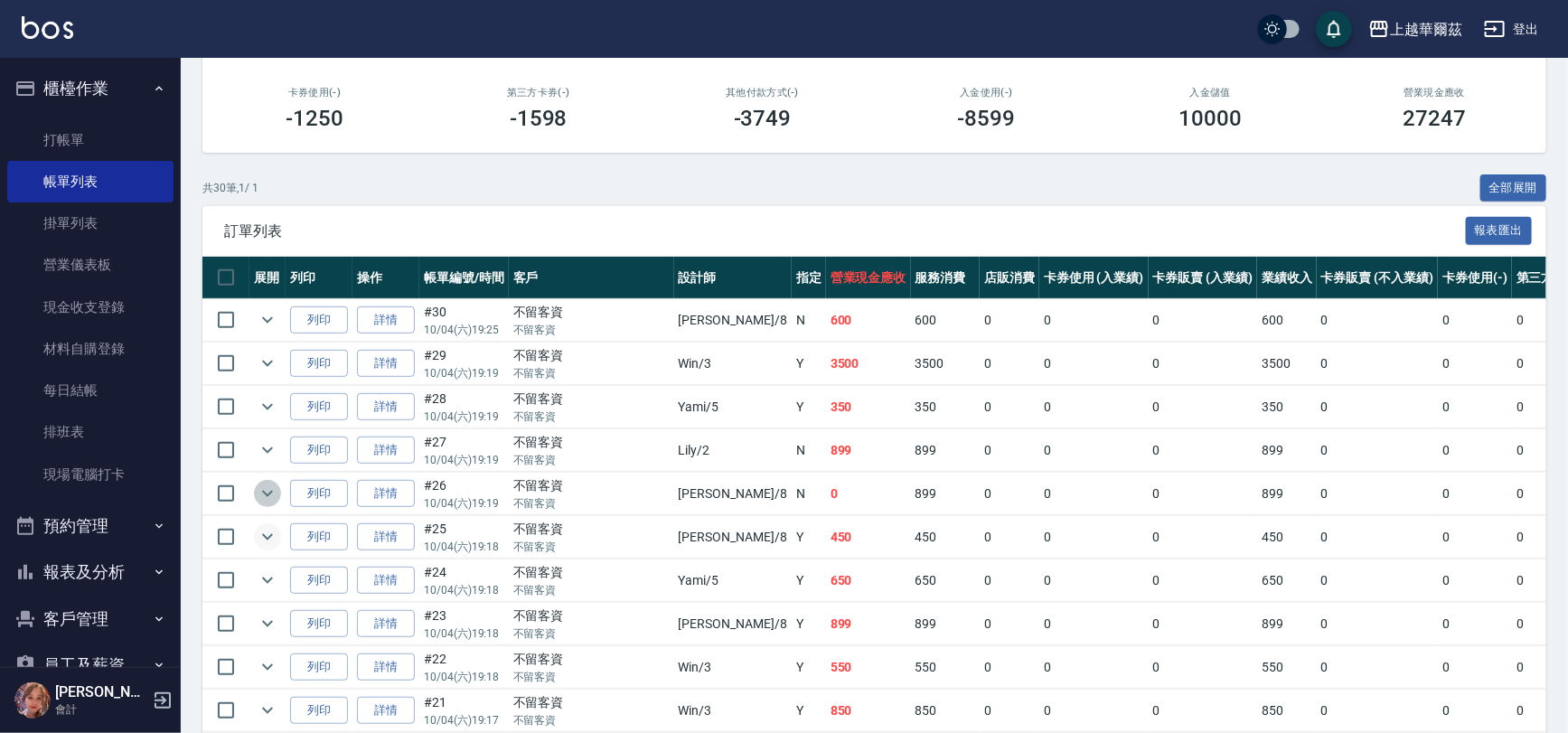
click at [271, 489] on icon "expand row" at bounding box center [268, 493] width 22 height 22
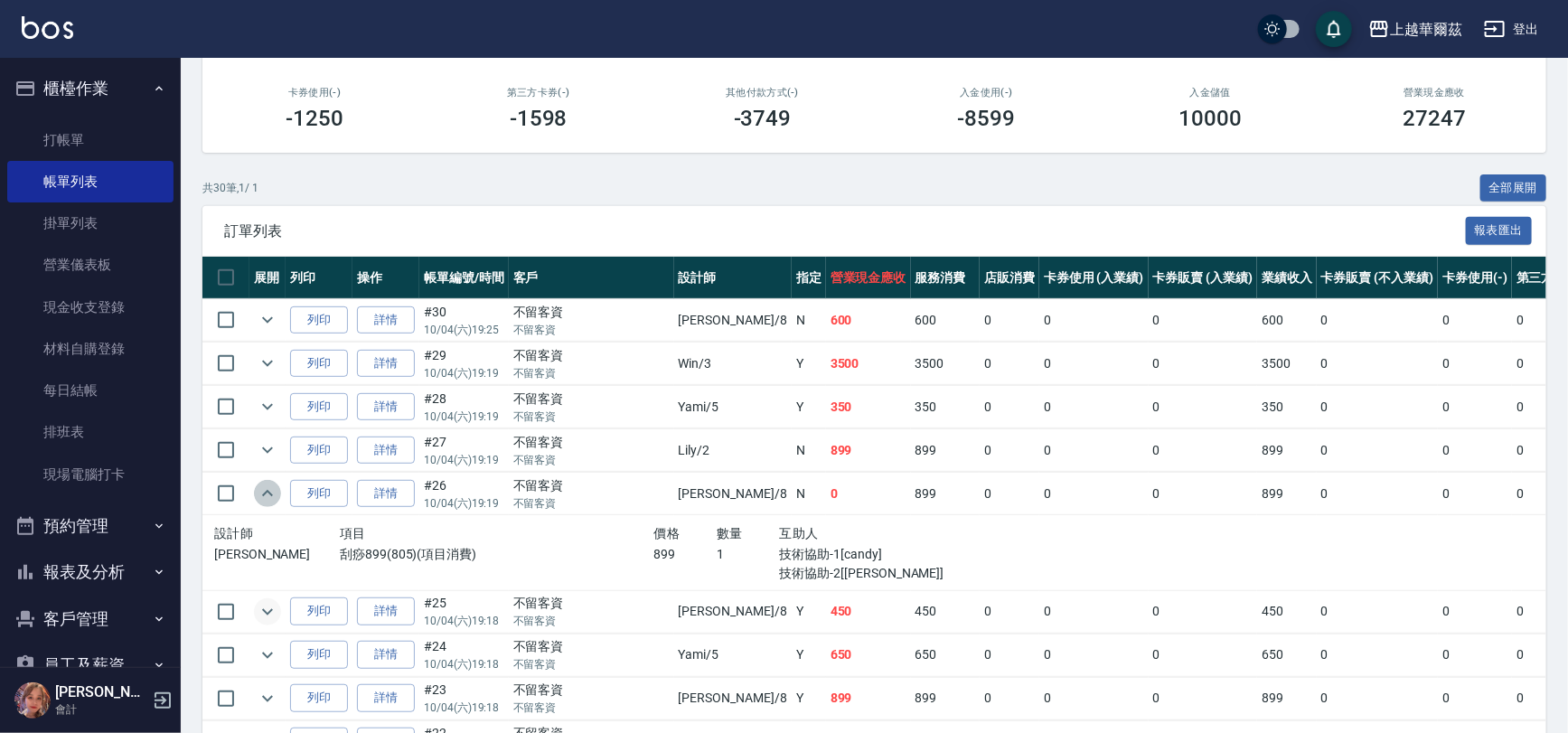
click at [271, 489] on icon "expand row" at bounding box center [268, 493] width 22 height 22
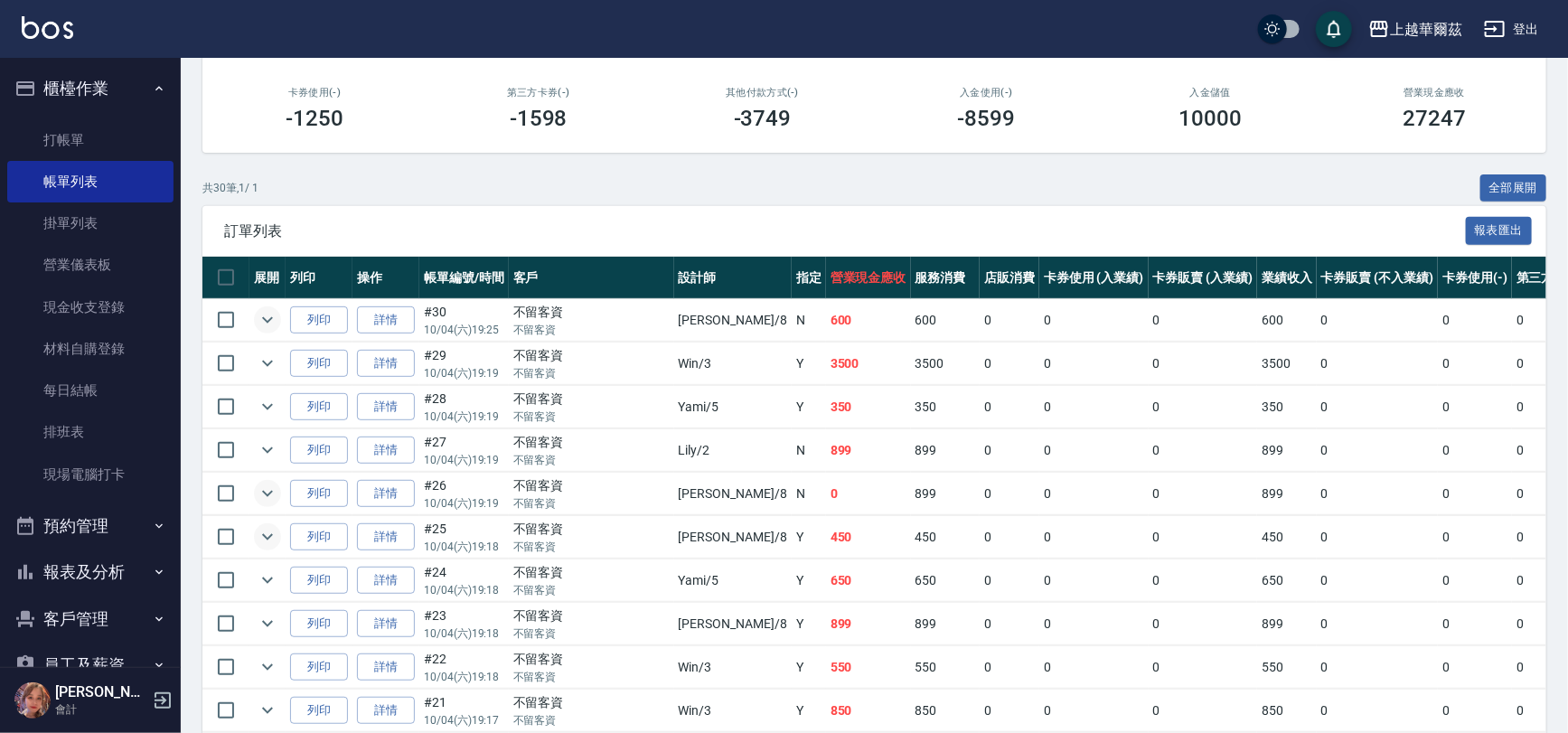
click at [261, 314] on icon "expand row" at bounding box center [268, 321] width 22 height 22
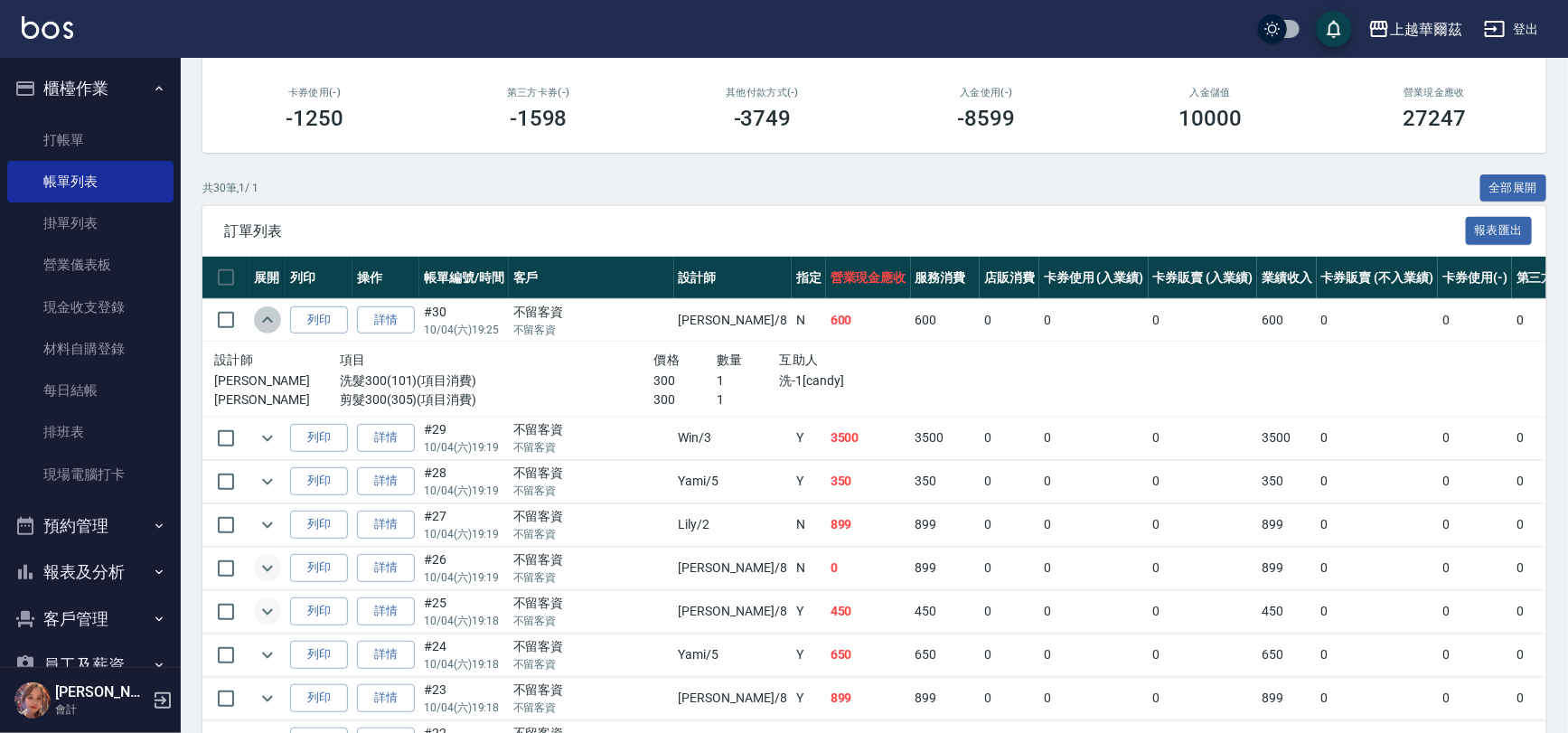
click at [268, 314] on icon "expand row" at bounding box center [268, 321] width 22 height 22
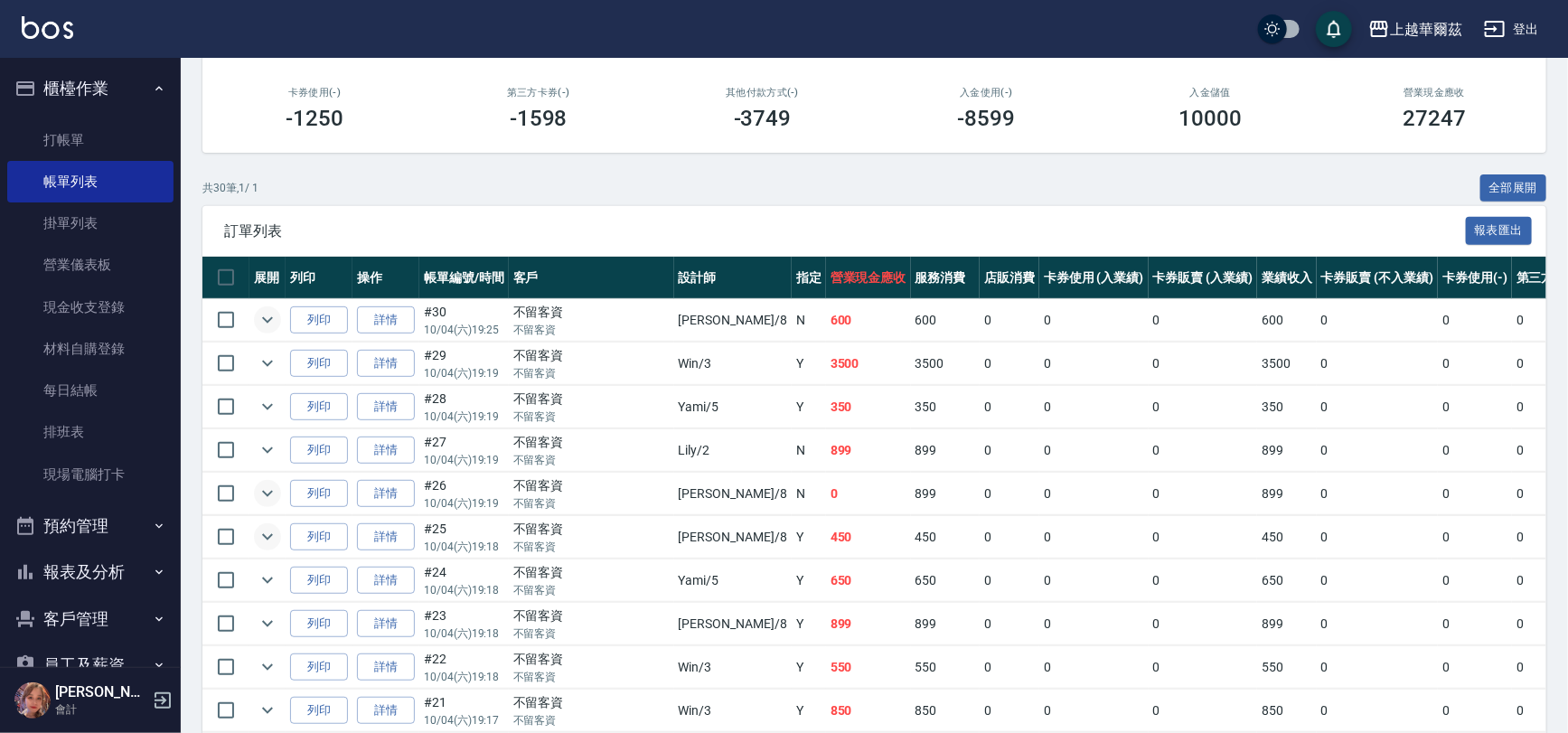
click at [69, 80] on button "櫃檯作業" at bounding box center [90, 88] width 167 height 47
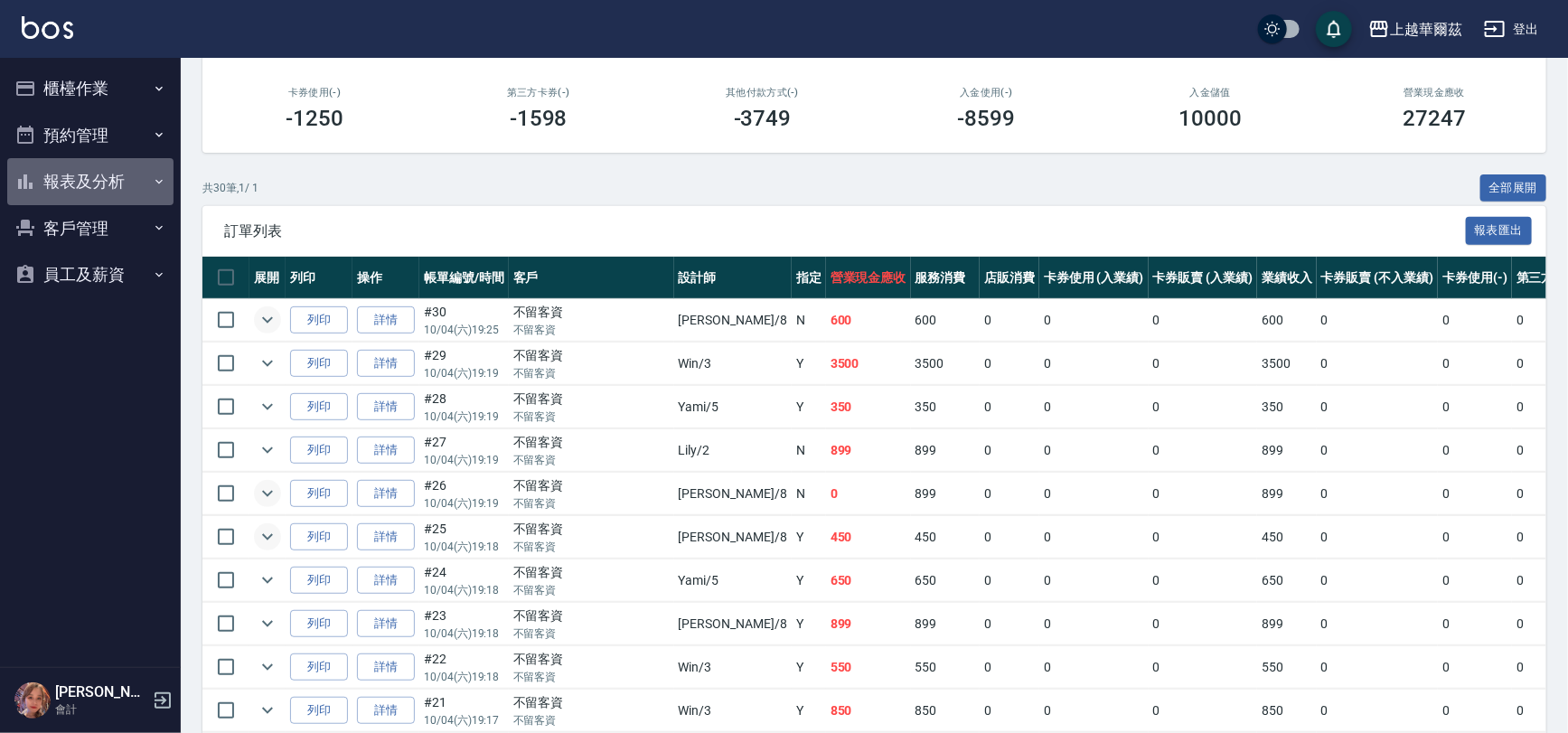
drag, startPoint x: 101, startPoint y: 172, endPoint x: 99, endPoint y: 181, distance: 9.2
click at [100, 172] on button "報表及分析" at bounding box center [90, 181] width 167 height 47
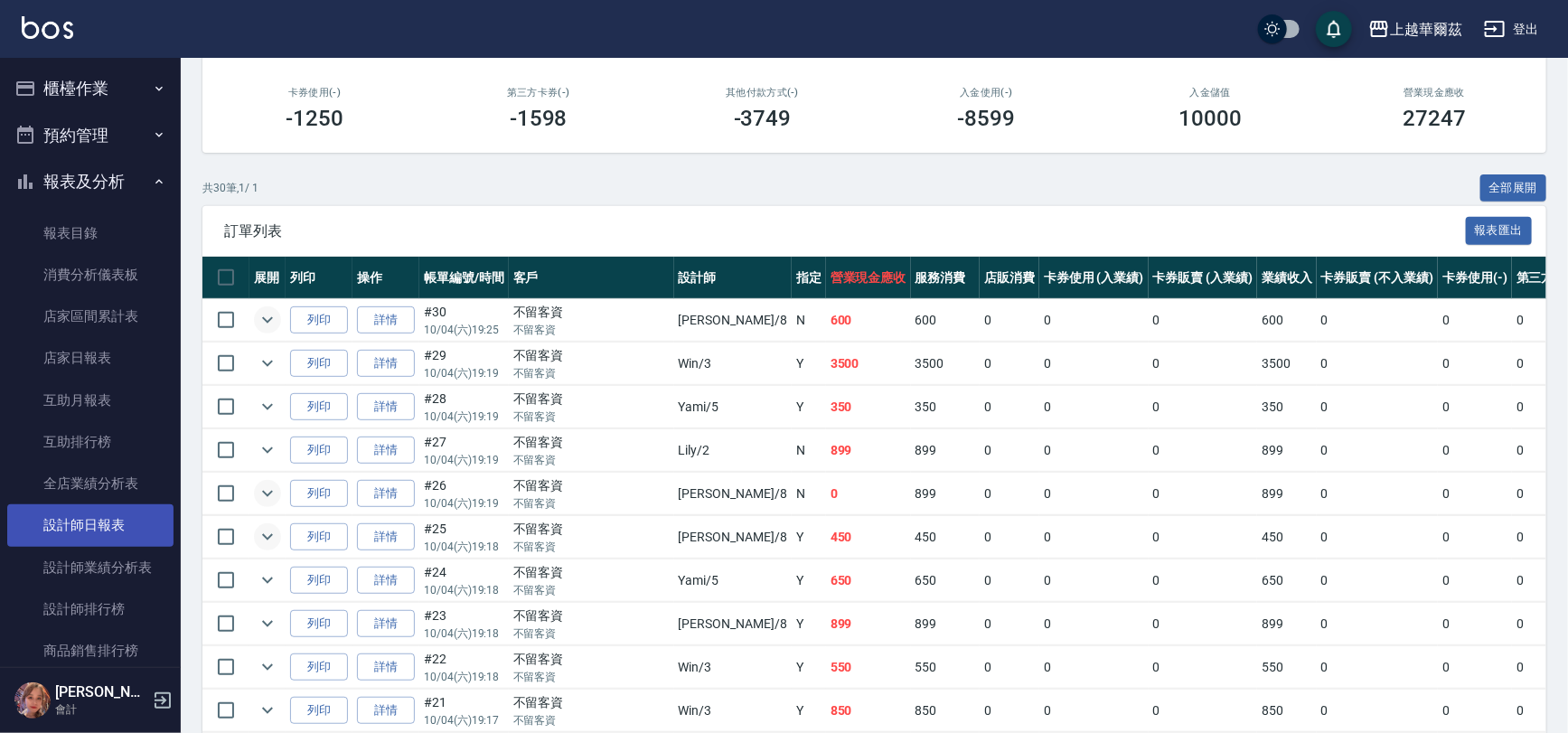
click at [60, 528] on link "設計師日報表" at bounding box center [90, 525] width 167 height 42
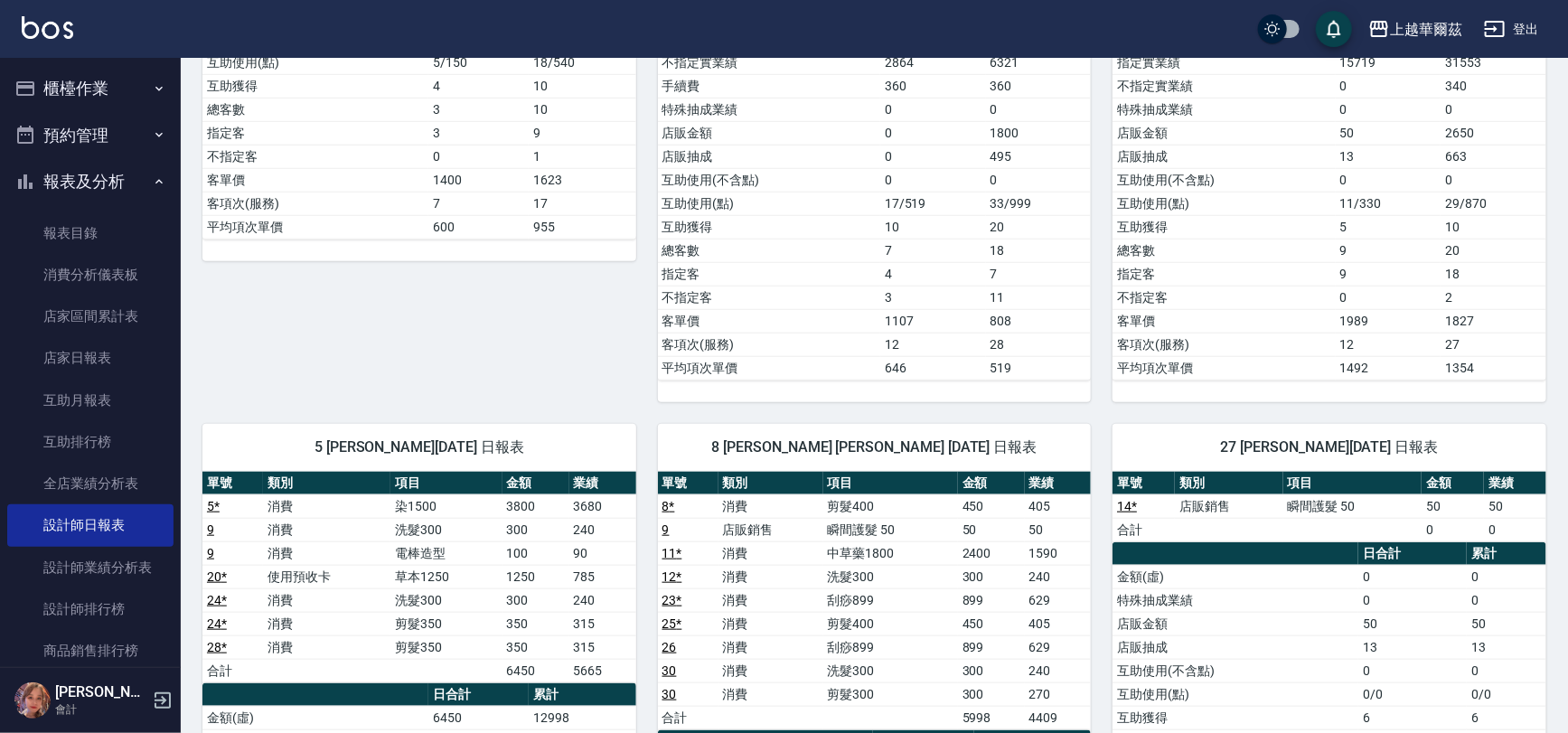
scroll to position [317, 0]
